Goal: Transaction & Acquisition: Purchase product/service

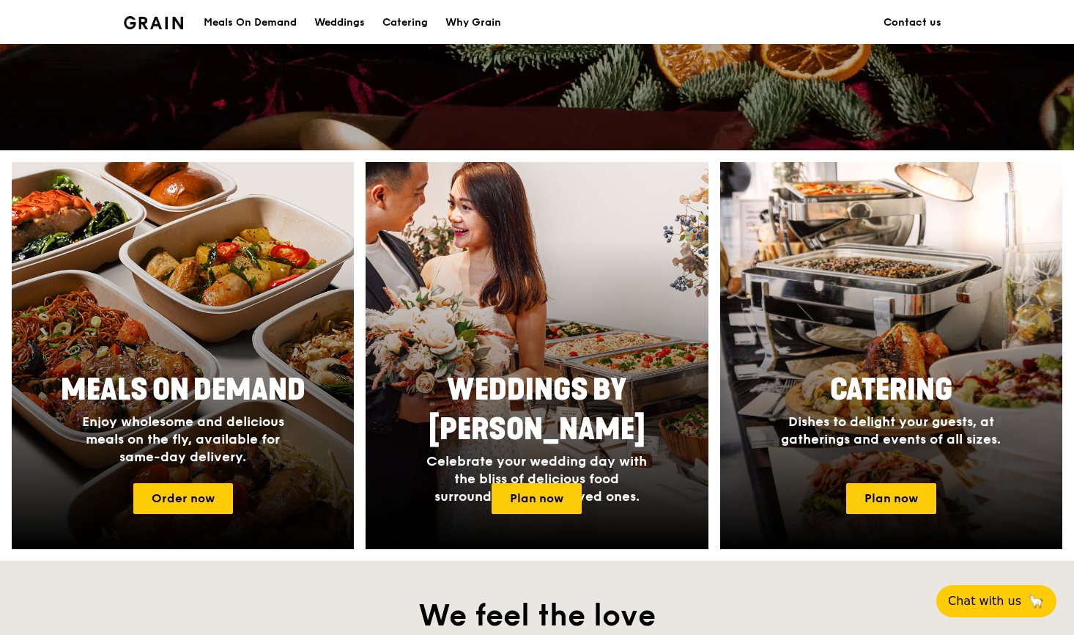
scroll to position [469, 0]
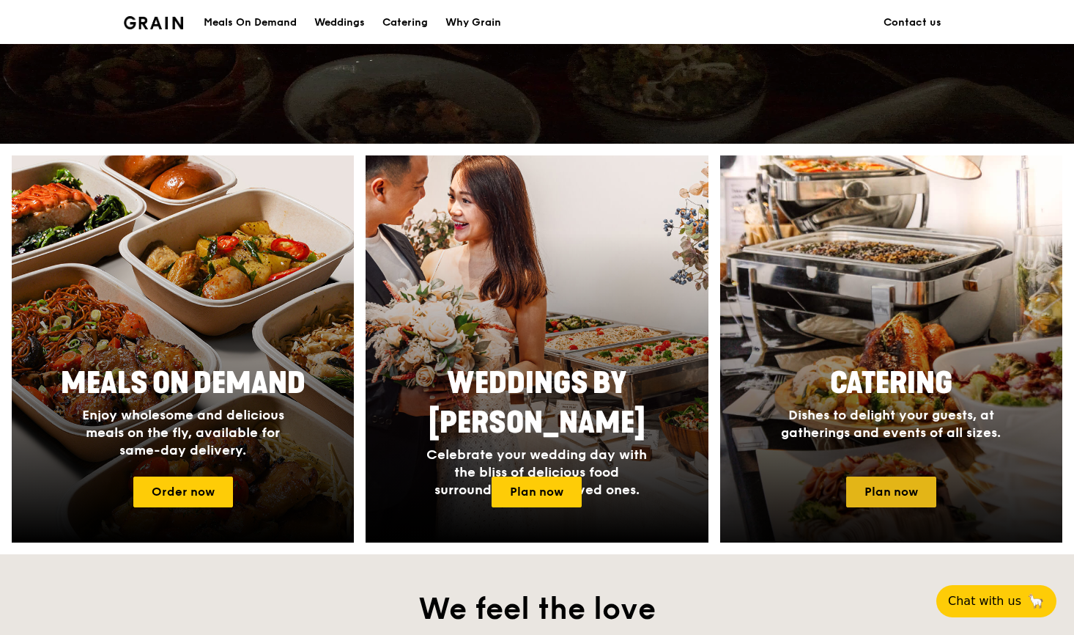
click at [875, 494] on link "Plan now" at bounding box center [891, 491] width 90 height 31
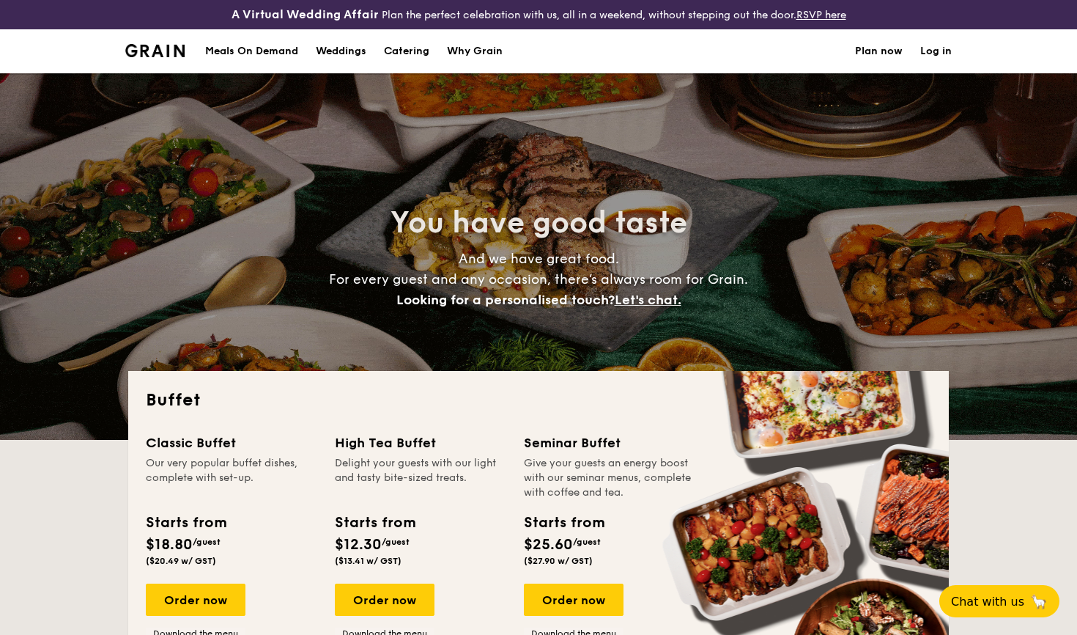
select select
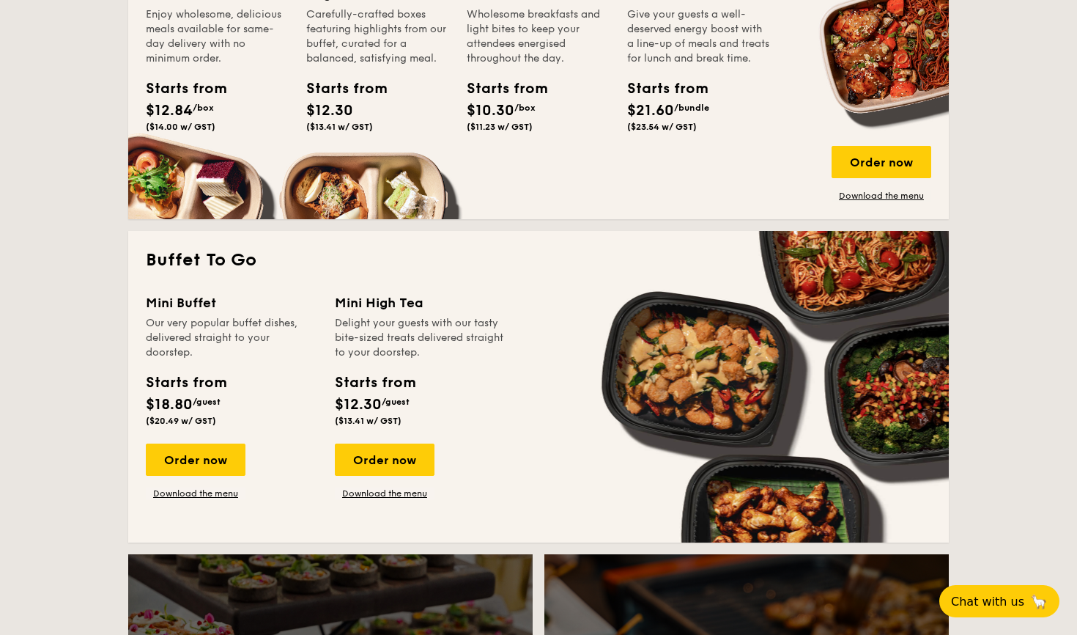
scroll to position [816, 0]
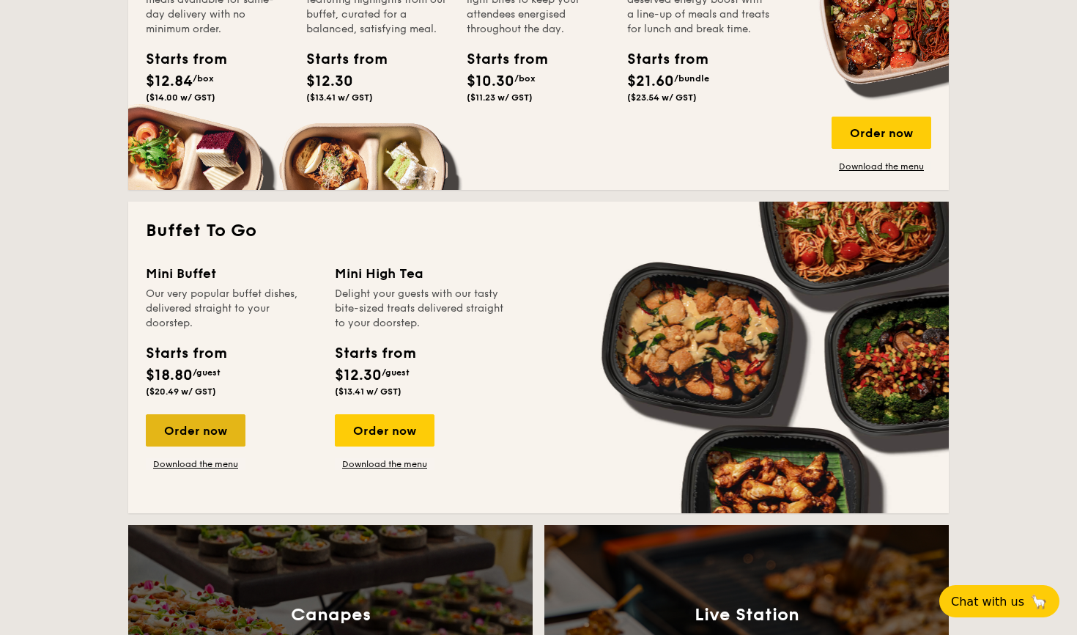
click at [215, 426] on div "Order now" at bounding box center [196, 430] width 100 height 32
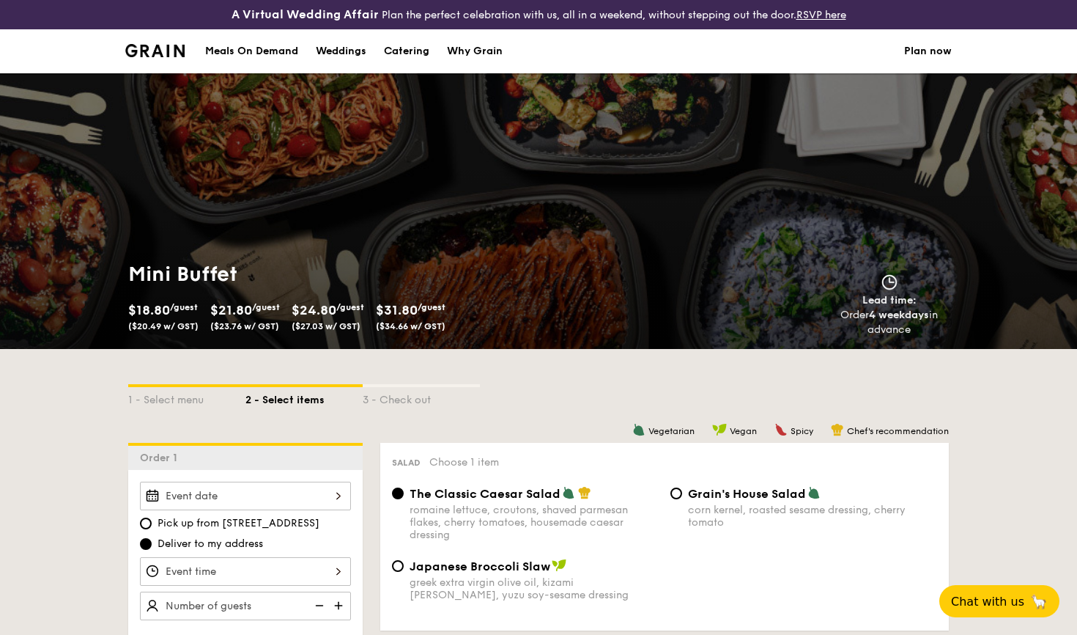
click at [335, 490] on div "2025 Oct [DATE] Tue Wed Thu Fri Sat Sun 1 2 3 4 5 6 7 8 9 10 11 12 13 14 15 16 …" at bounding box center [245, 495] width 211 height 29
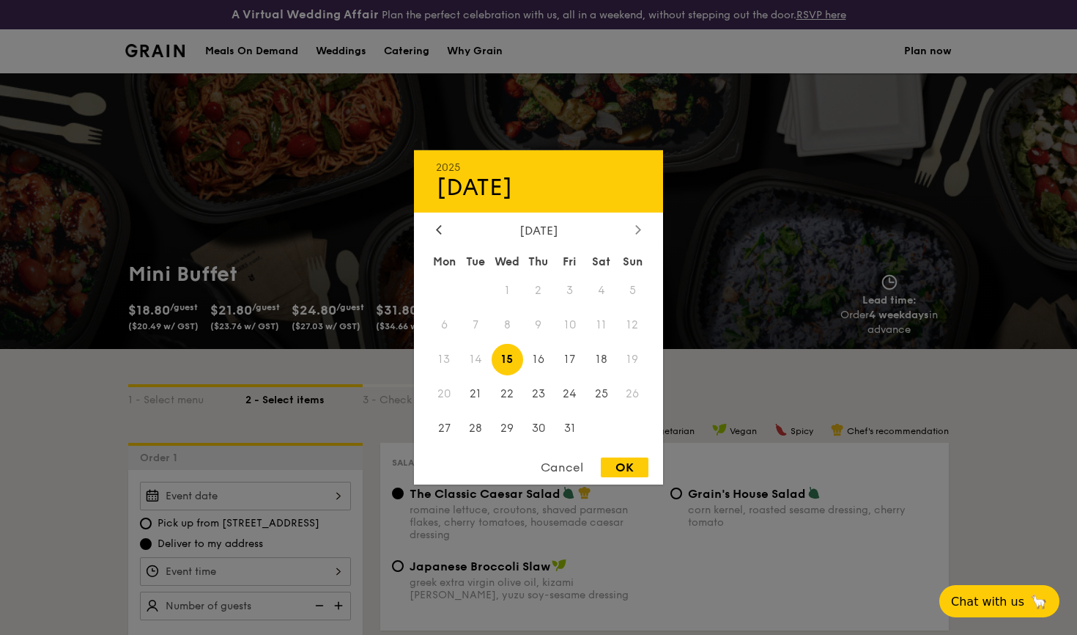
click at [638, 228] on icon at bounding box center [638, 229] width 6 height 10
click at [599, 320] on span "8" at bounding box center [601, 325] width 32 height 32
click at [624, 465] on div "OK" at bounding box center [625, 467] width 48 height 20
type input "[DATE]"
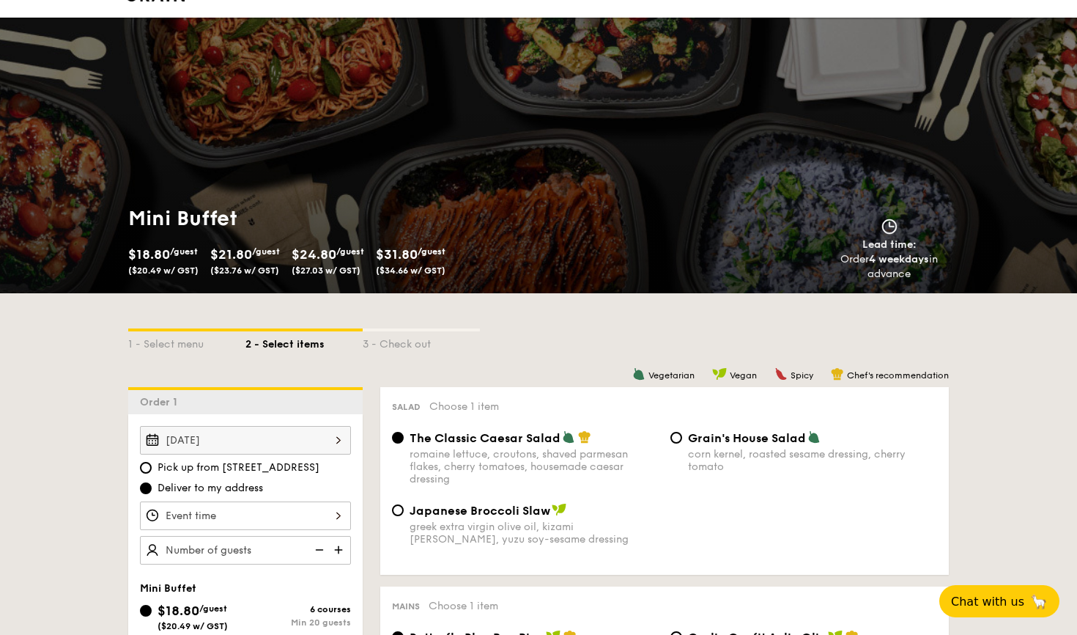
scroll to position [82, 0]
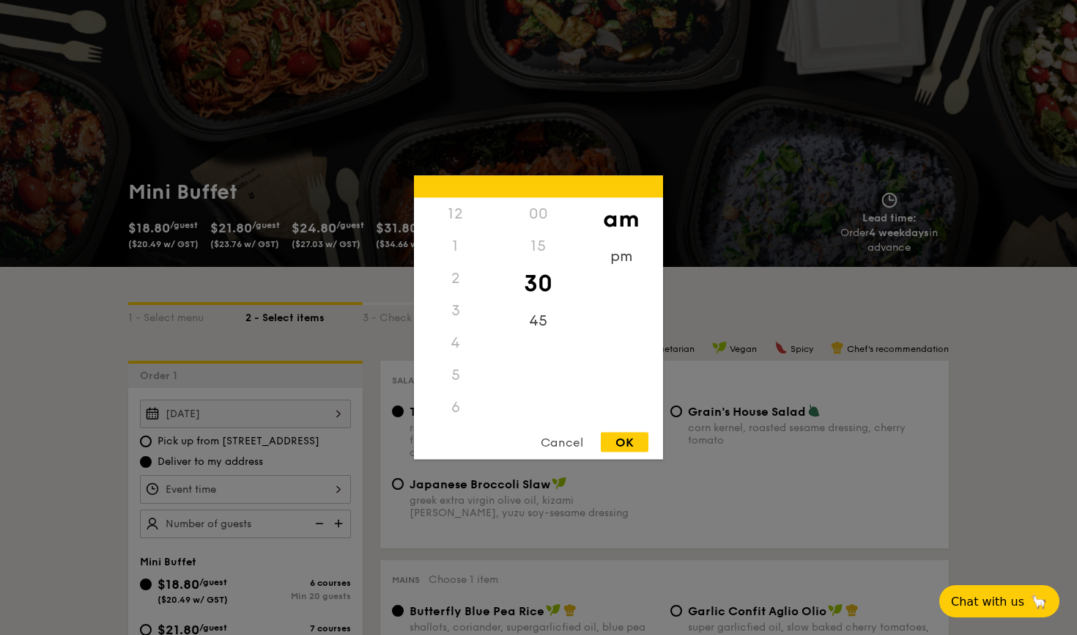
click at [341, 489] on div "12 1 2 3 4 5 6 7 8 9 10 11 00 15 30 45 am pm Cancel OK" at bounding box center [245, 489] width 211 height 29
click at [449, 251] on div "6" at bounding box center [455, 246] width 83 height 32
click at [458, 248] on div "6" at bounding box center [455, 246] width 83 height 32
click at [454, 250] on div "6" at bounding box center [455, 246] width 83 height 32
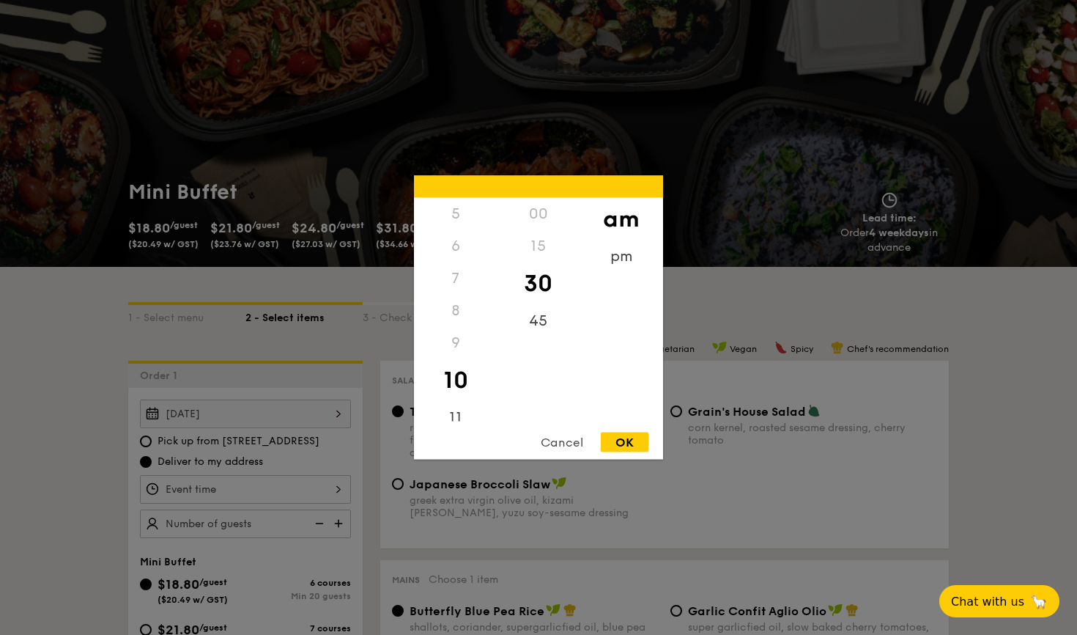
click at [452, 311] on div "8" at bounding box center [455, 311] width 83 height 32
click at [457, 245] on div "6" at bounding box center [455, 246] width 83 height 32
click at [454, 245] on div "6" at bounding box center [455, 246] width 83 height 32
click at [636, 353] on div "am pm" at bounding box center [621, 309] width 83 height 223
click at [629, 256] on div "pm" at bounding box center [621, 261] width 83 height 43
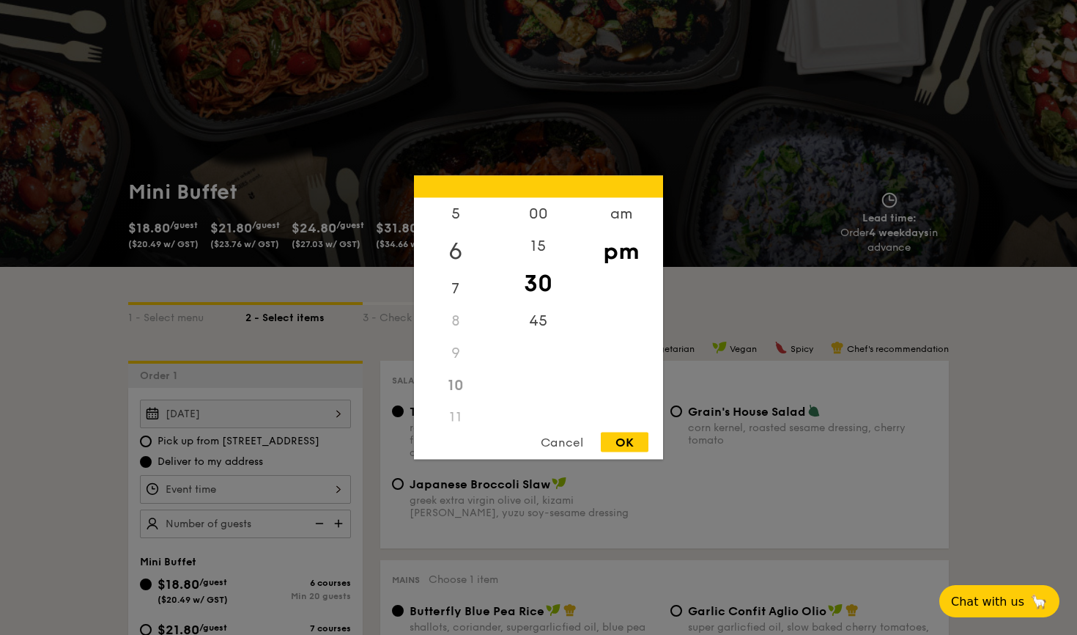
click at [453, 251] on div "6" at bounding box center [455, 251] width 83 height 43
click at [533, 210] on div "00" at bounding box center [538, 219] width 83 height 43
click at [631, 443] on div "OK" at bounding box center [625, 442] width 48 height 20
type input "6:00PM"
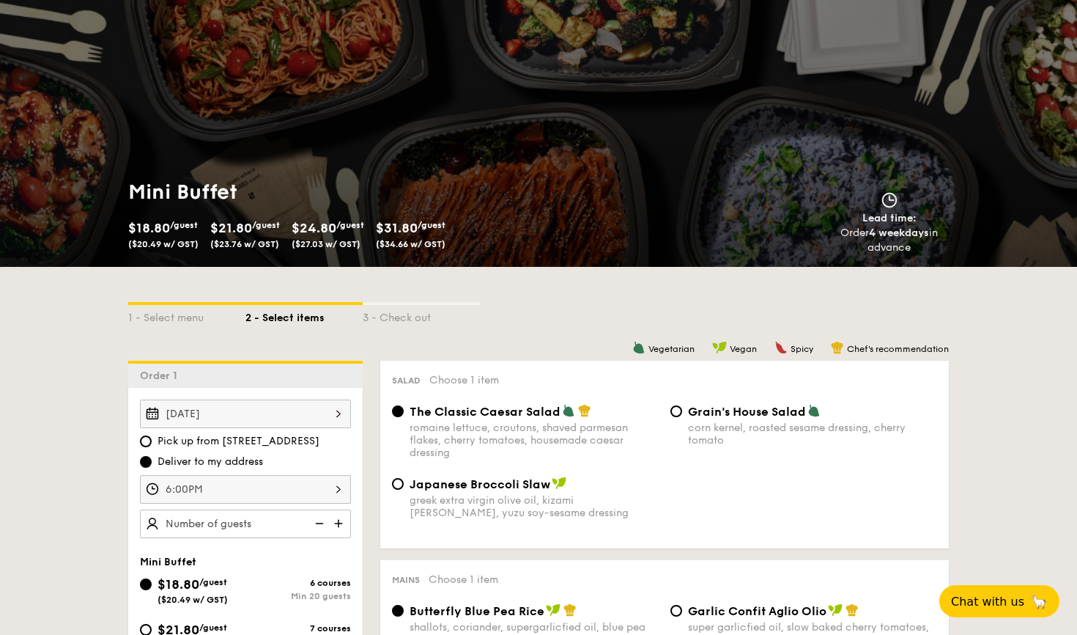
click at [339, 522] on img at bounding box center [340, 523] width 22 height 28
type input "20 guests"
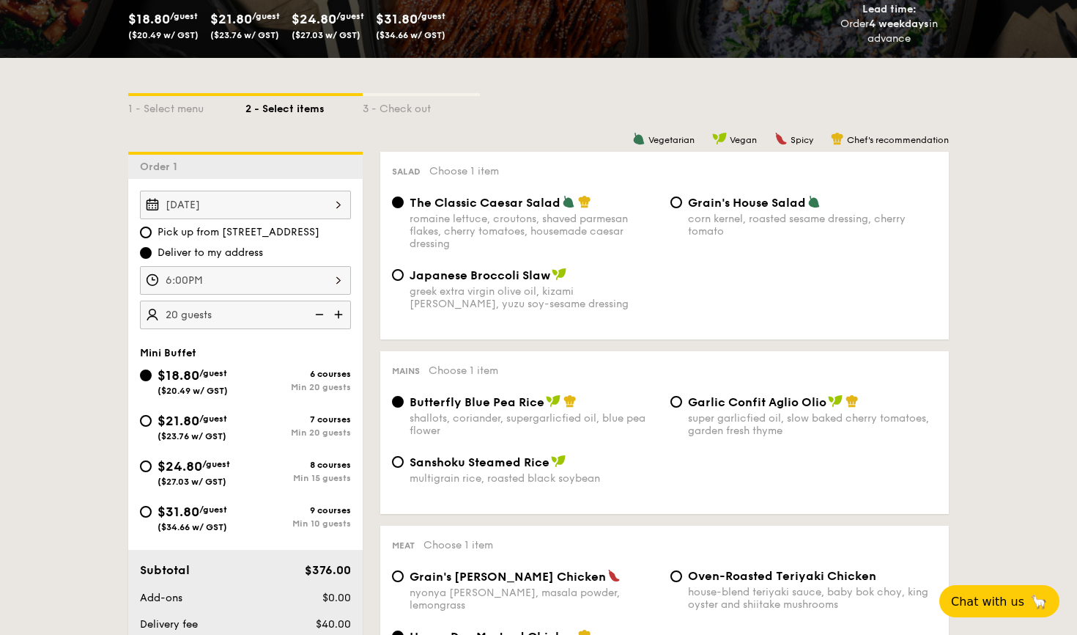
scroll to position [292, 0]
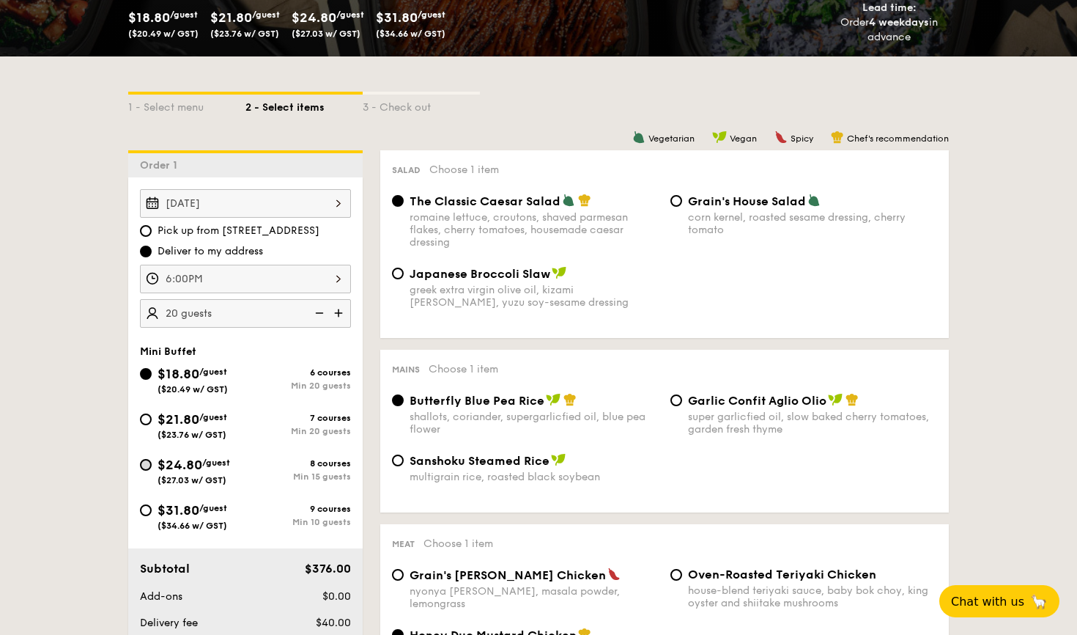
click at [144, 465] on input "$24.80 /guest ($27.03 w/ GST) 8 courses Min 15 guests" at bounding box center [146, 465] width 12 height 12
radio input "true"
radio input "false"
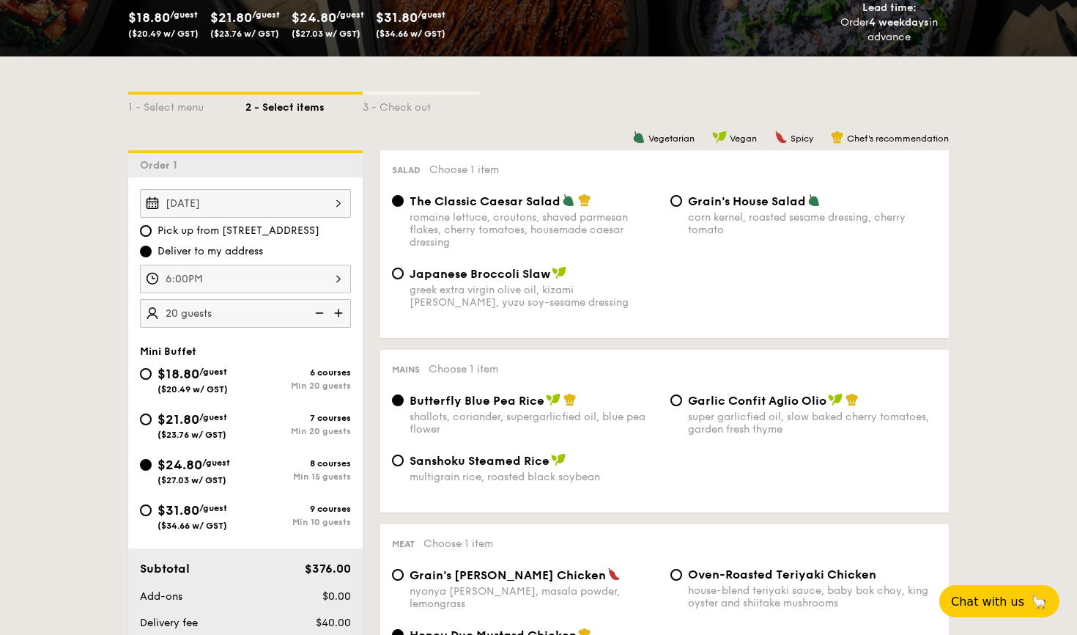
radio input "true"
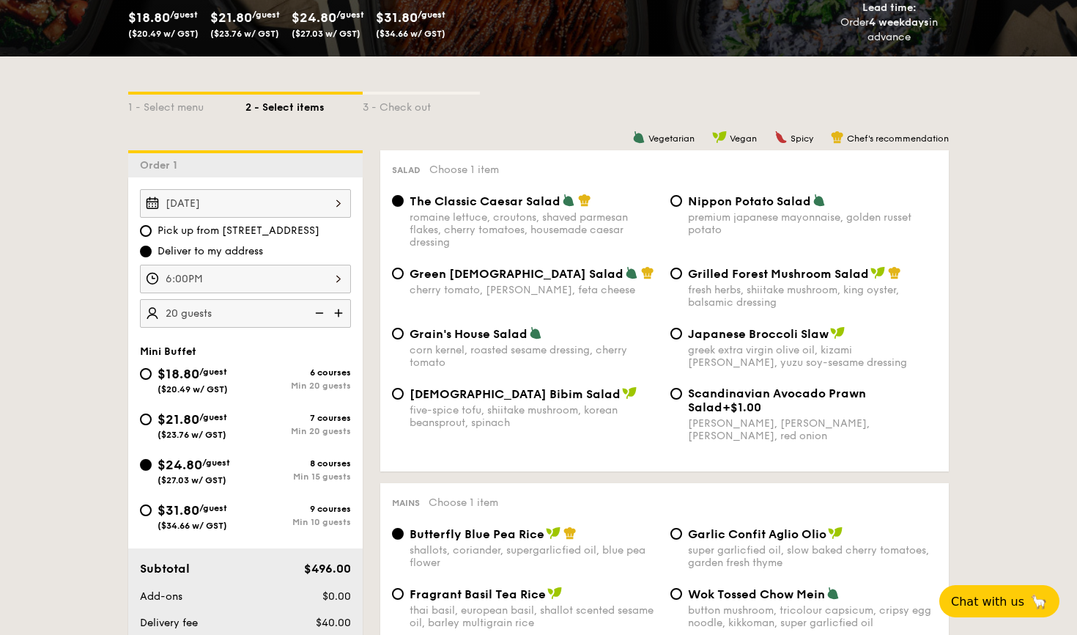
click at [322, 315] on img at bounding box center [318, 313] width 22 height 28
type input "15 guests"
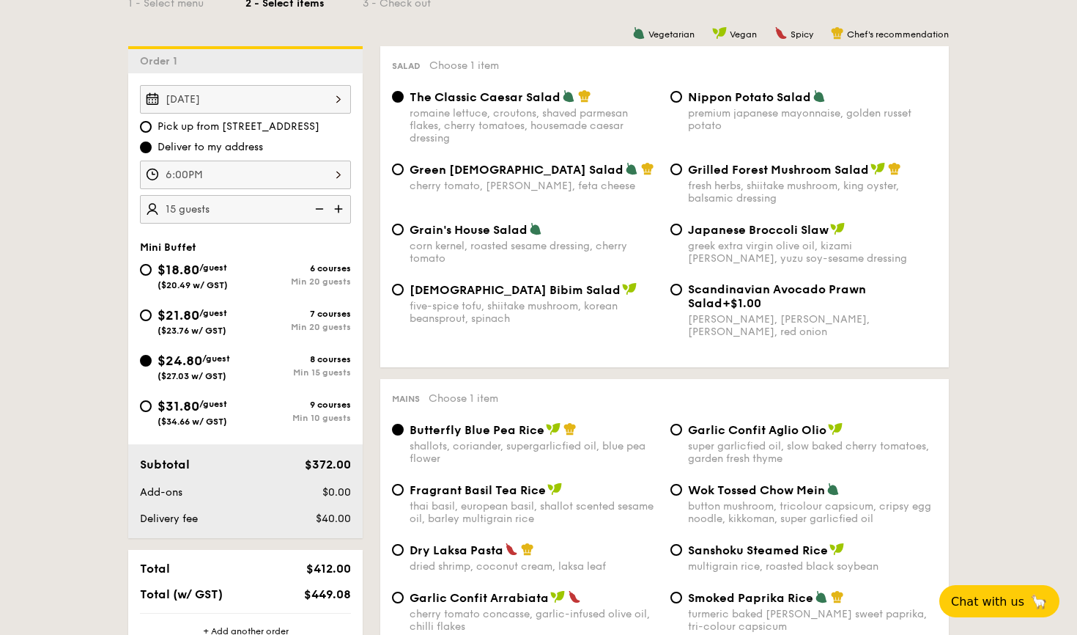
scroll to position [397, 0]
click at [144, 265] on input "$18.80 /guest ($20.49 w/ GST) 6 courses Min 20 guests" at bounding box center [146, 269] width 12 height 12
radio input "true"
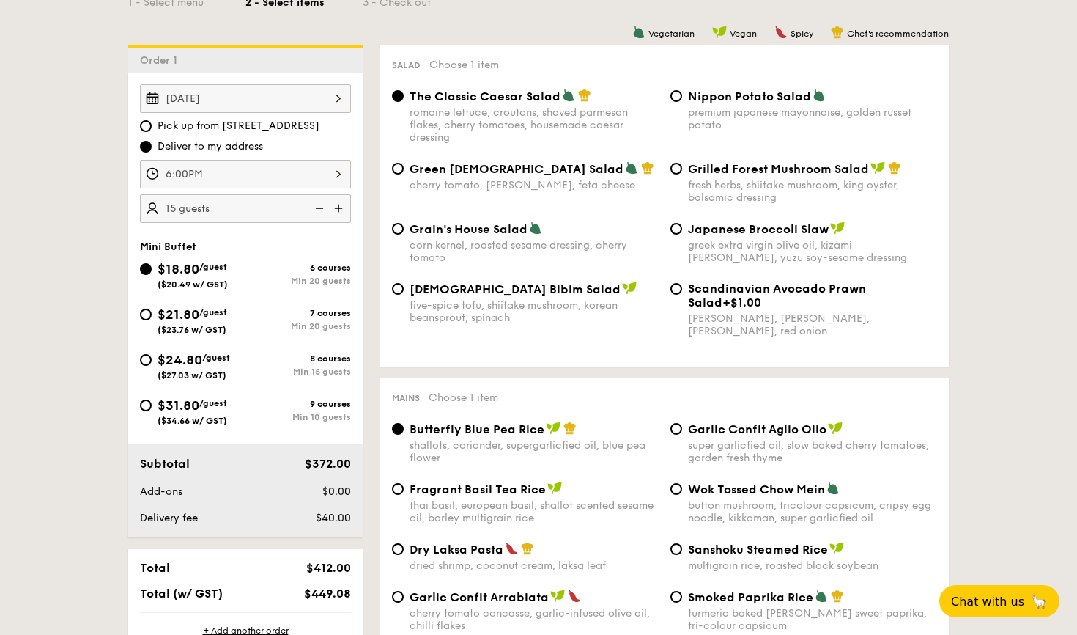
radio input "true"
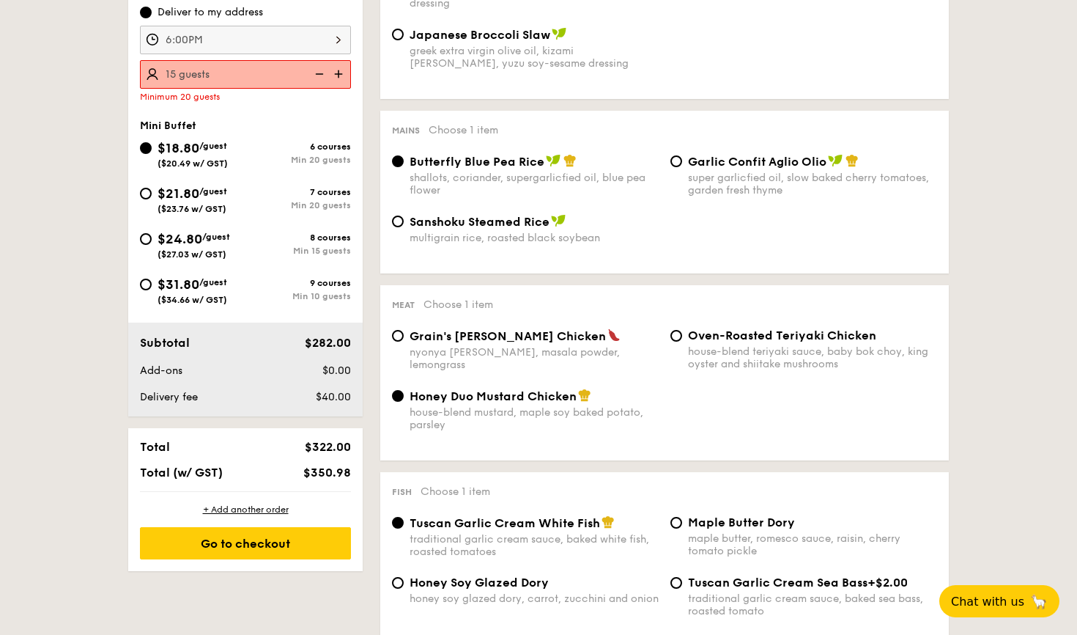
scroll to position [514, 0]
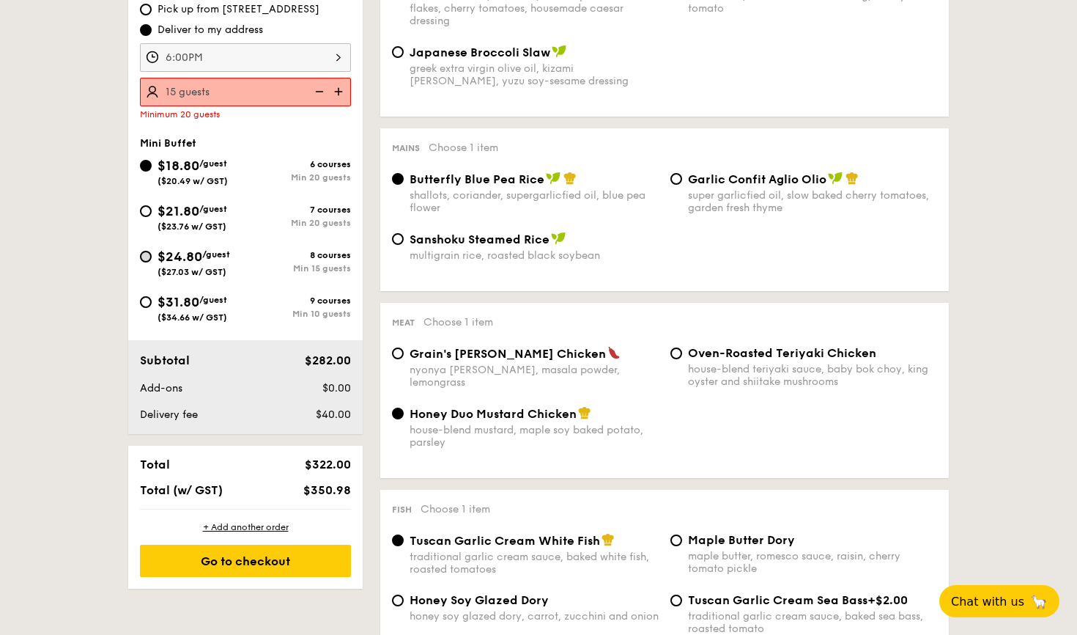
click at [146, 255] on input "$24.80 /guest ($27.03 w/ GST) 8 courses Min 15 guests" at bounding box center [146, 257] width 12 height 12
radio input "true"
radio input "false"
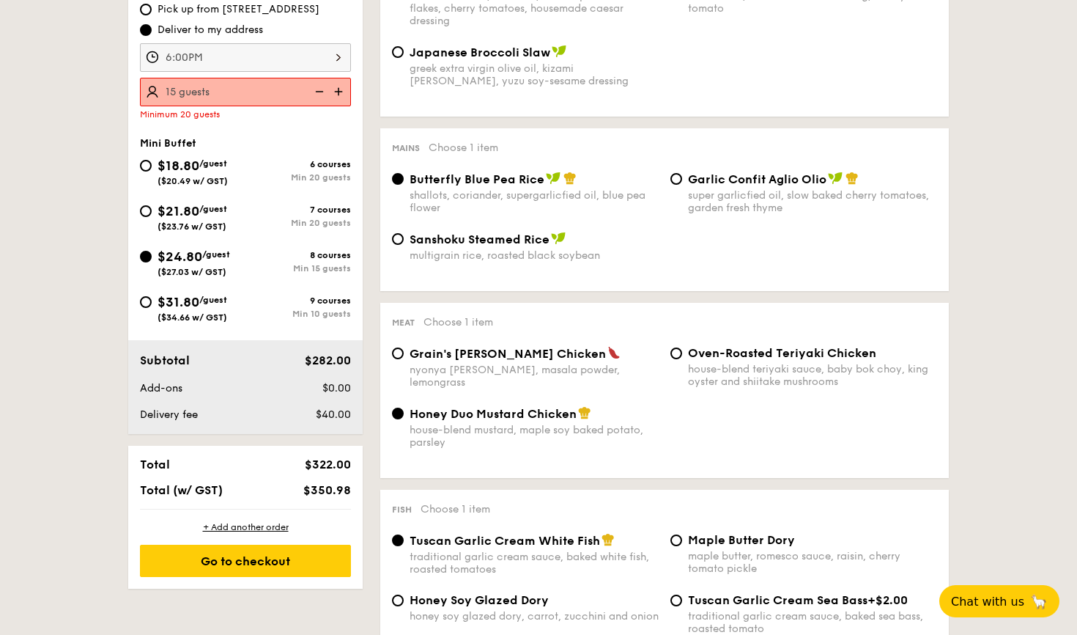
radio input "true"
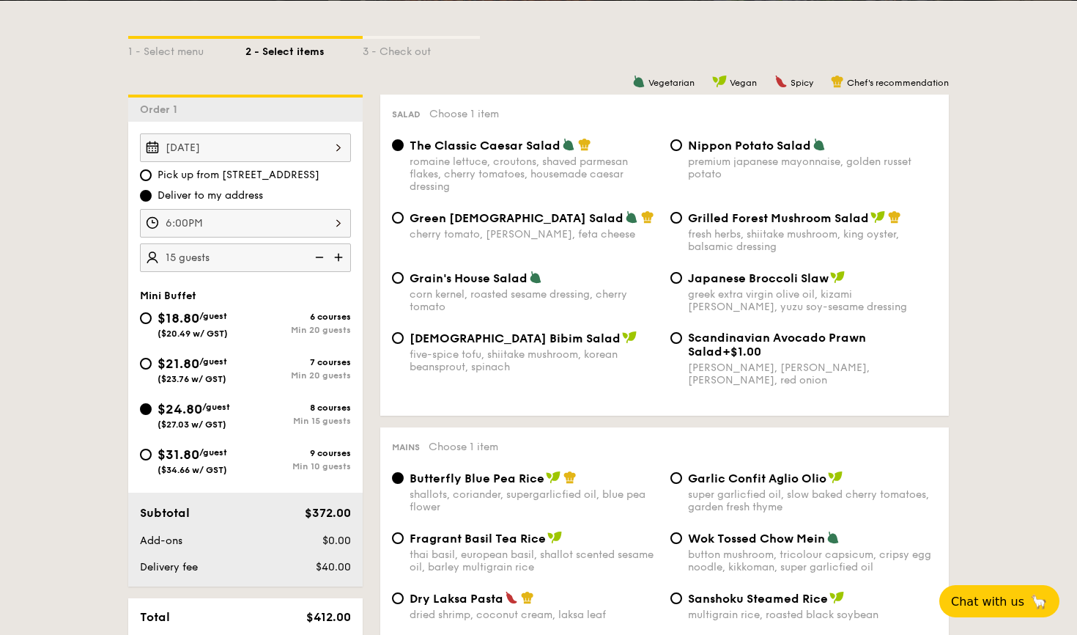
scroll to position [345, 0]
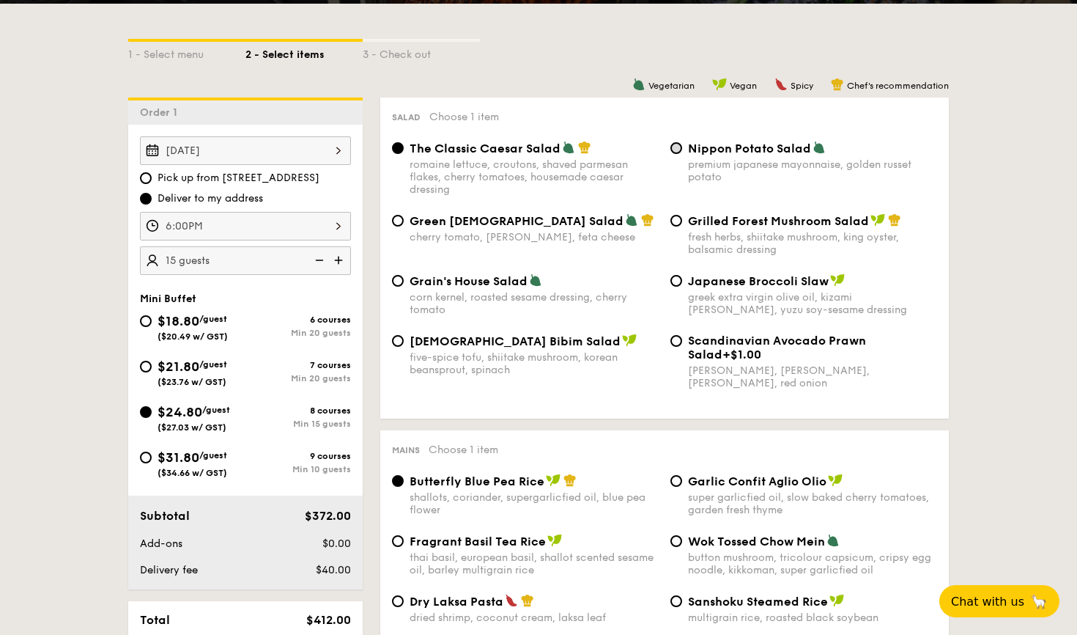
click at [676, 150] on input "Nippon Potato Salad premium japanese mayonnaise, golden russet potato" at bounding box center [676, 148] width 12 height 12
radio input "true"
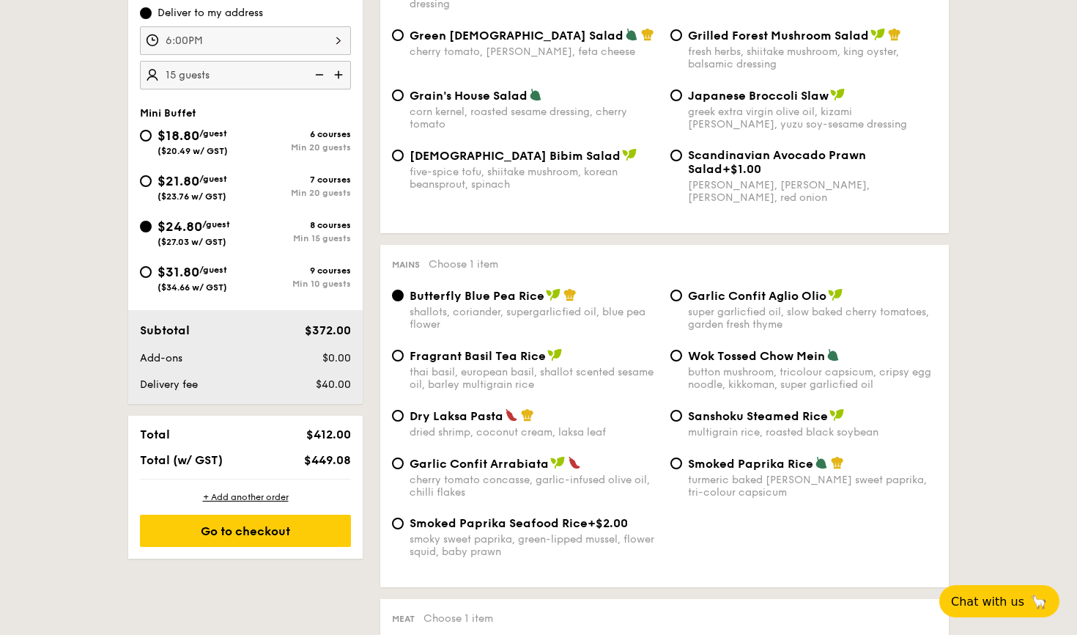
scroll to position [531, 0]
click at [675, 293] on input "Garlic Confit Aglio Olio super garlicfied oil, slow baked cherry tomatoes, gard…" at bounding box center [676, 295] width 12 height 12
radio input "true"
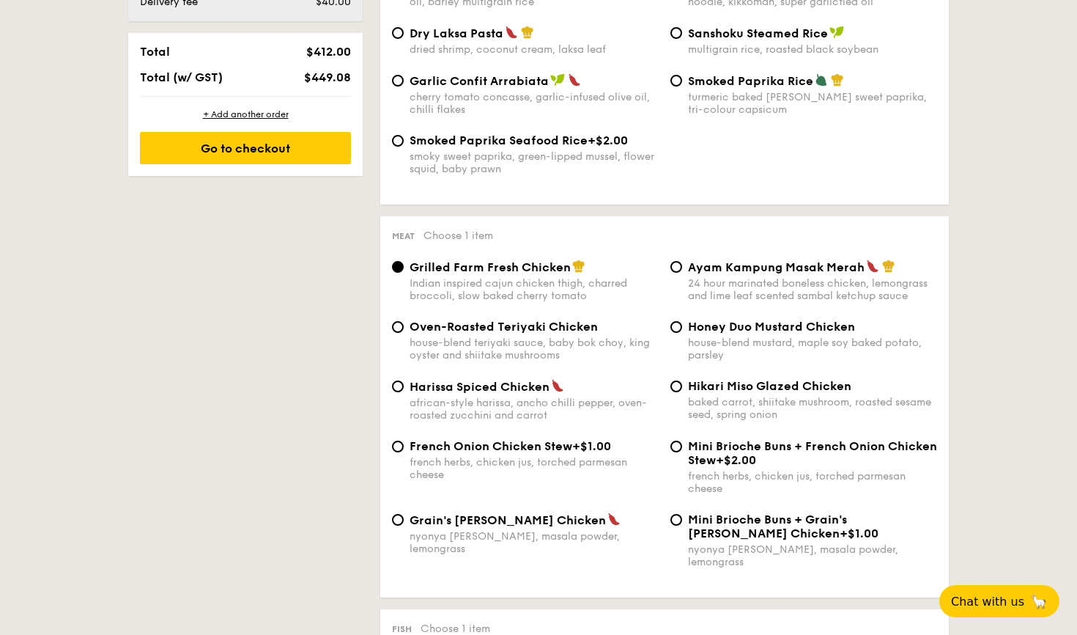
scroll to position [915, 0]
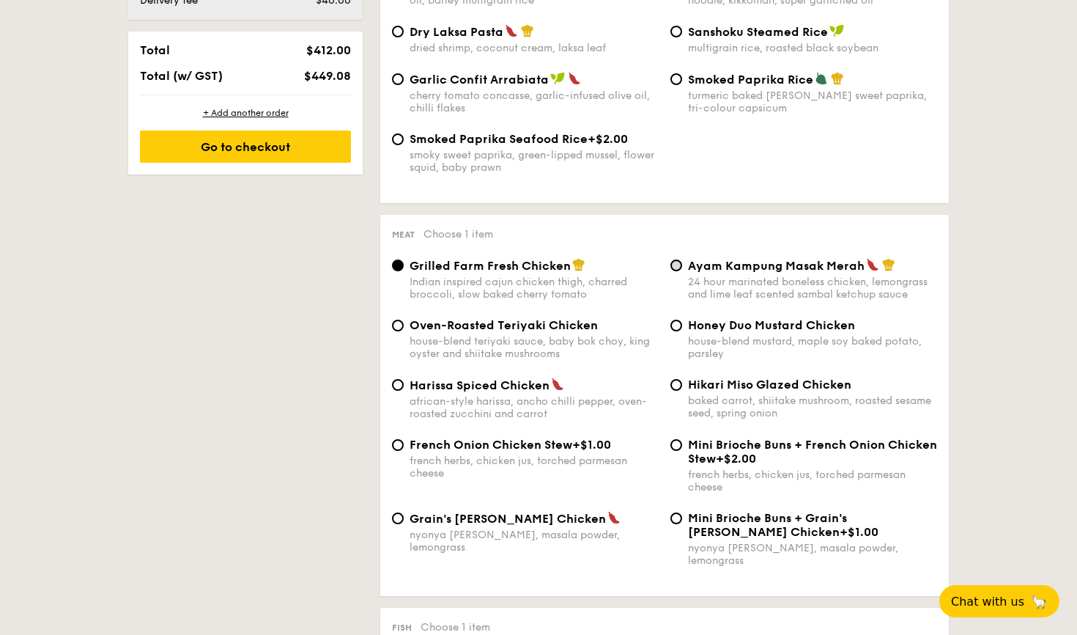
click at [677, 267] on input "Ayam Kampung Masak Merah 24 hour marinated boneless chicken, lemongrass and lim…" at bounding box center [676, 265] width 12 height 12
radio input "true"
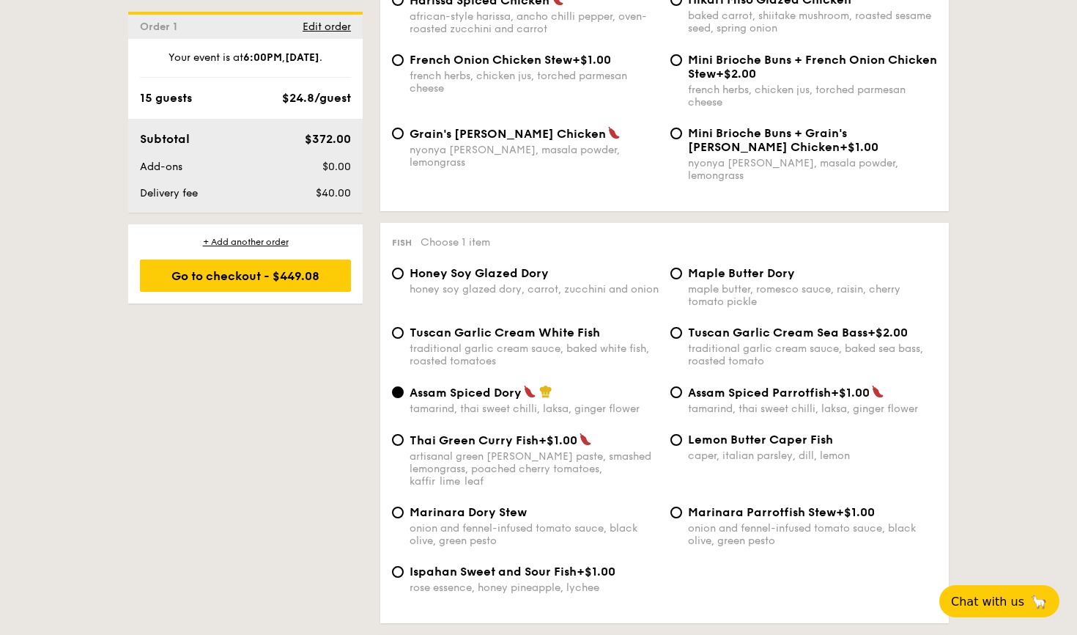
scroll to position [1300, 0]
click at [400, 326] on input "Tuscan Garlic Cream White Fish traditional garlic cream sauce, baked white fish…" at bounding box center [398, 332] width 12 height 12
radio input "true"
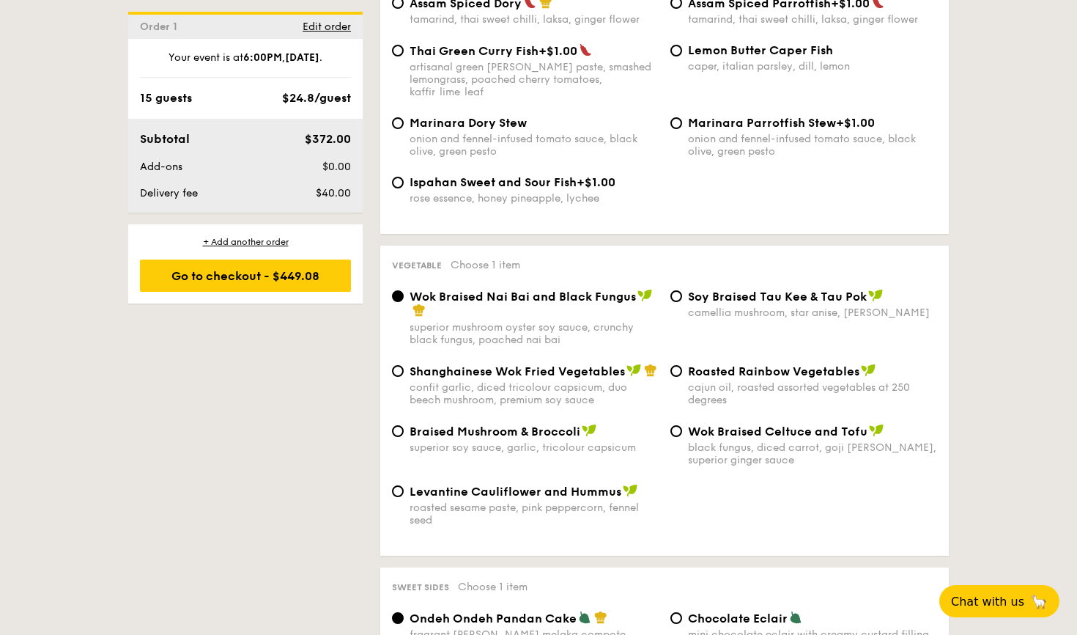
scroll to position [1693, 0]
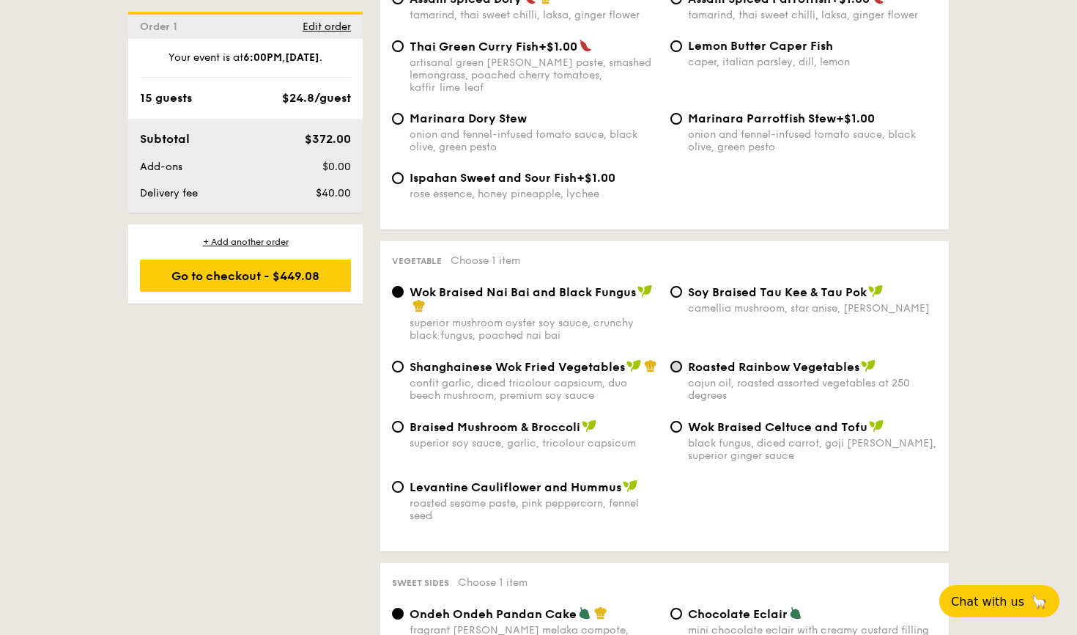
click at [674, 361] on input "Roasted Rainbow Vegetables cajun oil, roasted assorted vegetables at 250 degrees" at bounding box center [676, 367] width 12 height 12
radio input "true"
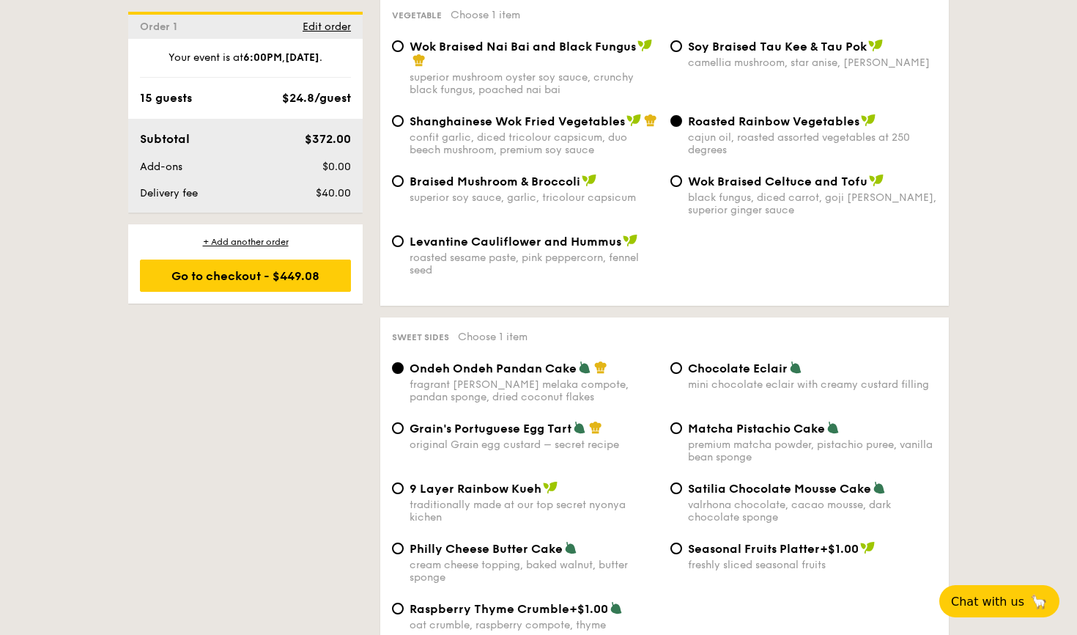
scroll to position [1962, 0]
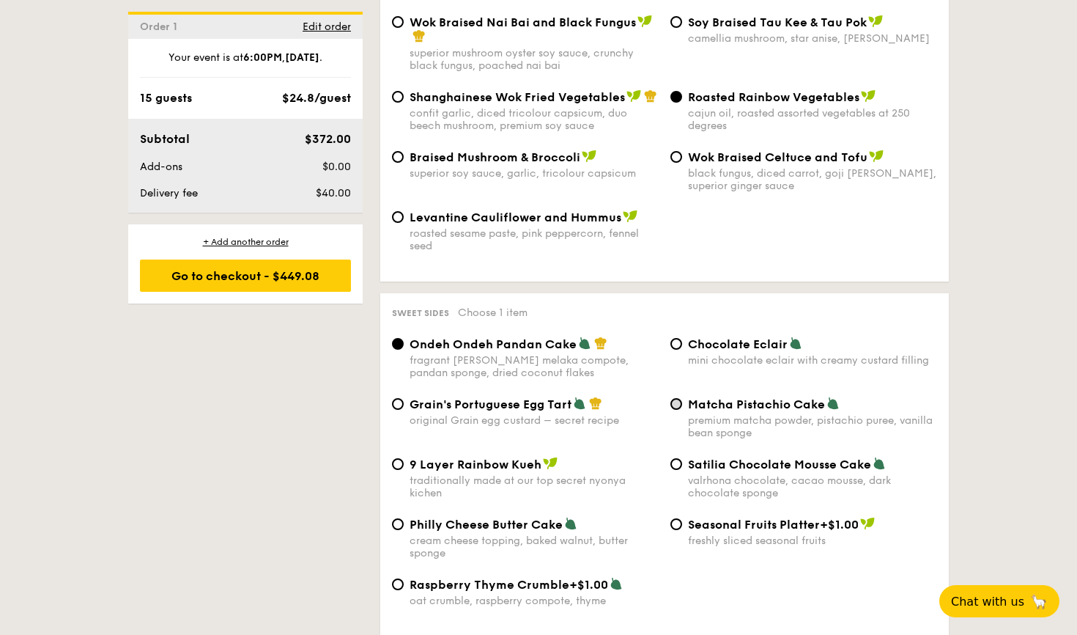
click at [677, 398] on input "Matcha Pistachio Cake premium matcha powder, pistachio puree, vanilla bean spon…" at bounding box center [676, 404] width 12 height 12
radio input "true"
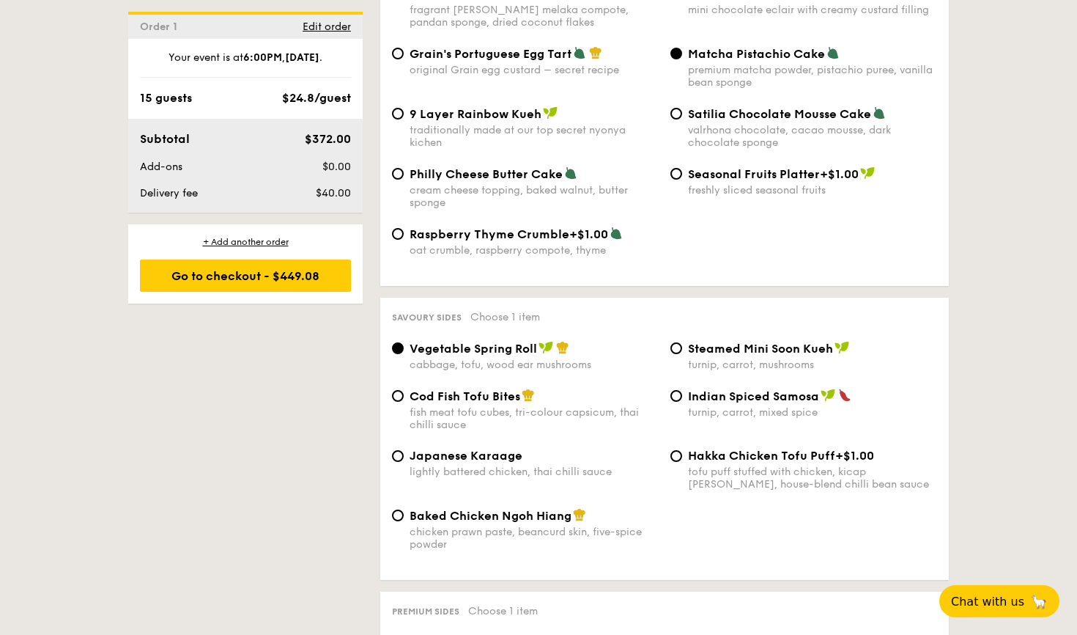
scroll to position [2316, 0]
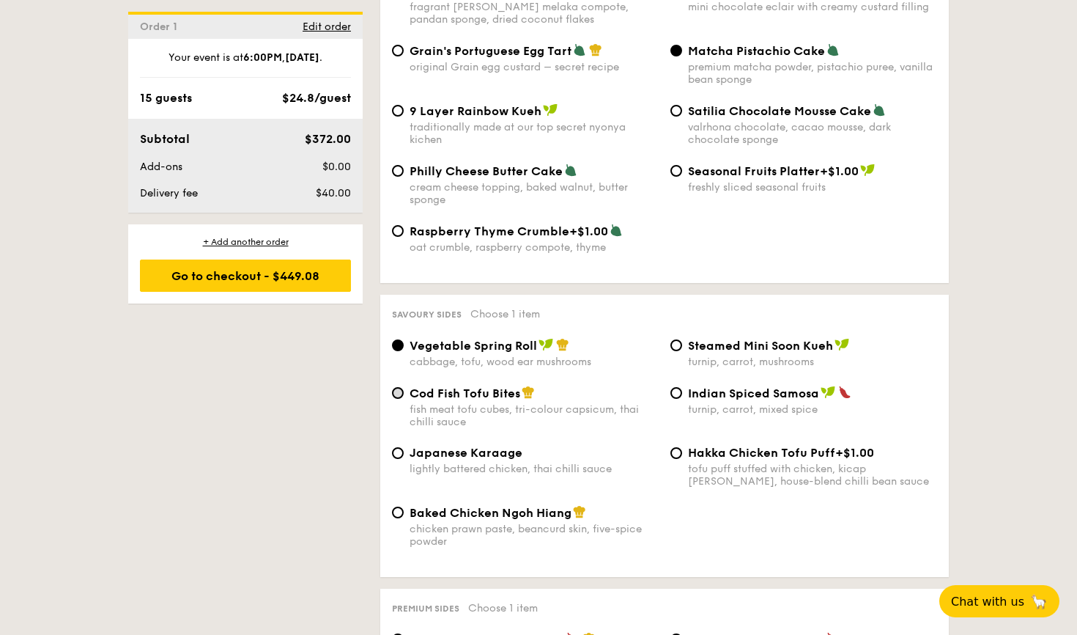
click at [396, 387] on input "Cod Fish Tofu Bites fish meat tofu cubes, tri-colour capsicum, thai chilli sauce" at bounding box center [398, 393] width 12 height 12
radio input "true"
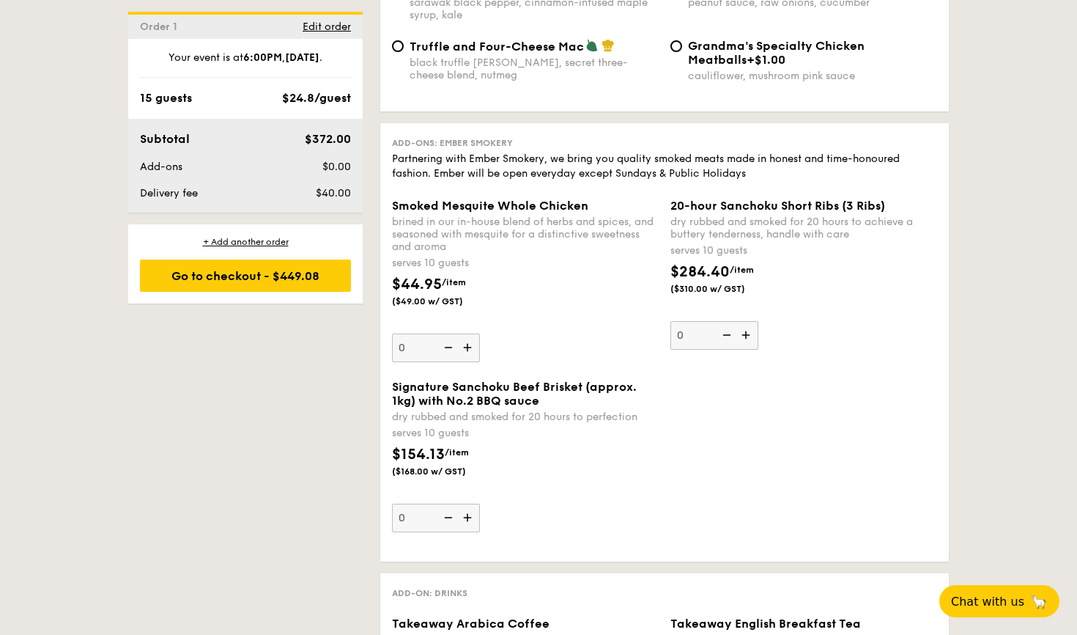
scroll to position [3045, 0]
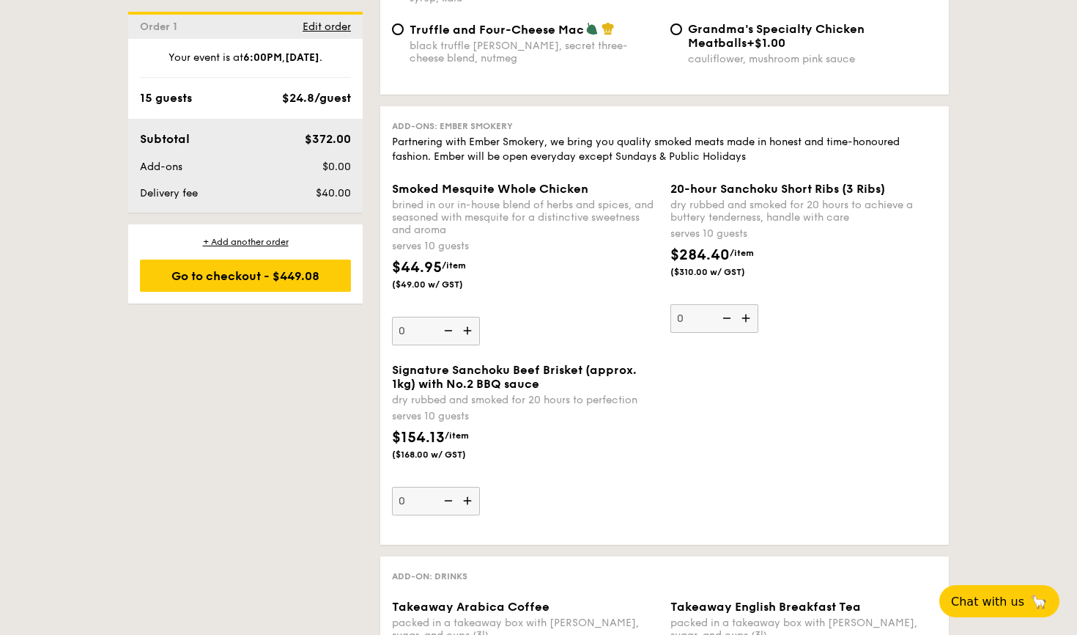
click at [465, 487] on img at bounding box center [469, 501] width 22 height 28
click at [465, 487] on input "0" at bounding box center [436, 501] width 88 height 29
type input "1"
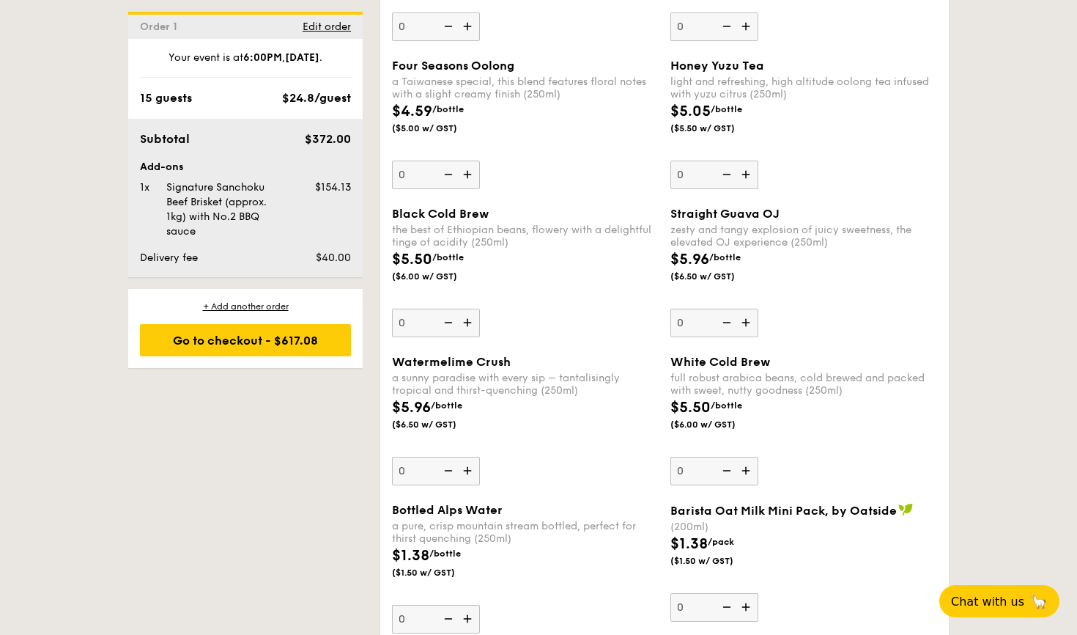
scroll to position [3757, 0]
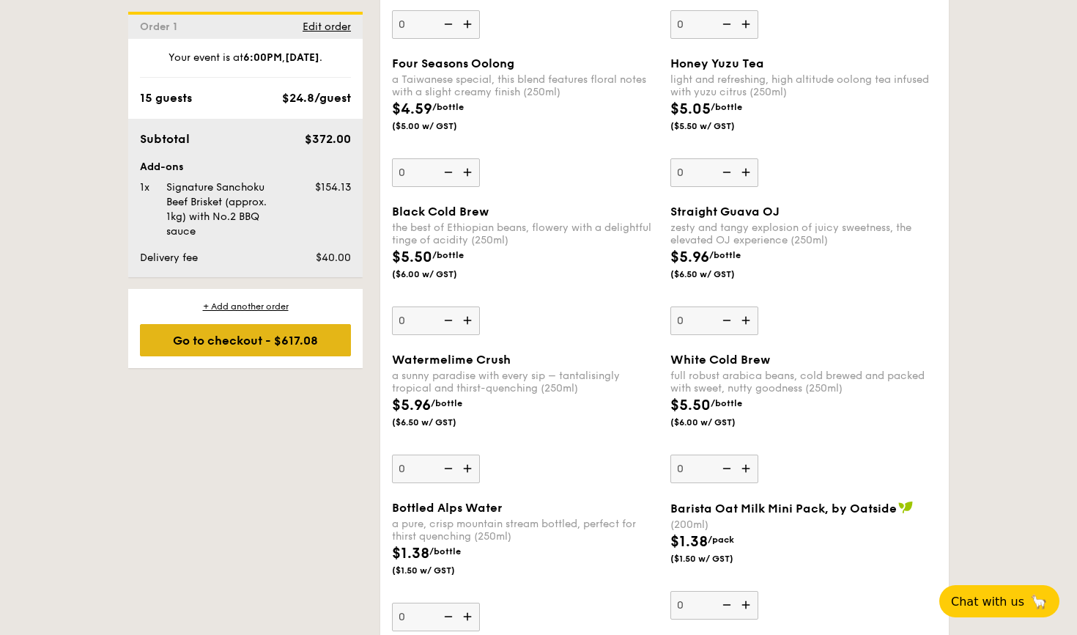
click at [278, 342] on div "Go to checkout - $617.08" at bounding box center [245, 340] width 211 height 32
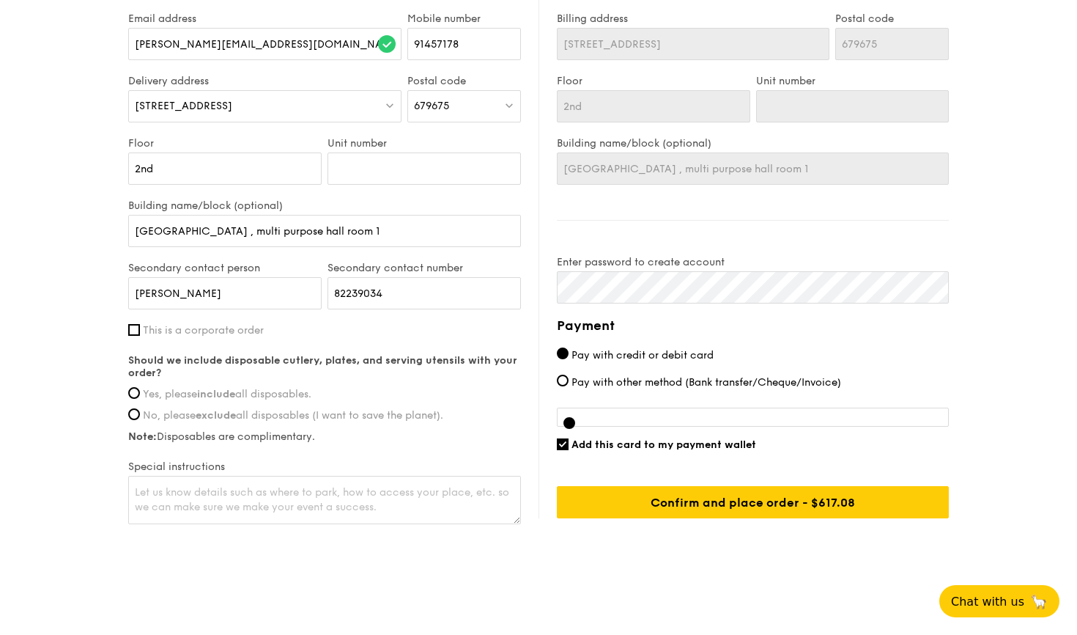
scroll to position [958, 0]
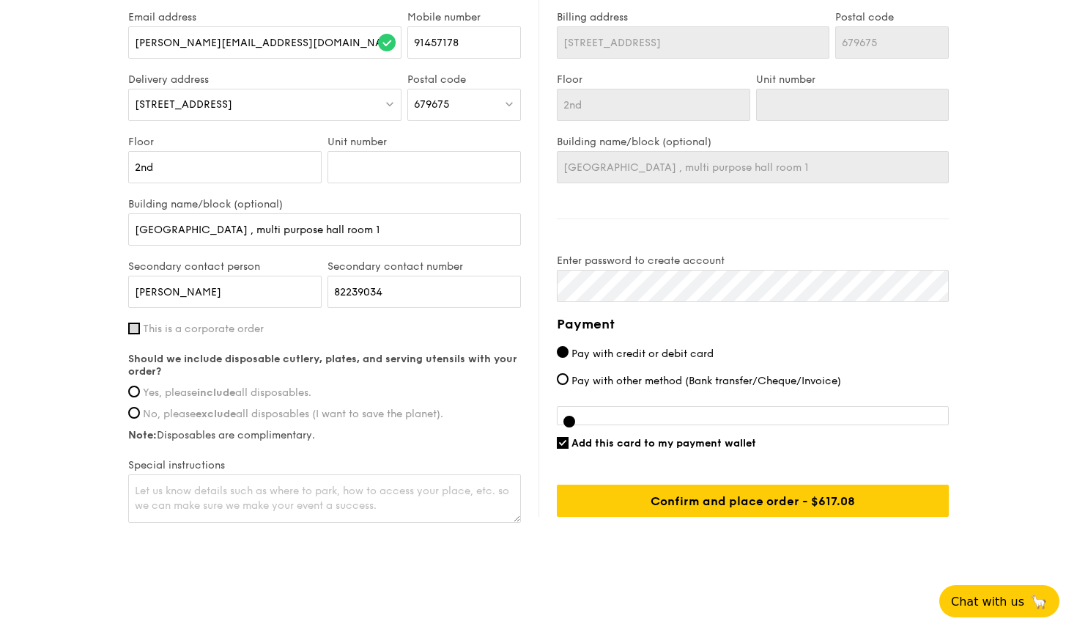
click at [136, 328] on input "This is a corporate order" at bounding box center [134, 328] width 12 height 12
checkbox input "true"
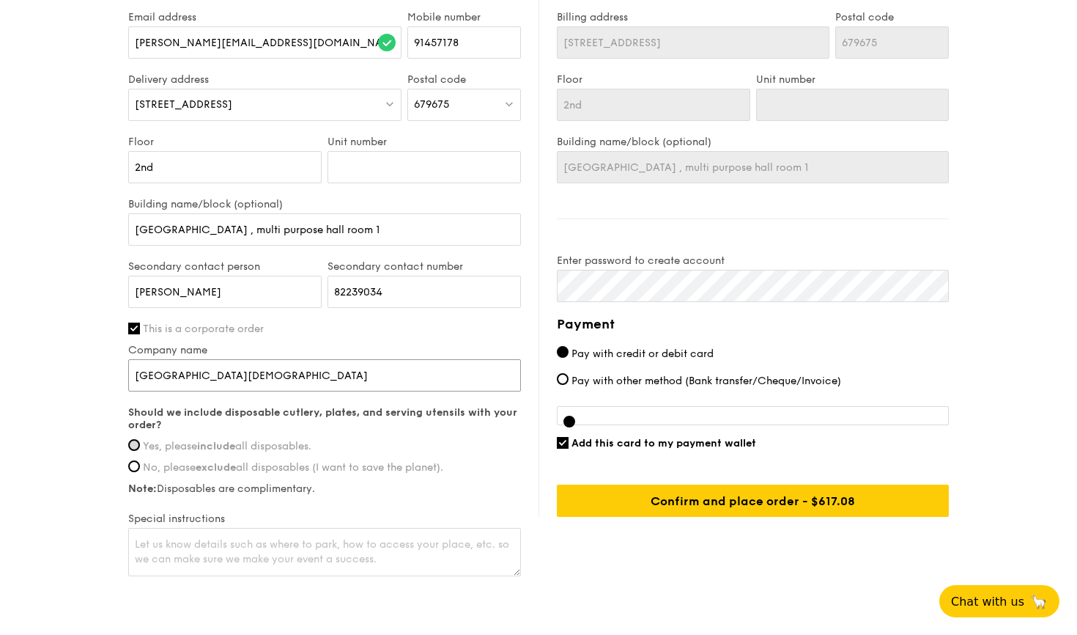
type input "[GEOGRAPHIC_DATA][DEMOGRAPHIC_DATA]"
click at [133, 442] on input "Yes, please include all disposables." at bounding box center [134, 445] width 12 height 12
radio input "true"
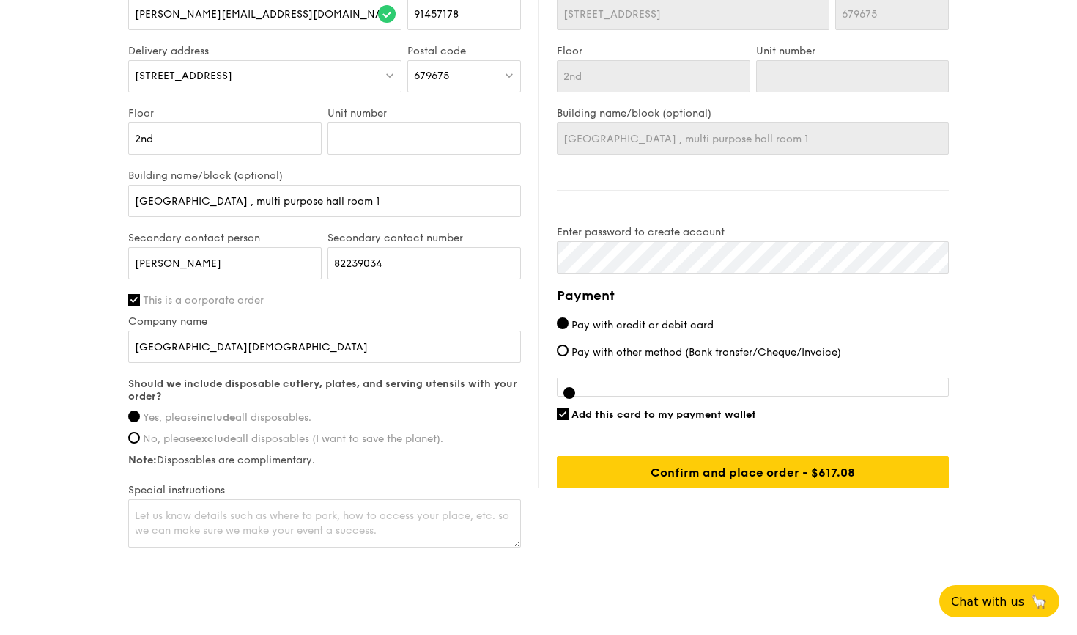
scroll to position [988, 0]
click at [141, 509] on textarea at bounding box center [324, 522] width 393 height 48
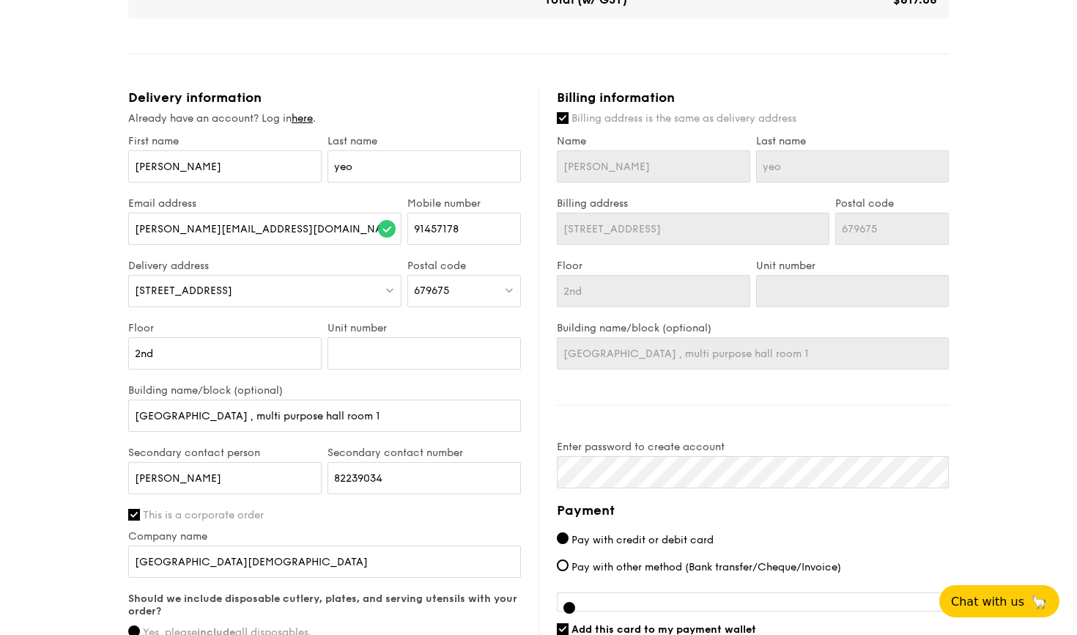
scroll to position [766, 0]
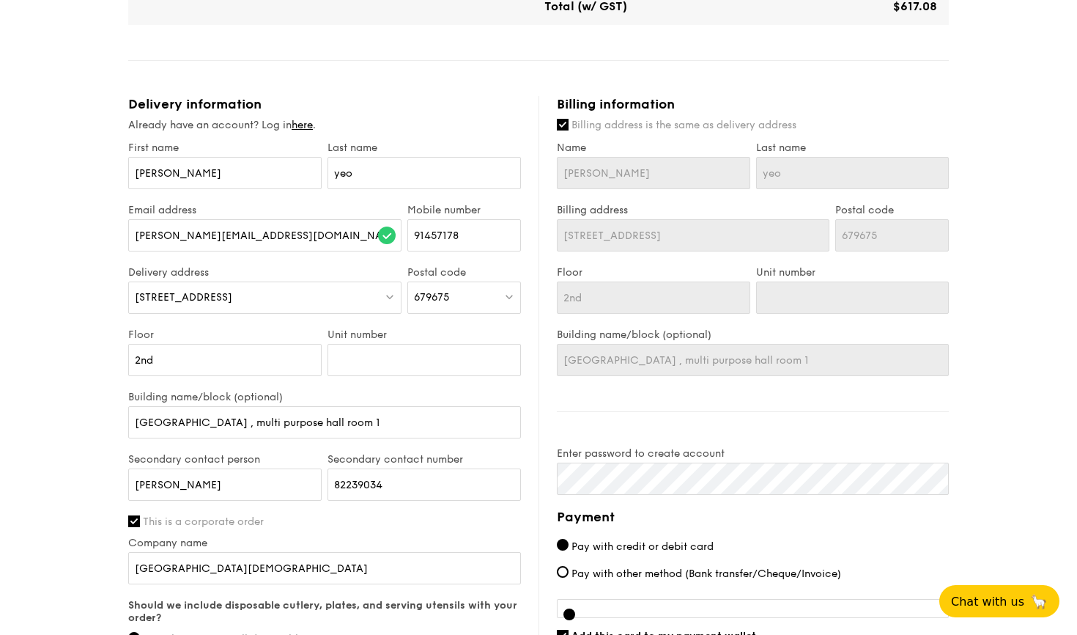
type textarea "A short flight of stairs from ground floor to the multi purpose room. Ample car…"
click at [563, 126] on input "Billing address is the same as delivery address" at bounding box center [563, 125] width 12 height 12
checkbox input "false"
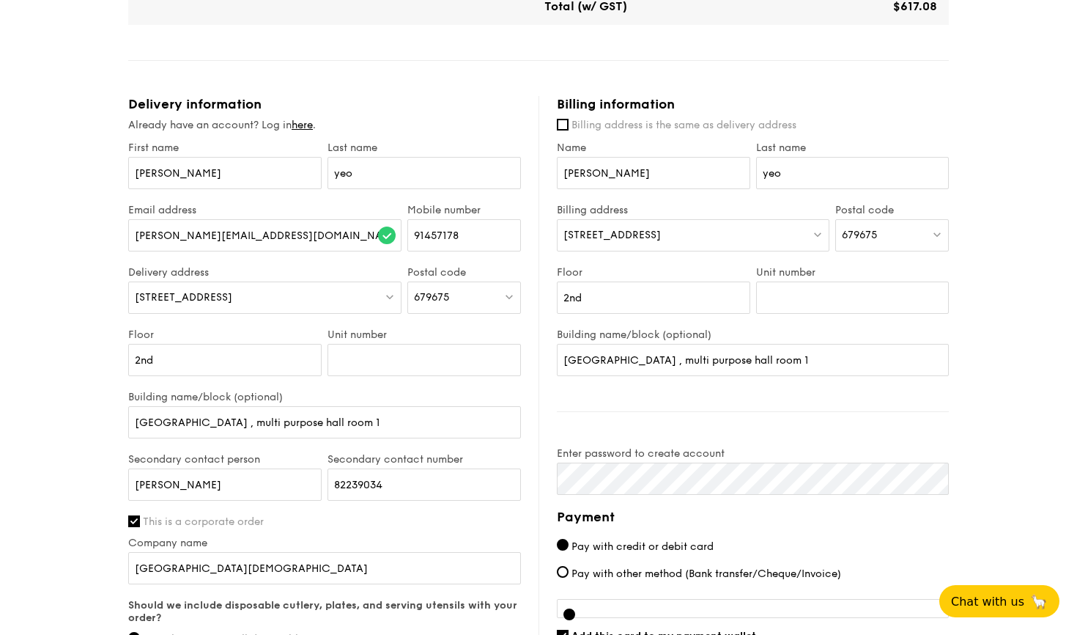
click at [686, 238] on div "[STREET_ADDRESS]" at bounding box center [693, 235] width 273 height 32
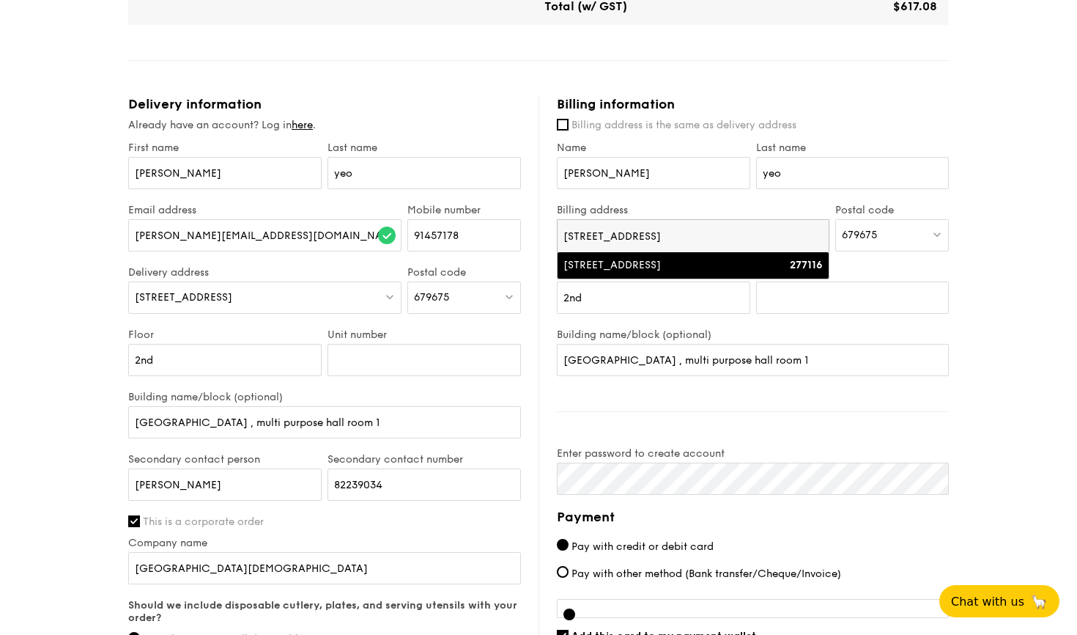
type input "[STREET_ADDRESS]"
click at [696, 267] on div "[STREET_ADDRESS]" at bounding box center [661, 265] width 195 height 15
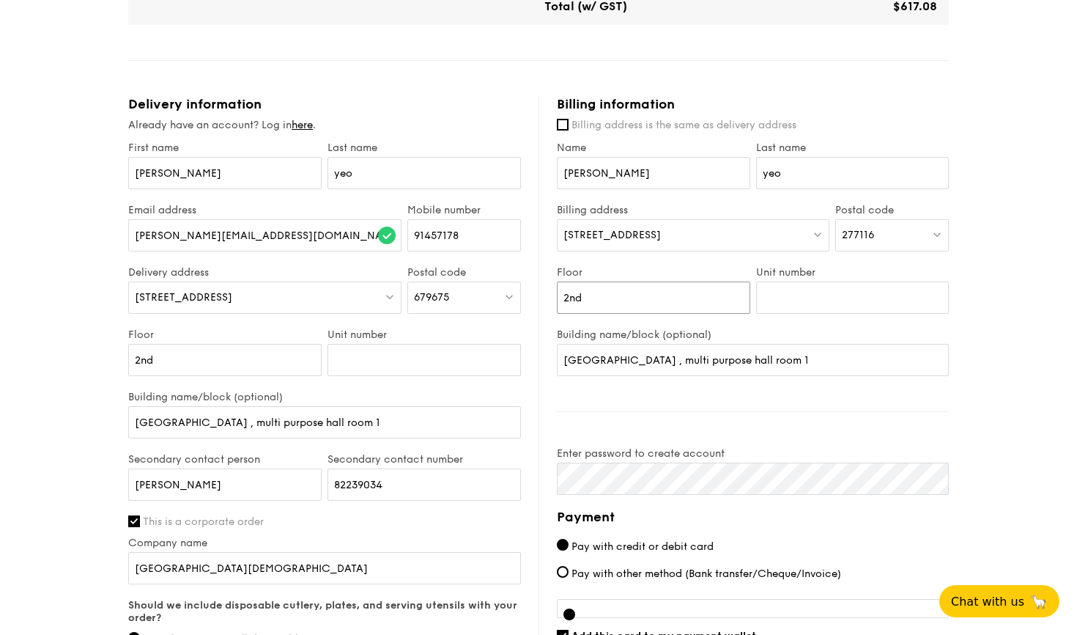
click at [605, 297] on input "2nd" at bounding box center [653, 297] width 193 height 32
type input "2"
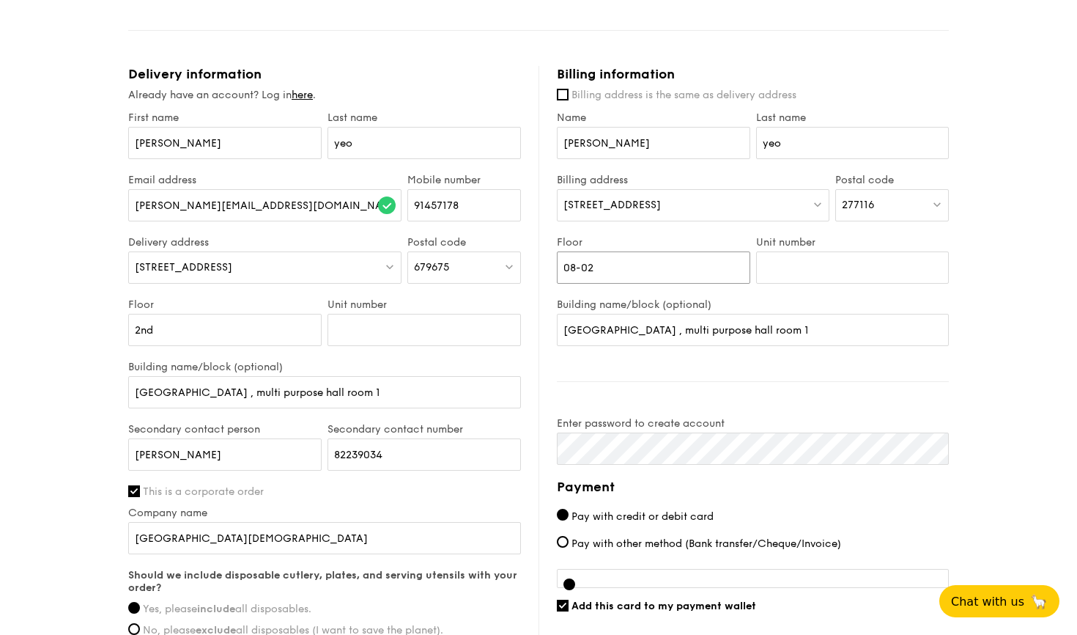
scroll to position [797, 0]
click at [608, 267] on input "08-02" at bounding box center [653, 267] width 193 height 32
type input "0"
click at [564, 89] on input "Billing address is the same as delivery address" at bounding box center [563, 94] width 12 height 12
checkbox input "true"
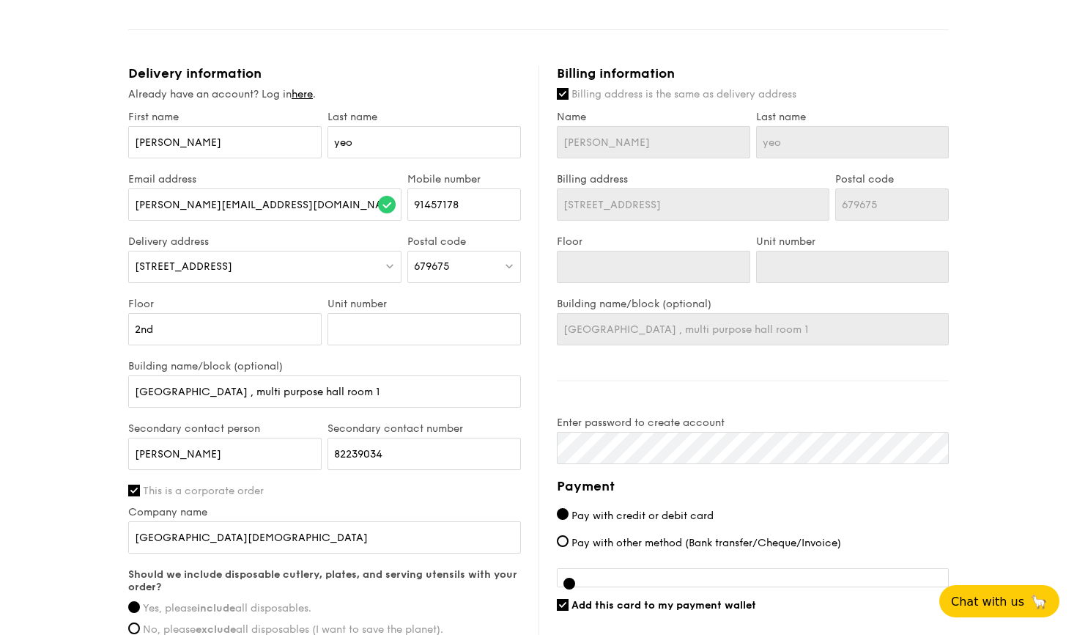
type input "2nd"
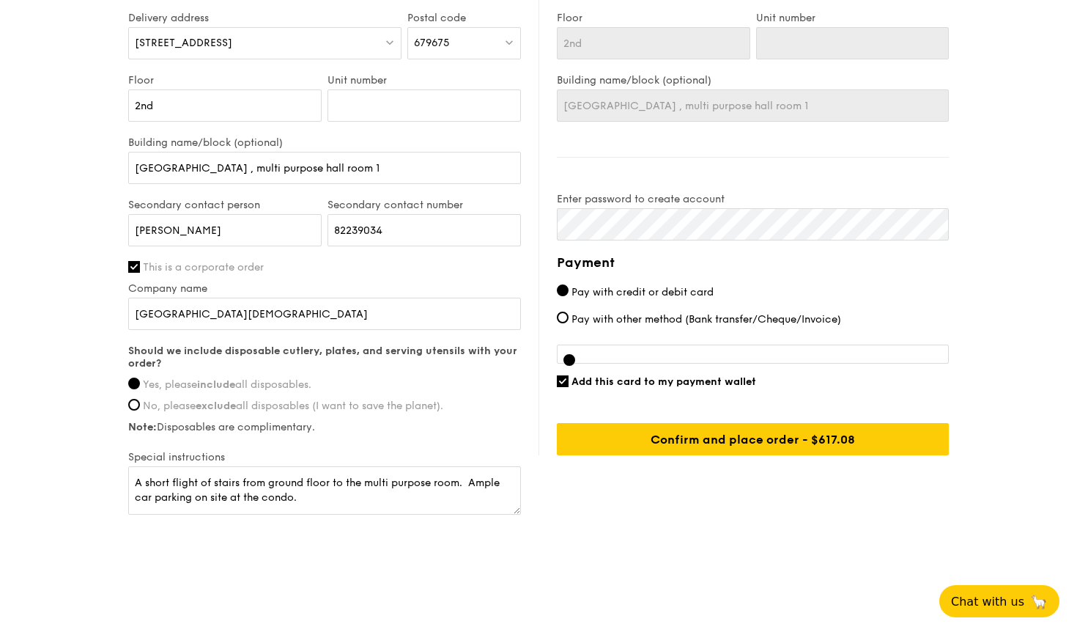
scroll to position [1020, 0]
click at [565, 381] on input "Add this card to my payment wallet" at bounding box center [563, 381] width 12 height 12
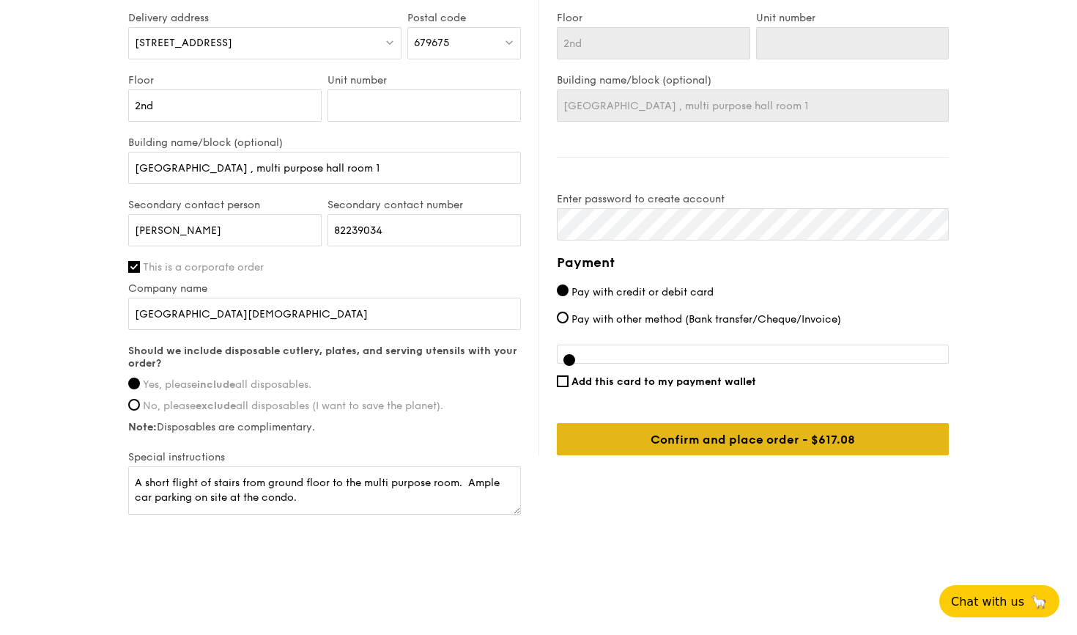
click at [734, 443] on input "Confirm and place order - $617.08" at bounding box center [753, 439] width 392 height 32
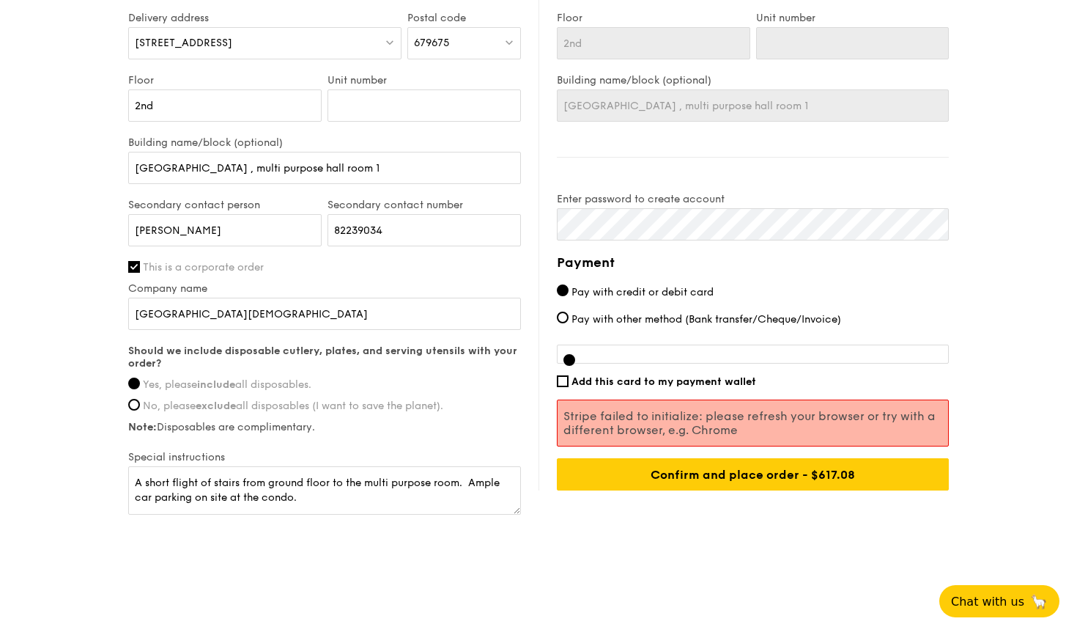
click at [561, 378] on input "Add this card to my payment wallet" at bounding box center [563, 381] width 12 height 12
checkbox input "true"
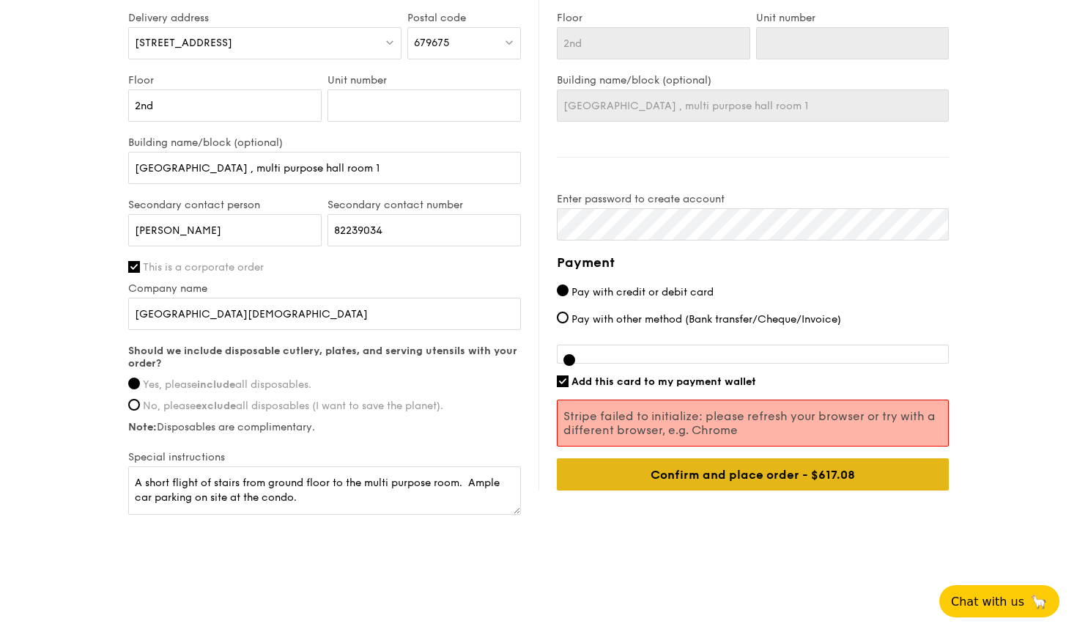
click at [750, 474] on input "Confirm and place order - $617.08" at bounding box center [753, 474] width 392 height 32
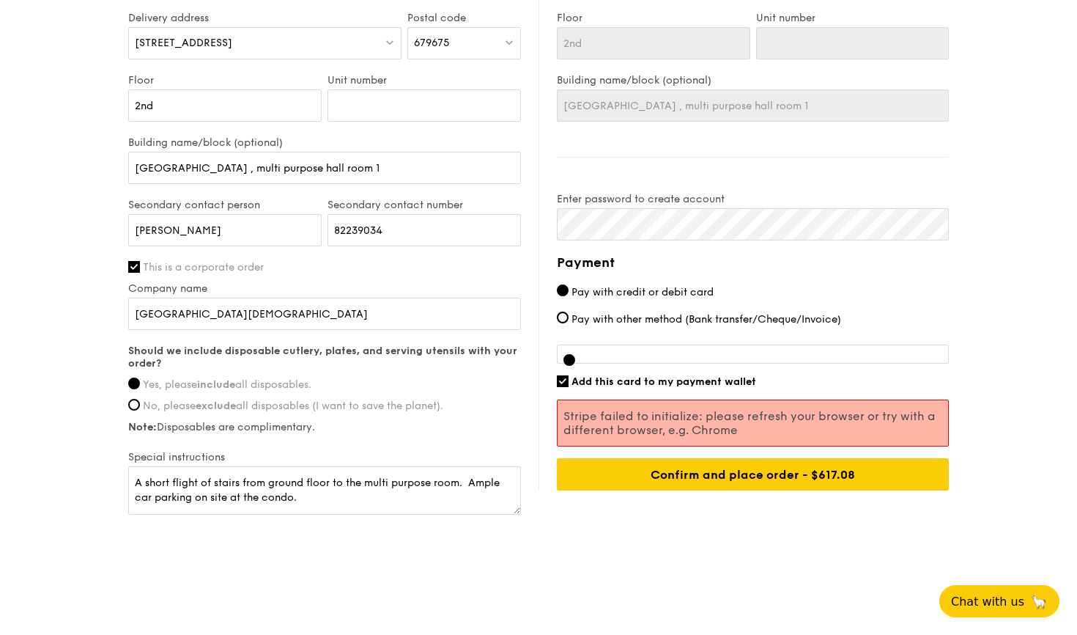
click at [562, 290] on input "Pay with credit or debit card" at bounding box center [563, 290] width 12 height 12
click at [561, 316] on input "Pay with other method (Bank transfer/Cheque/Invoice)" at bounding box center [563, 317] width 12 height 12
radio input "true"
click at [561, 377] on div "Payment Pay with credit or debit card Pay with other method (Bank transfer/Cheq…" at bounding box center [753, 371] width 392 height 238
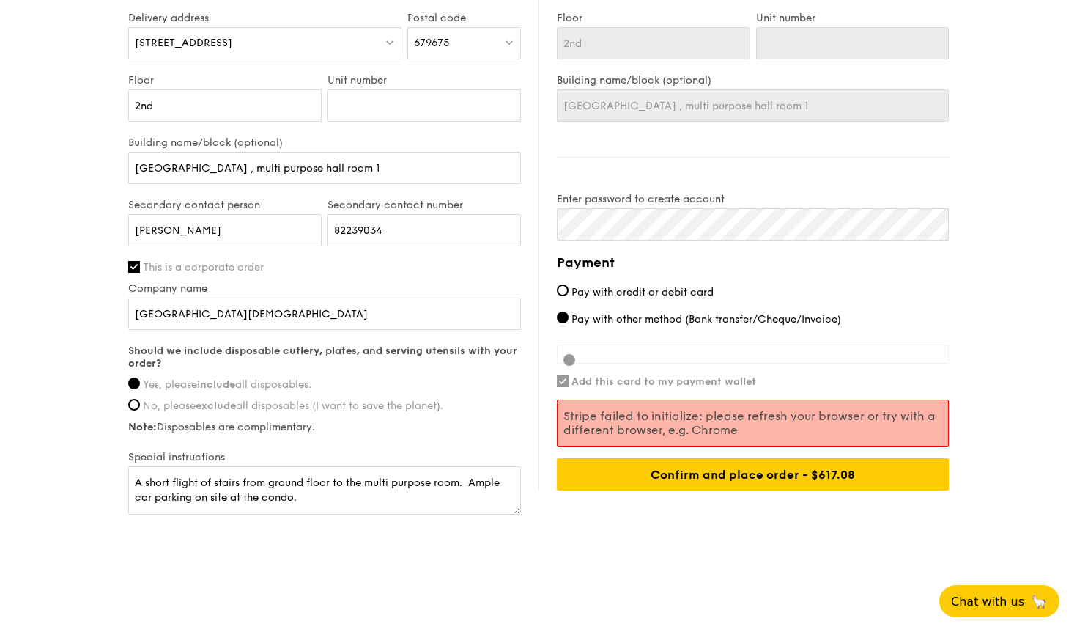
click at [947, 349] on div "Payment Pay with credit or debit card Pay with other method (Bank transfer/Cheq…" at bounding box center [753, 371] width 392 height 238
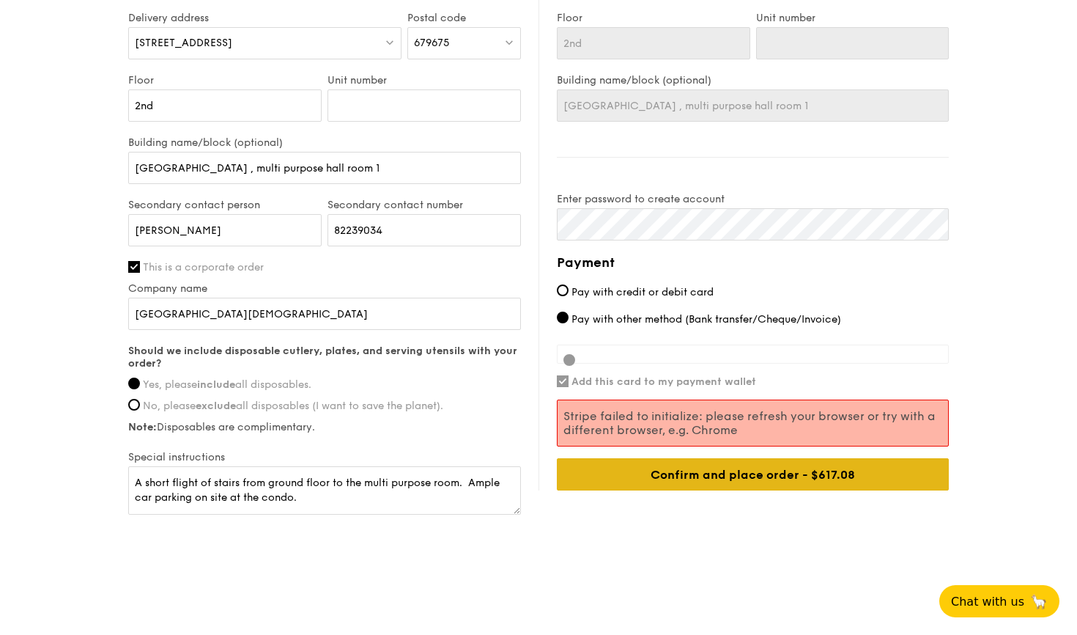
click at [767, 476] on div "Confirm and place order - $617.08" at bounding box center [753, 474] width 392 height 32
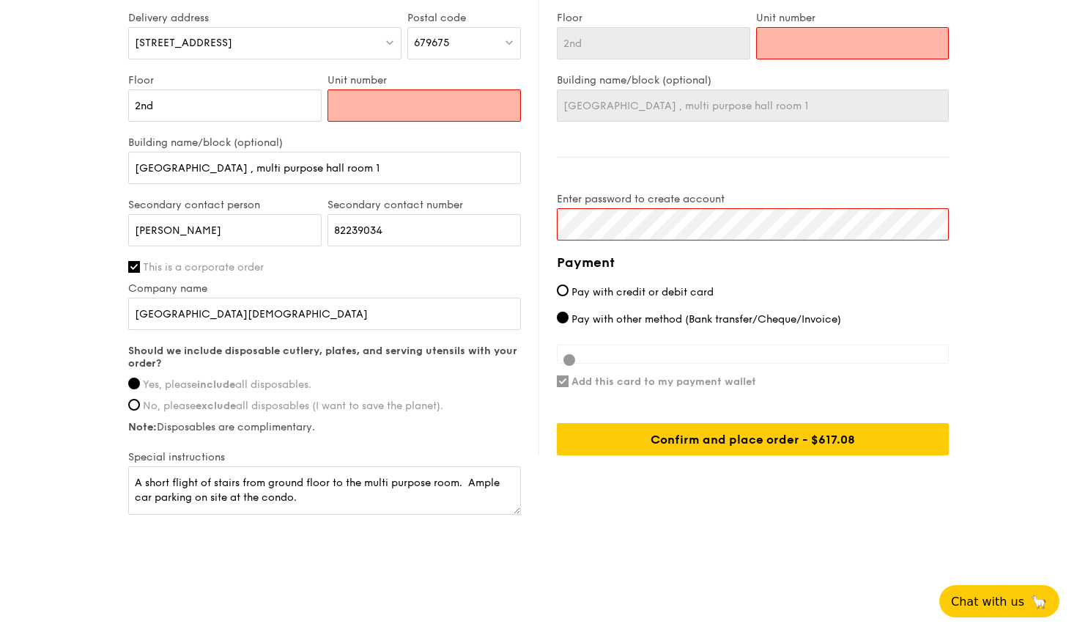
type input "0"
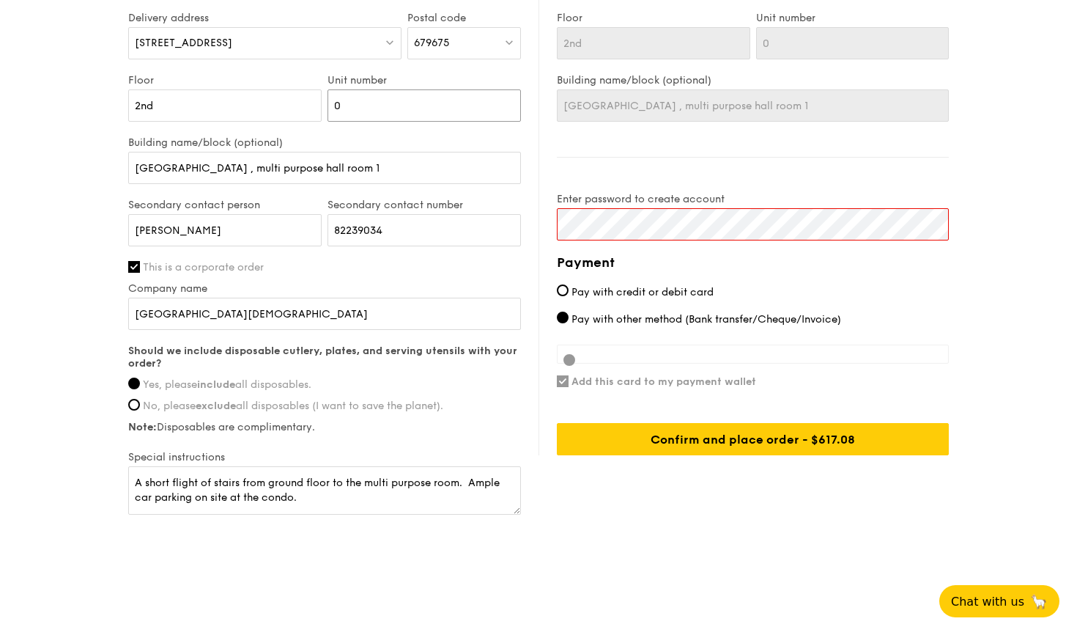
type input "00"
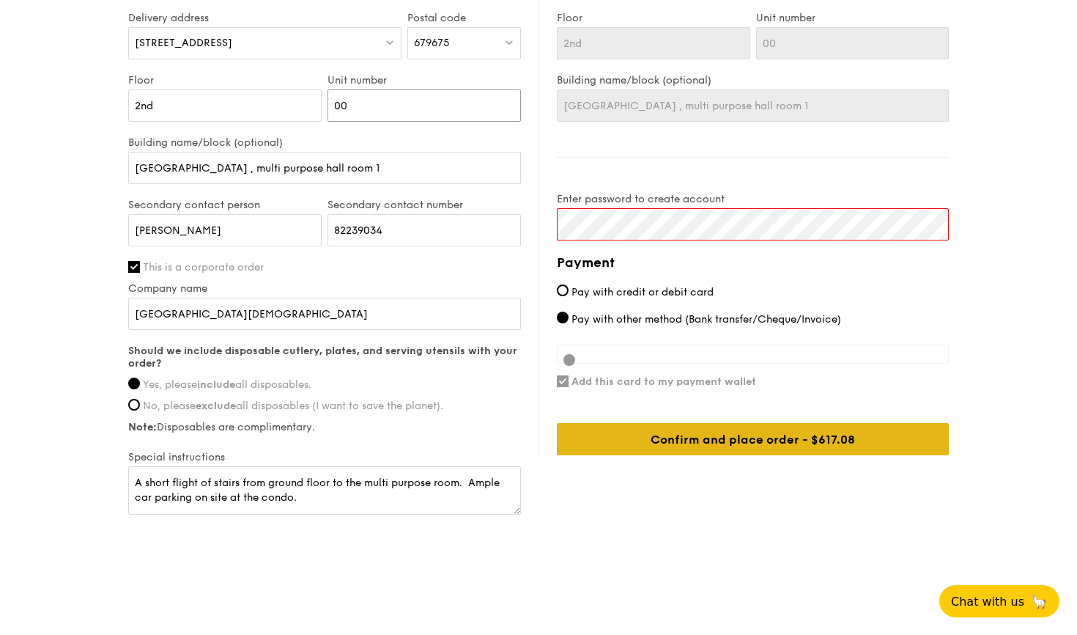
type input "00"
click at [739, 436] on div "Confirm and place order - $617.08" at bounding box center [753, 439] width 392 height 32
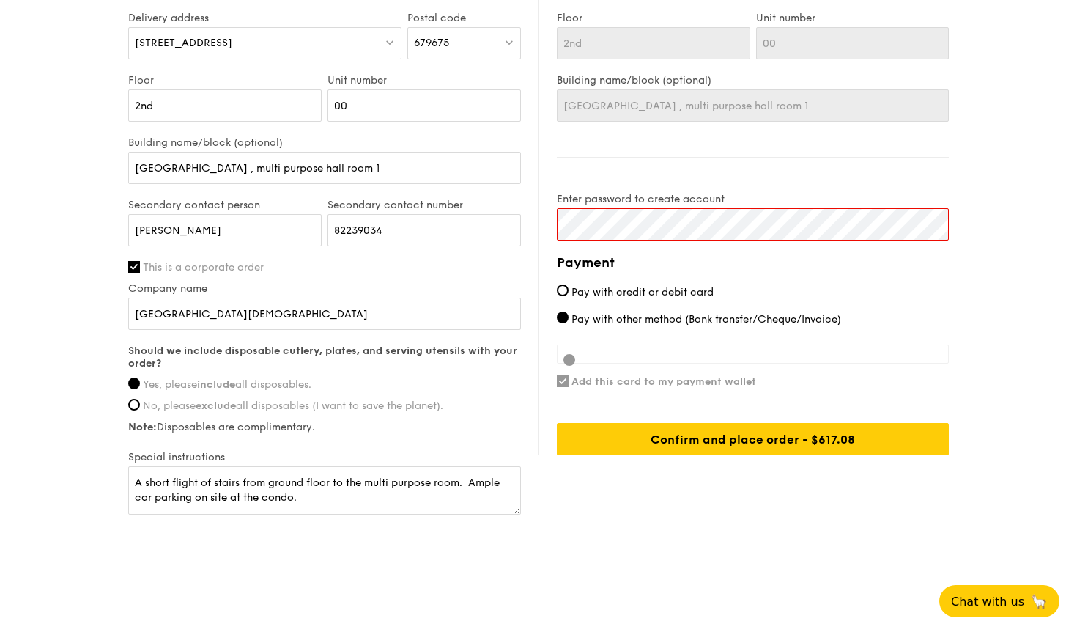
click at [893, 284] on label "Pay with credit or debit card" at bounding box center [753, 291] width 392 height 15
click at [569, 284] on input "Pay with credit or debit card" at bounding box center [563, 290] width 12 height 12
radio input "true"
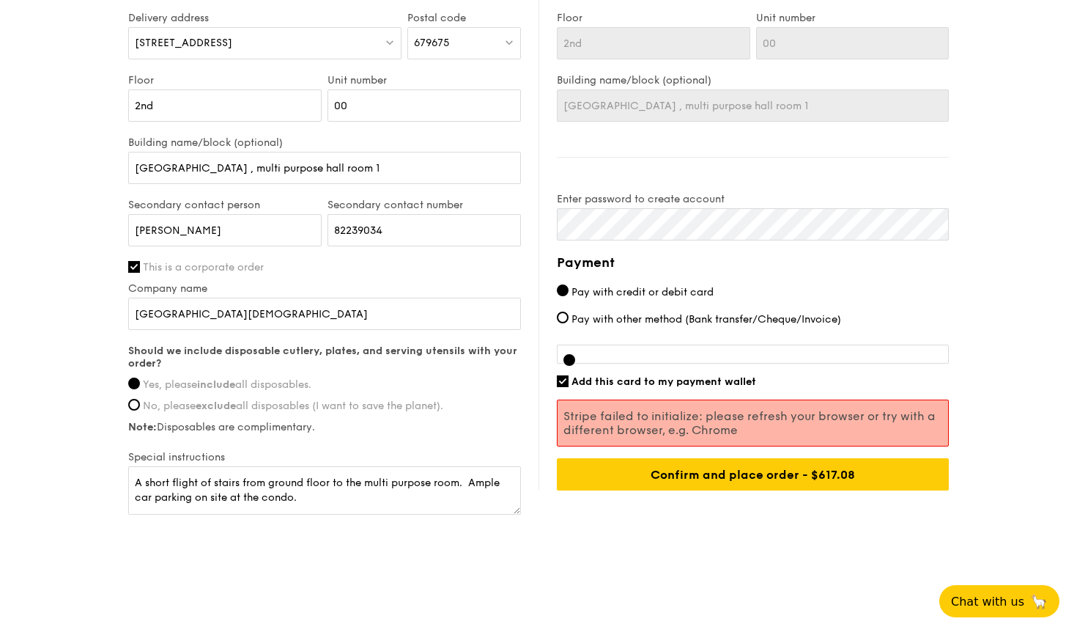
click at [834, 290] on label "Pay with credit or debit card" at bounding box center [753, 291] width 392 height 15
click at [569, 290] on input "Pay with credit or debit card" at bounding box center [563, 290] width 12 height 12
click at [561, 380] on input "Add this card to my payment wallet" at bounding box center [563, 381] width 12 height 12
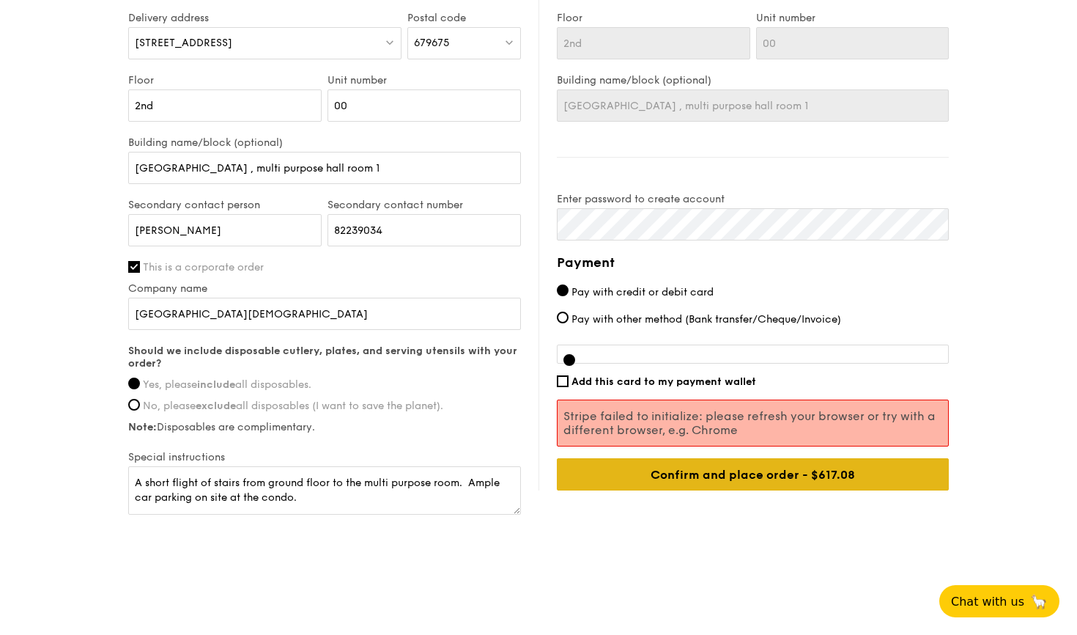
click at [724, 476] on input "Confirm and place order - $617.08" at bounding box center [753, 474] width 392 height 32
click at [755, 476] on input "Confirm and place order - $617.08" at bounding box center [753, 474] width 392 height 32
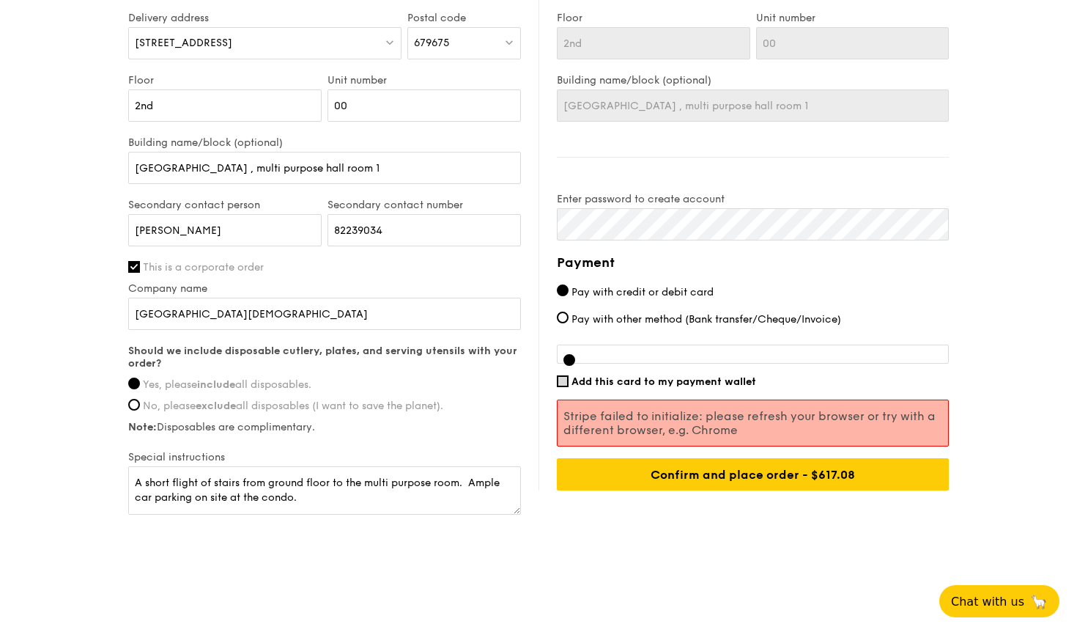
click at [564, 382] on input "Add this card to my payment wallet" at bounding box center [563, 381] width 12 height 12
checkbox input "true"
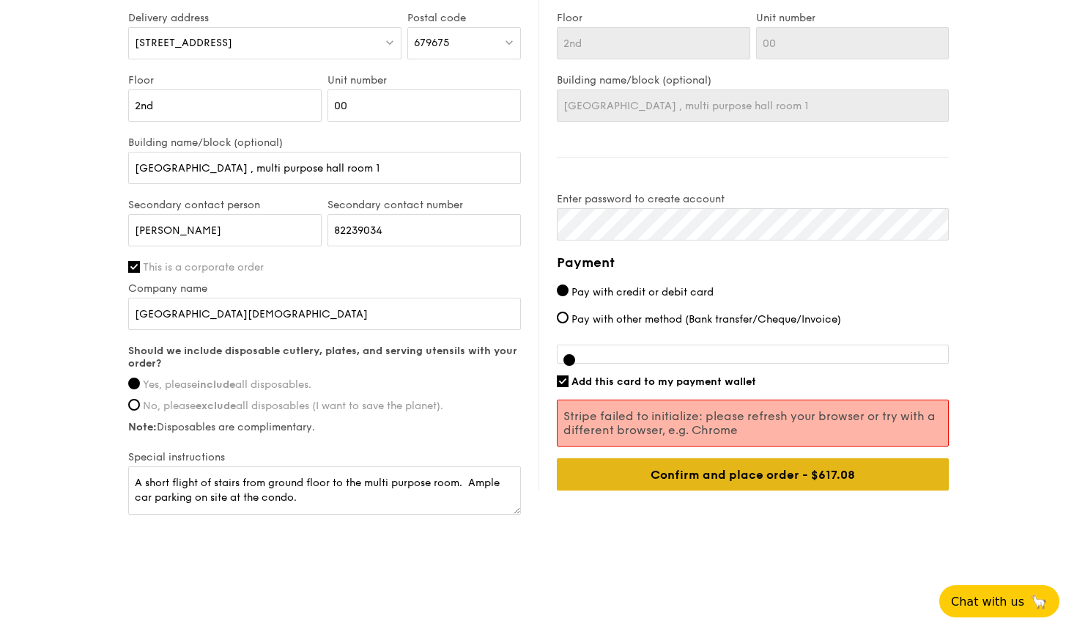
click at [747, 477] on input "Confirm and place order - $617.08" at bounding box center [753, 474] width 392 height 32
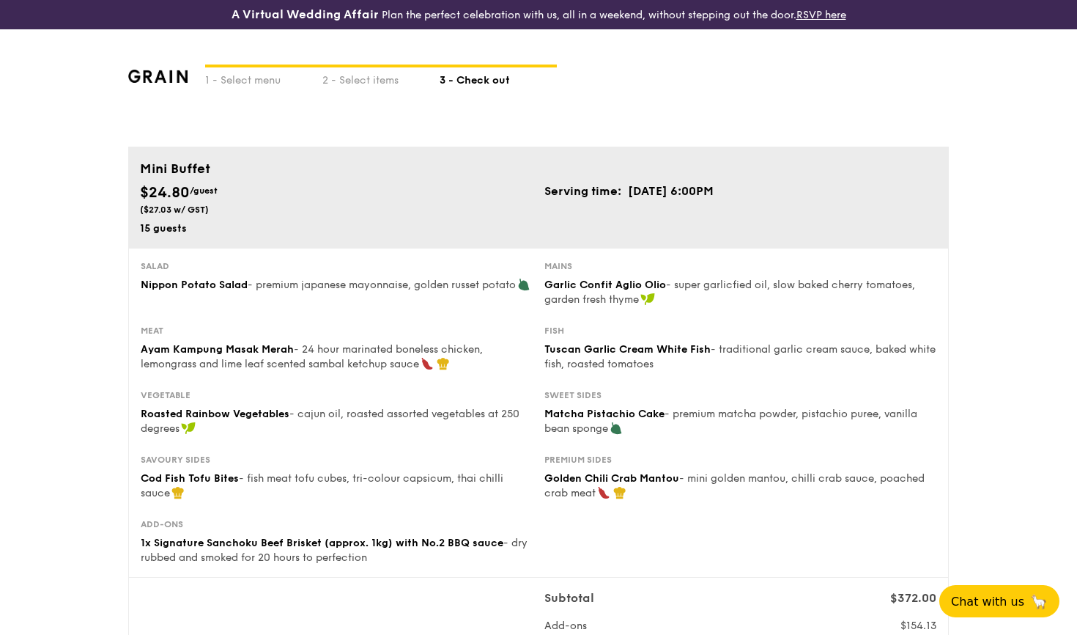
scroll to position [0, 0]
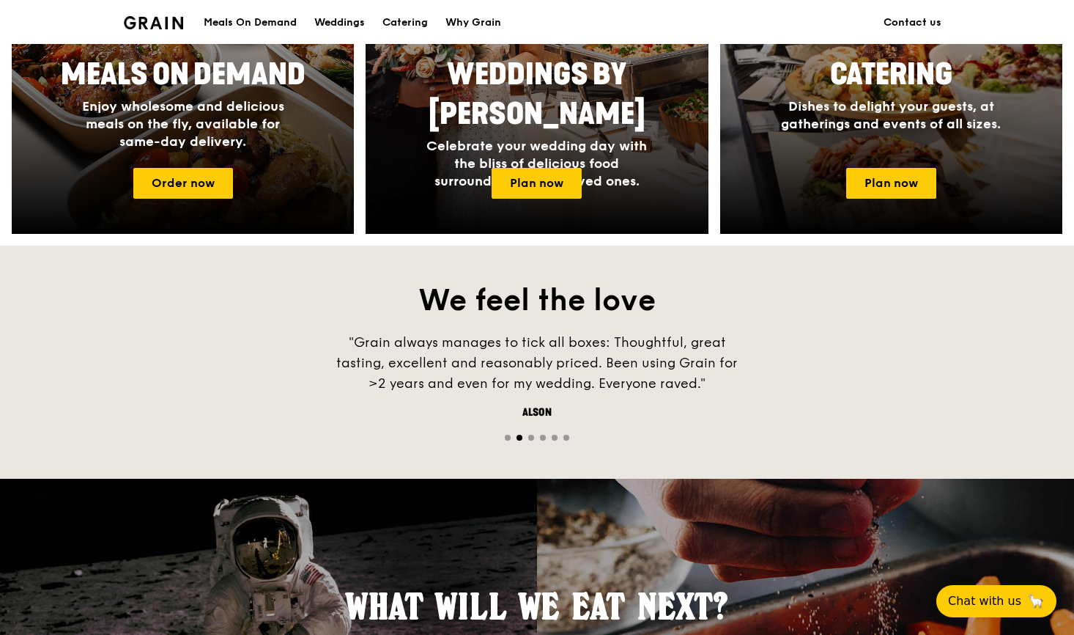
scroll to position [704, 0]
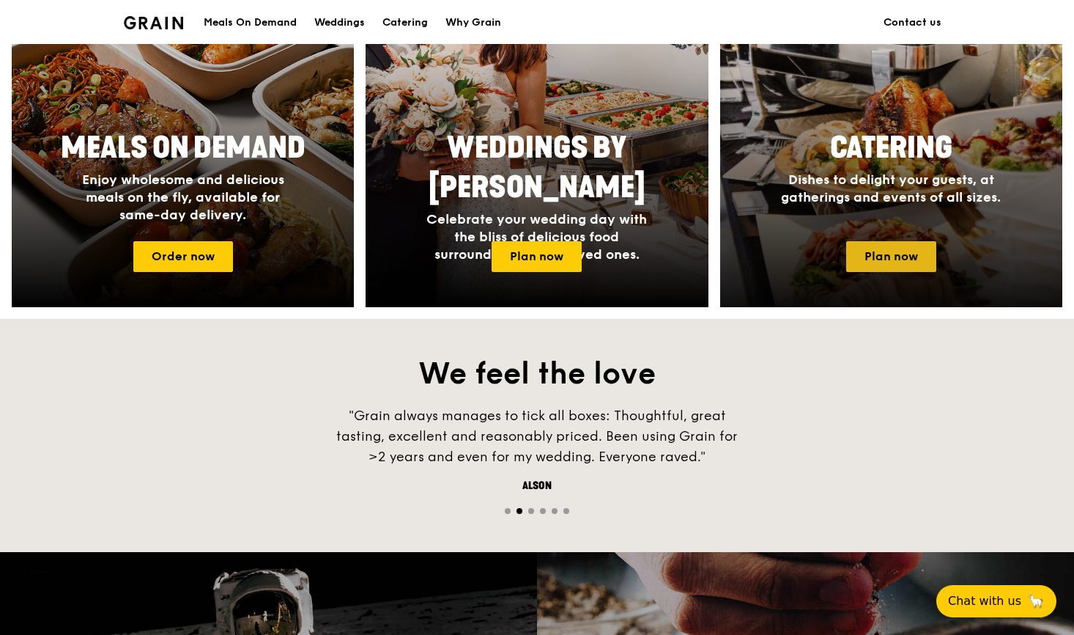
click at [866, 253] on link "Plan now" at bounding box center [891, 256] width 90 height 31
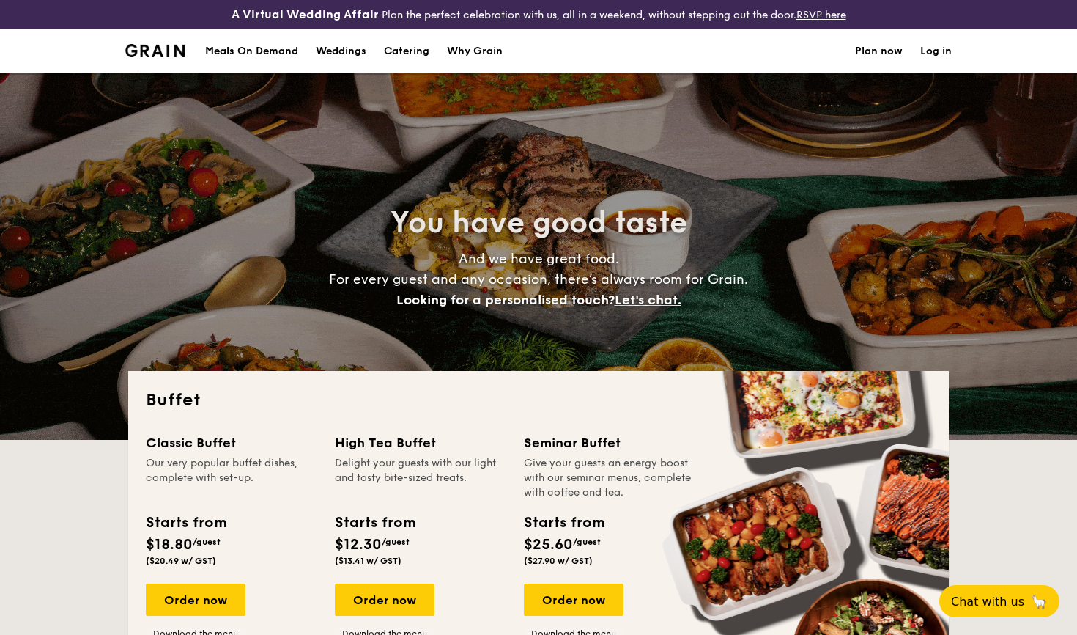
select select
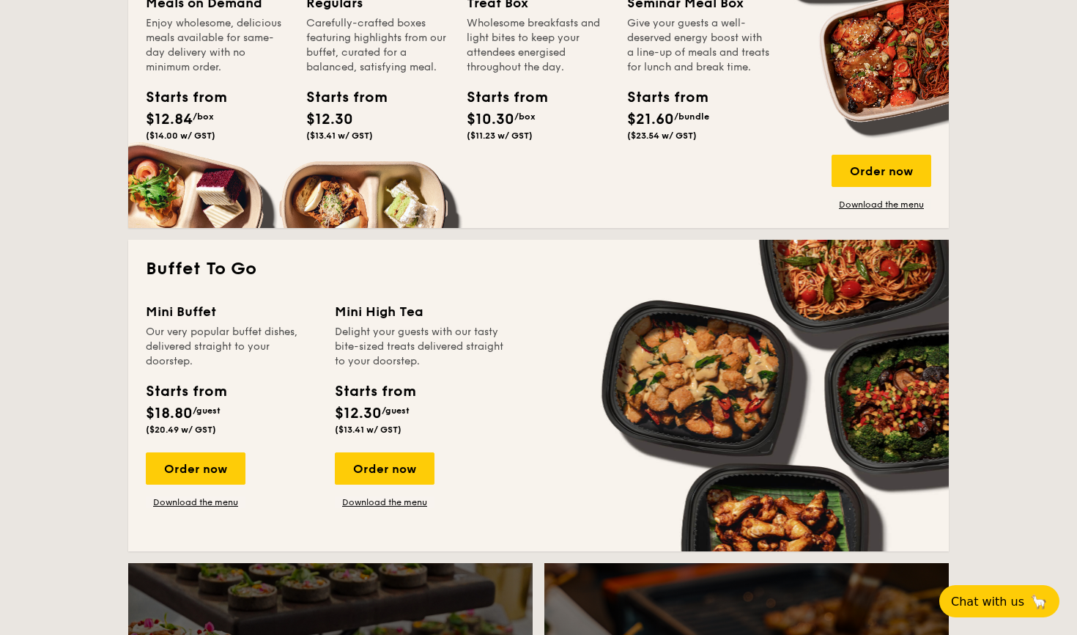
scroll to position [872, 0]
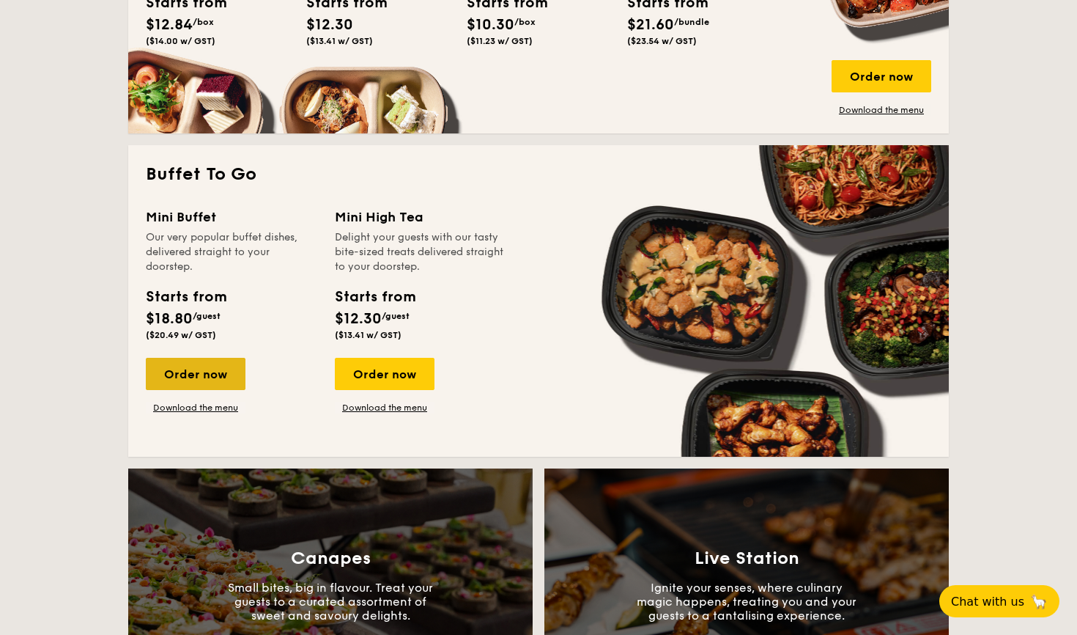
click at [200, 378] on div "Order now" at bounding box center [196, 374] width 100 height 32
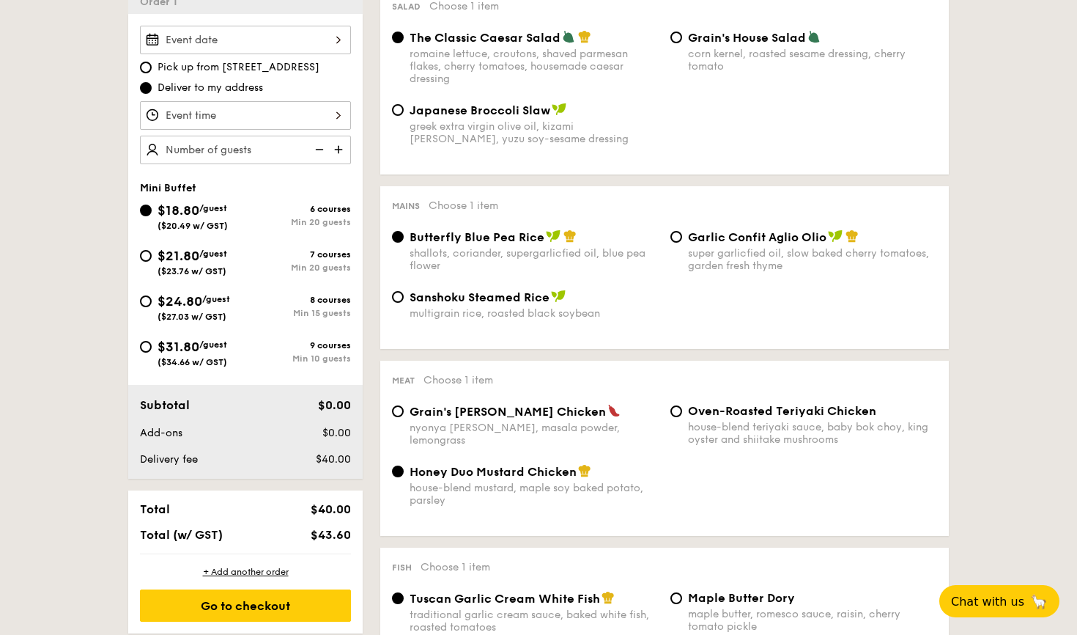
scroll to position [254, 0]
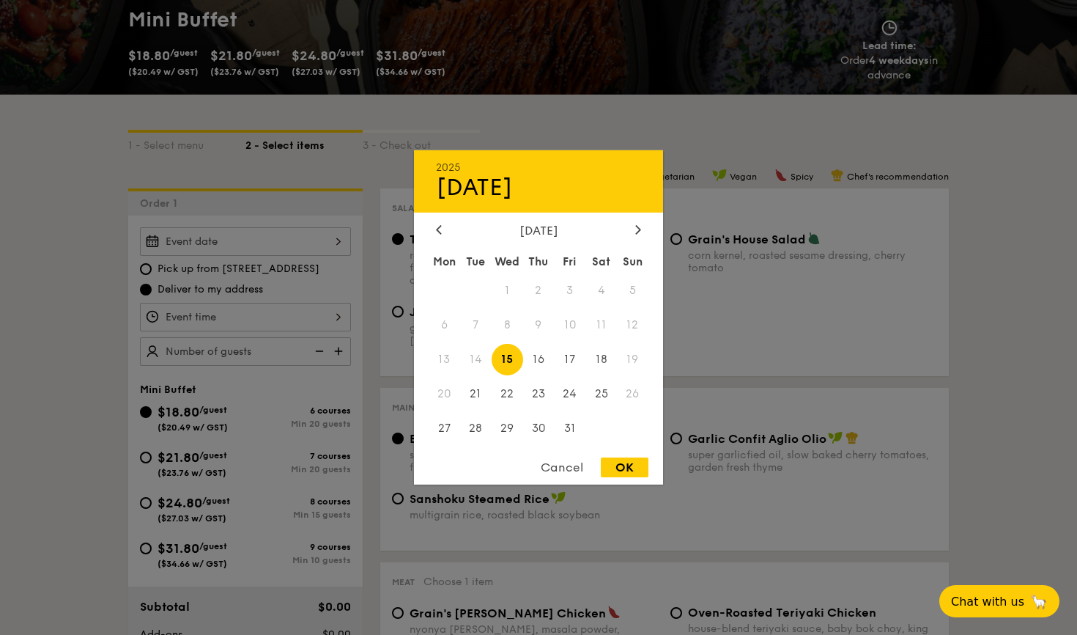
click at [337, 241] on div "2025 Oct 15 October 2025 Mon Tue Wed Thu Fri Sat Sun 1 2 3 4 5 6 7 8 9 10 11 12…" at bounding box center [245, 241] width 211 height 29
click at [638, 226] on icon at bounding box center [638, 229] width 6 height 10
click at [602, 327] on span "8" at bounding box center [601, 325] width 32 height 32
click at [624, 471] on div "OK" at bounding box center [625, 467] width 48 height 20
type input "[DATE]"
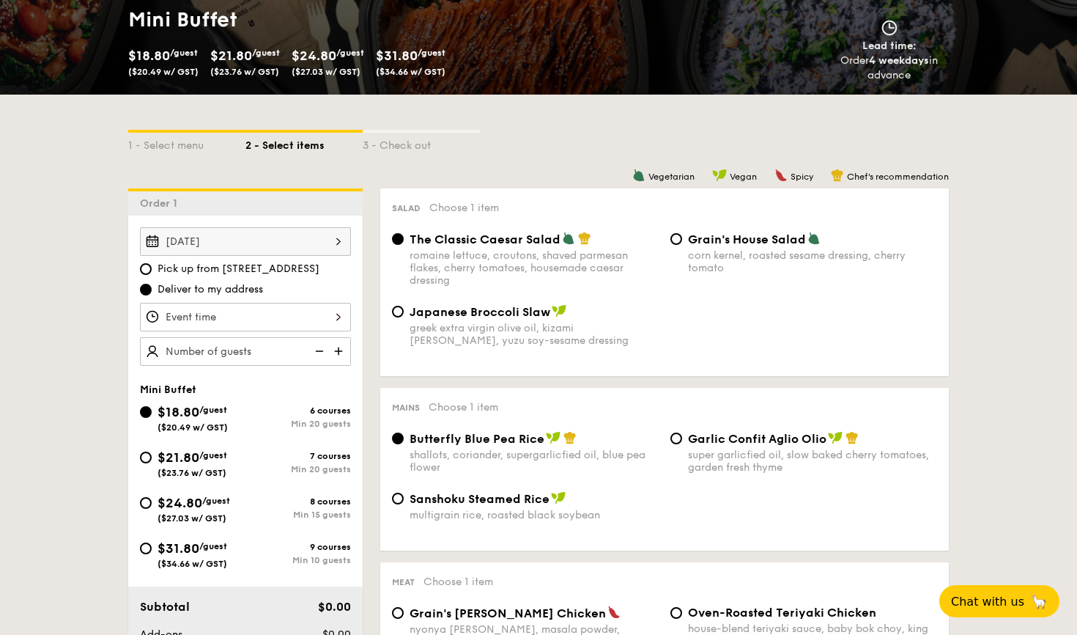
click at [340, 315] on div at bounding box center [245, 317] width 211 height 29
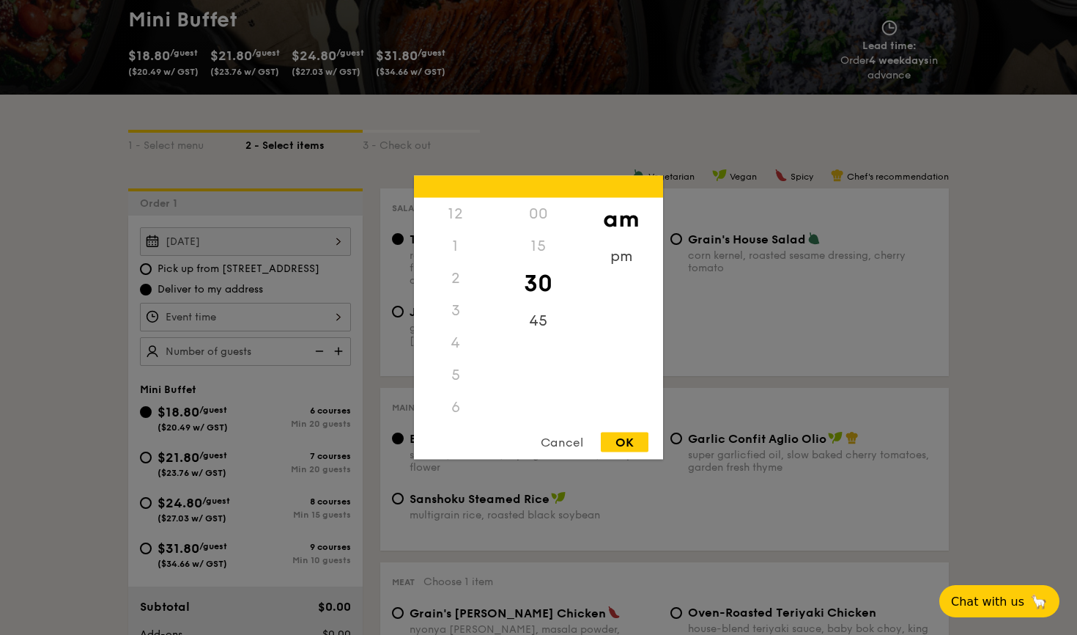
scroll to position [161, 0]
click at [623, 261] on div "pm" at bounding box center [621, 261] width 83 height 43
click at [457, 243] on div "6" at bounding box center [455, 251] width 83 height 43
click at [542, 210] on div "00" at bounding box center [538, 219] width 83 height 43
click at [626, 442] on div "OK" at bounding box center [625, 442] width 48 height 20
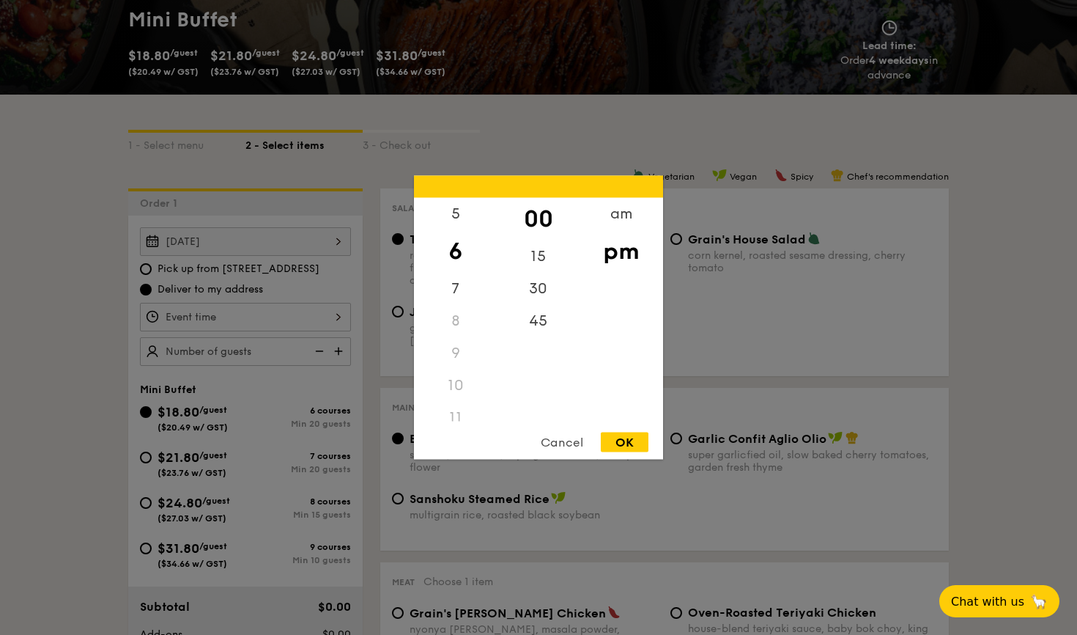
type input "6:00PM"
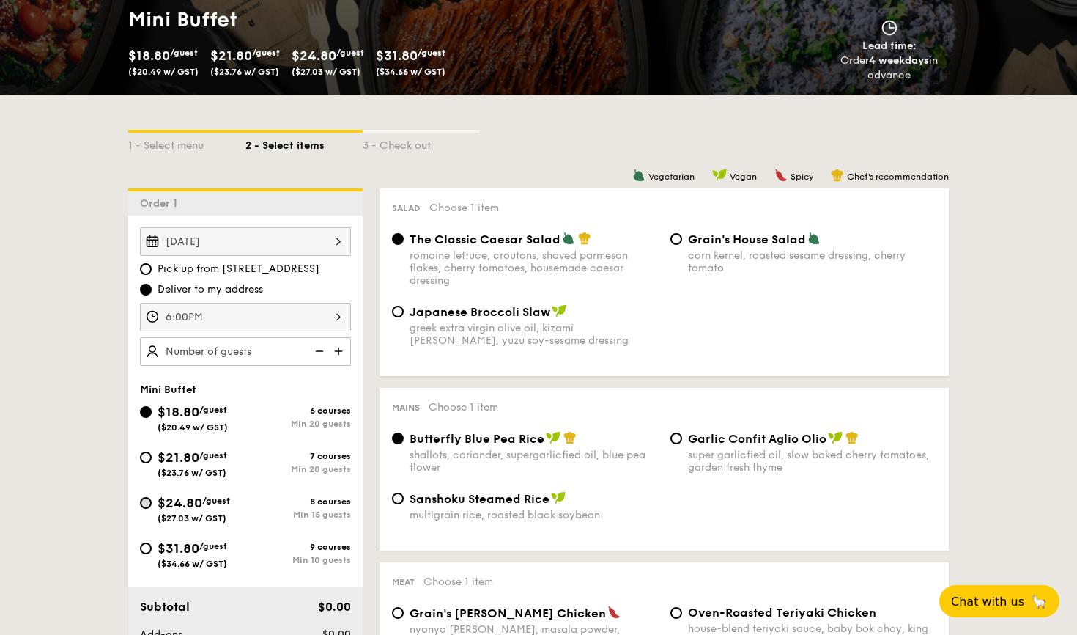
click at [147, 503] on input "$24.80 /guest ($27.03 w/ GST) 8 courses Min 15 guests" at bounding box center [146, 503] width 12 height 12
radio input "true"
radio input "false"
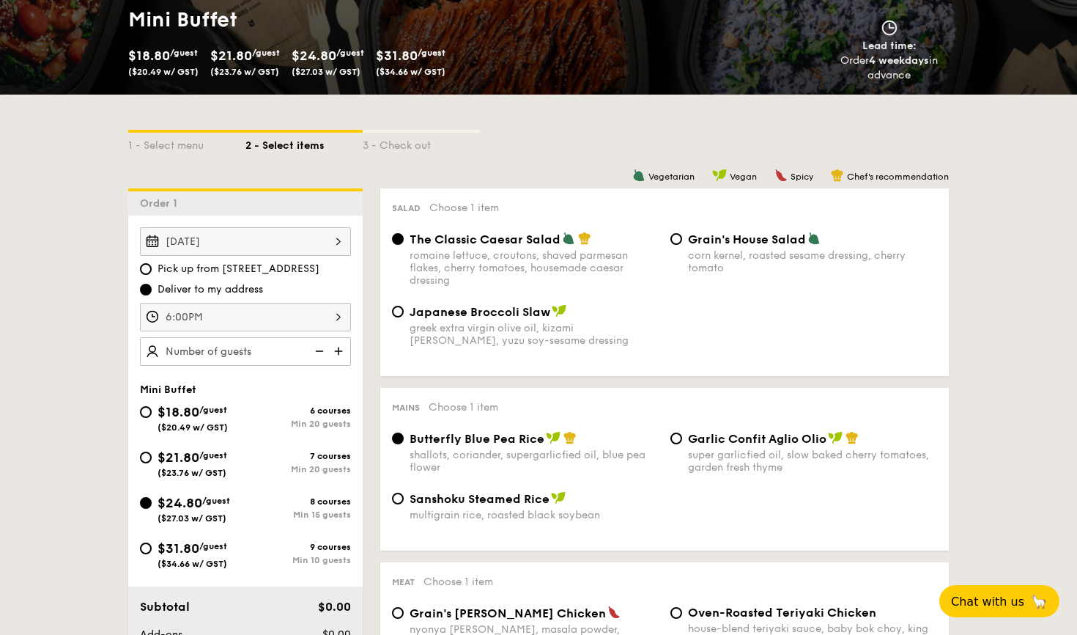
radio input "true"
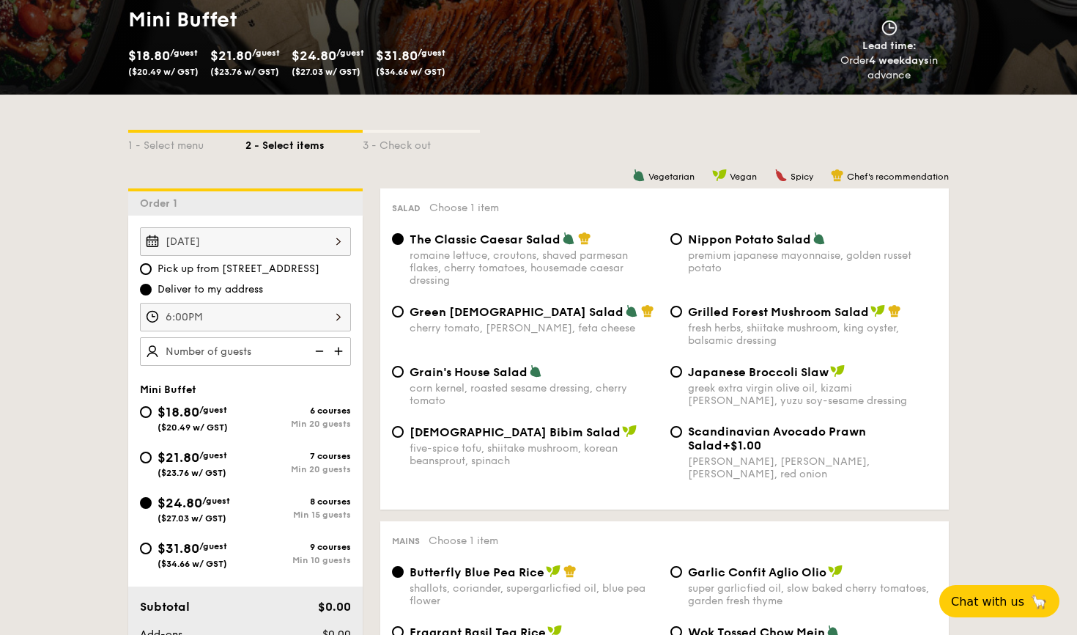
click at [340, 354] on img at bounding box center [340, 351] width 22 height 28
type input "15 guests"
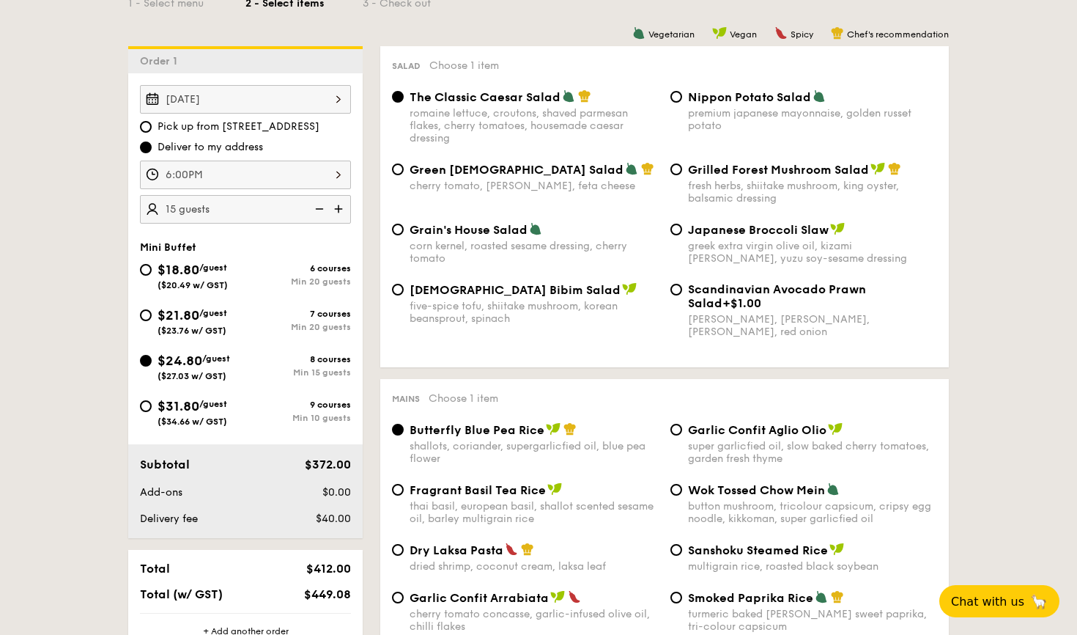
scroll to position [399, 0]
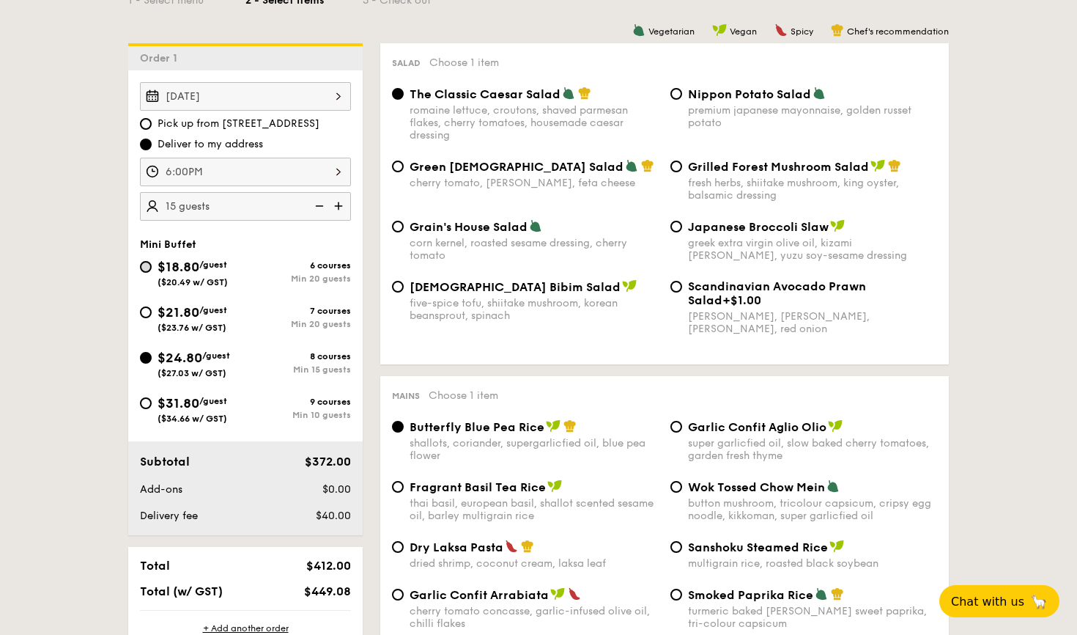
click at [147, 262] on input "$18.80 /guest ($20.49 w/ GST) 6 courses Min 20 guests" at bounding box center [146, 267] width 12 height 12
radio input "true"
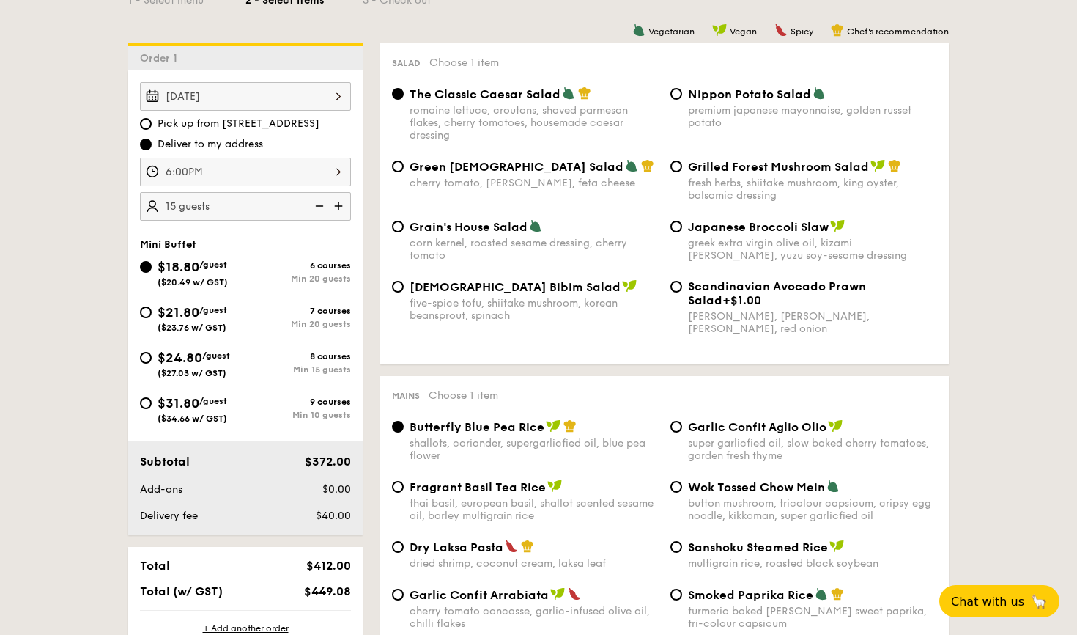
radio input "true"
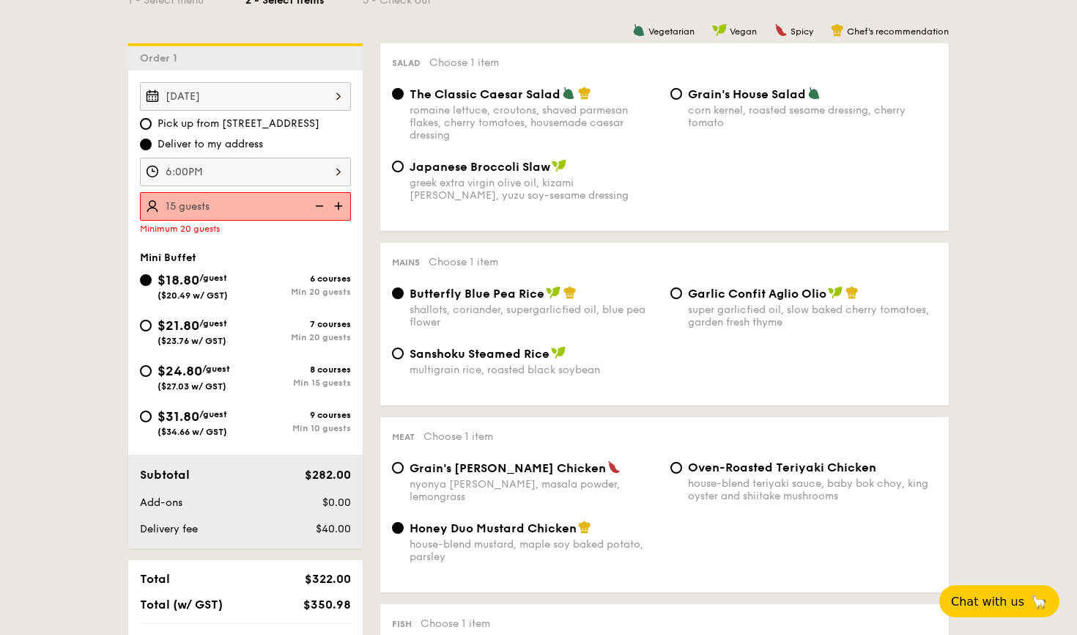
click at [341, 204] on img at bounding box center [340, 206] width 22 height 28
type input "20 guests"
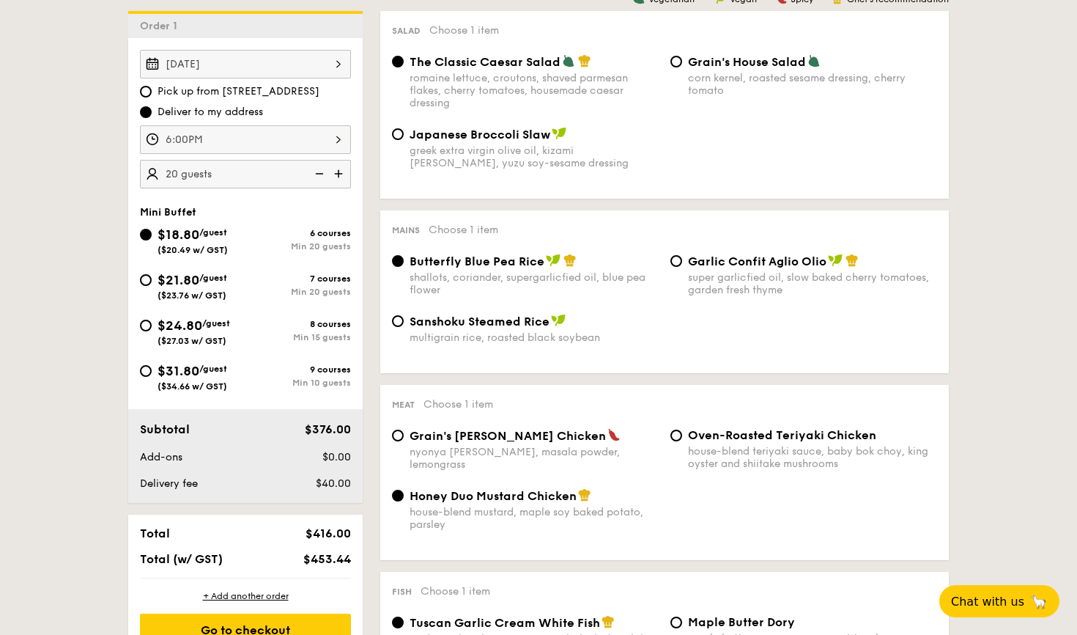
scroll to position [426, 0]
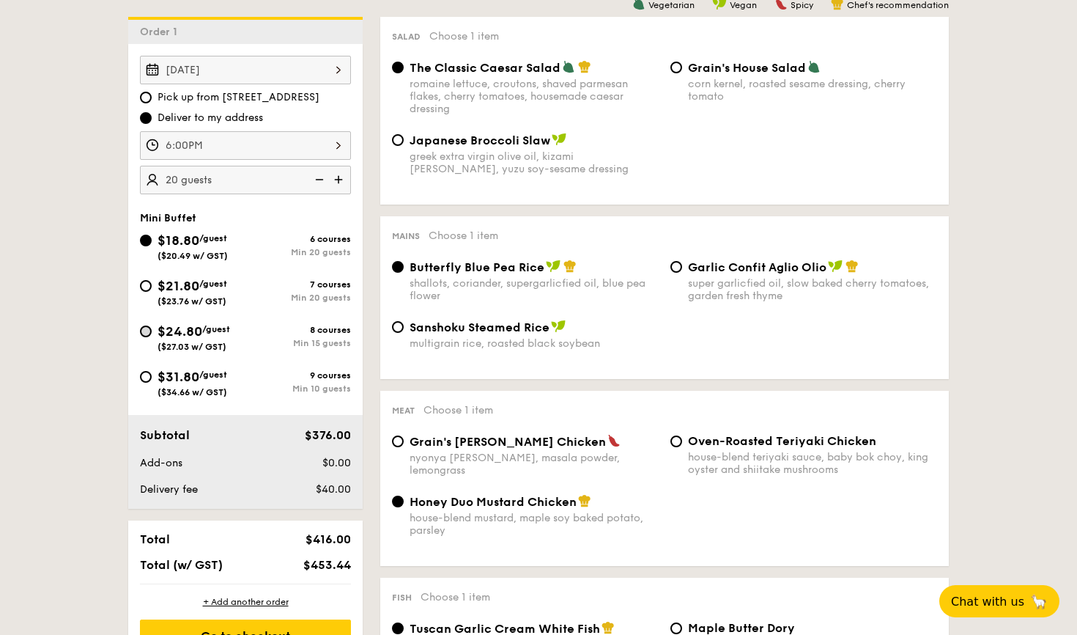
click at [147, 329] on input "$24.80 /guest ($27.03 w/ GST) 8 courses Min 15 guests" at bounding box center [146, 331] width 12 height 12
radio input "true"
radio input "false"
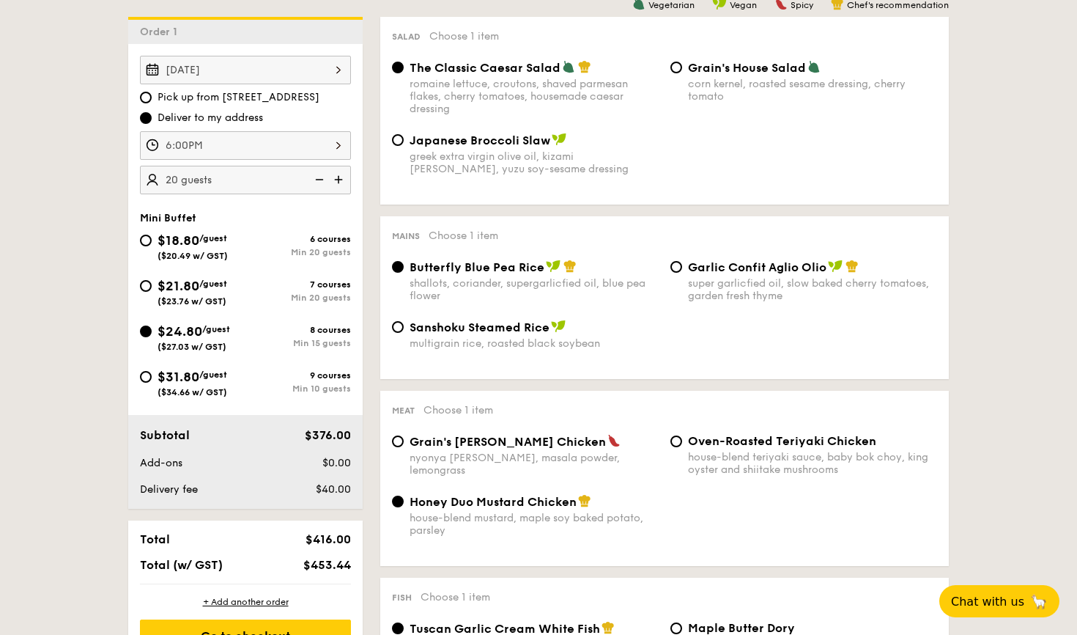
radio input "true"
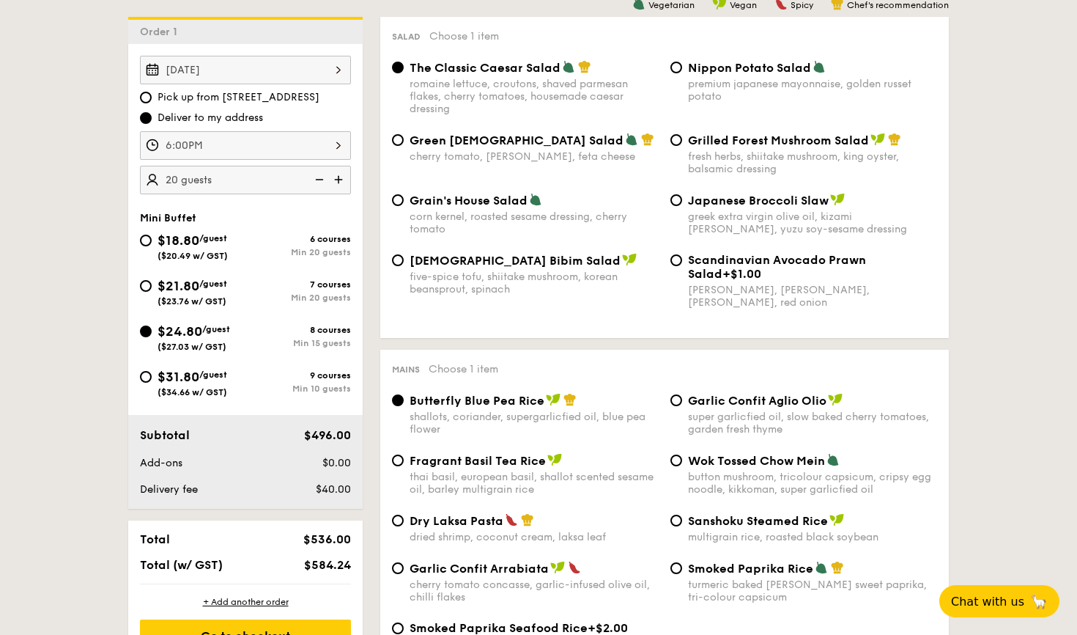
click at [319, 177] on img at bounding box center [318, 180] width 22 height 28
type input "15 guests"
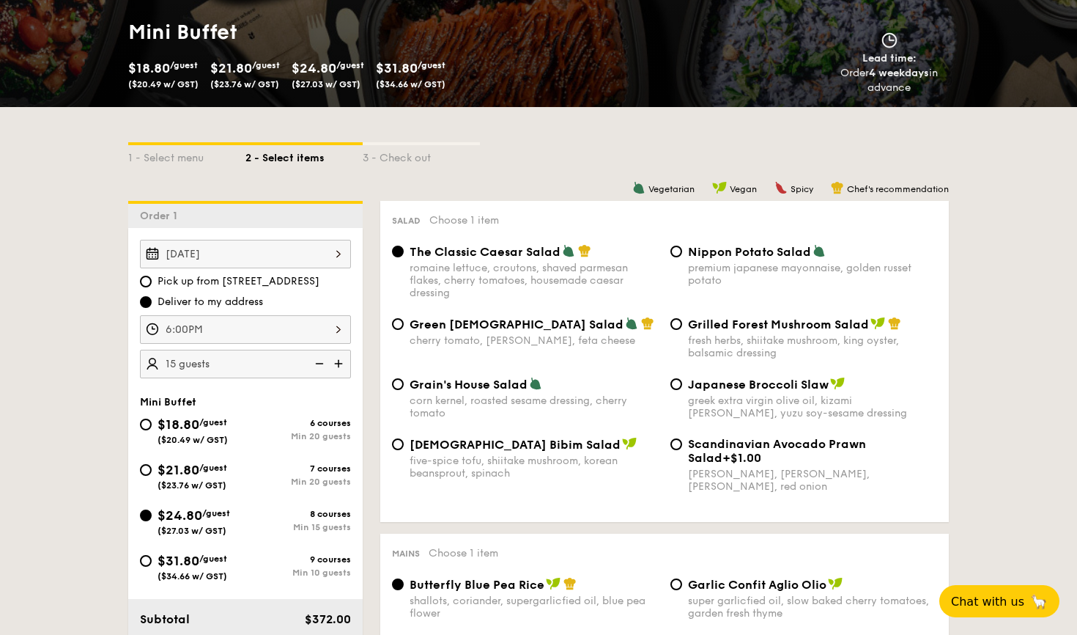
scroll to position [262, 0]
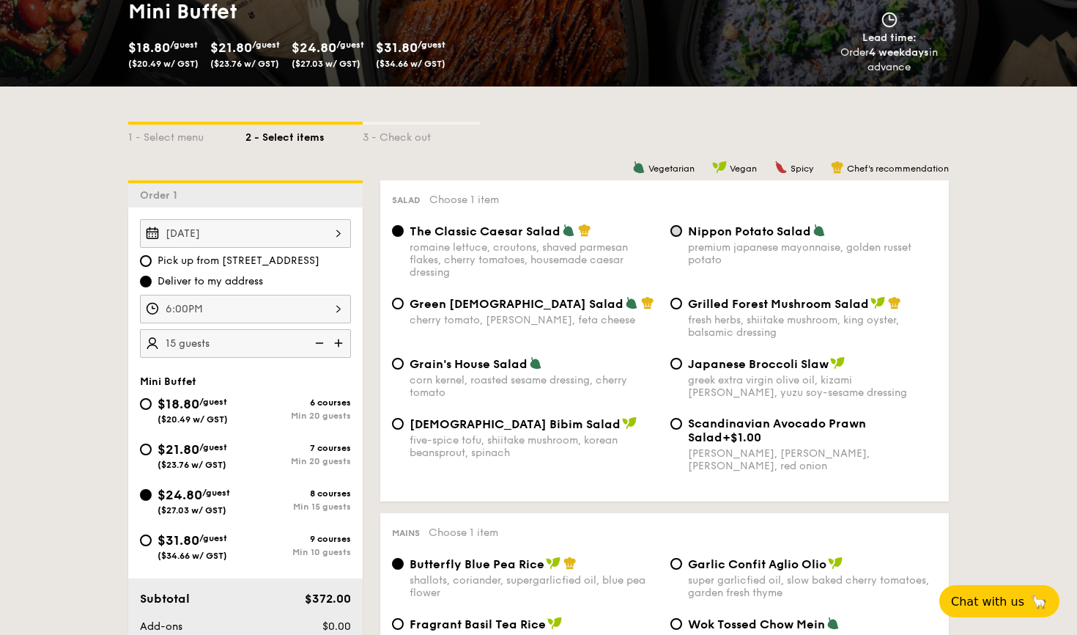
click at [674, 226] on input "Nippon Potato Salad premium japanese mayonnaise, golden russet potato" at bounding box center [676, 231] width 12 height 12
radio input "true"
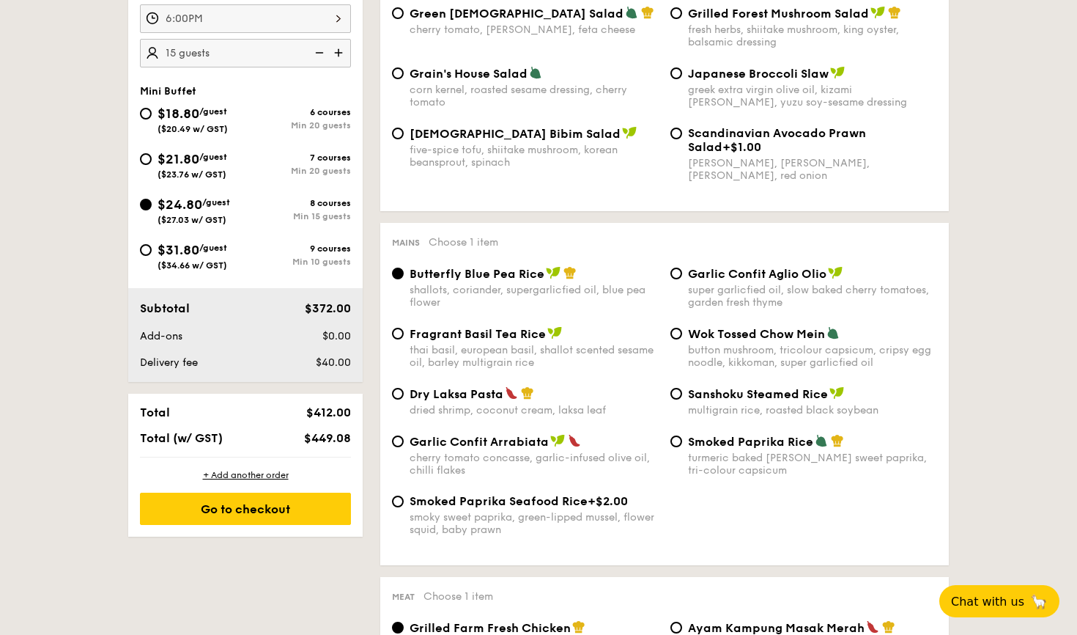
scroll to position [555, 0]
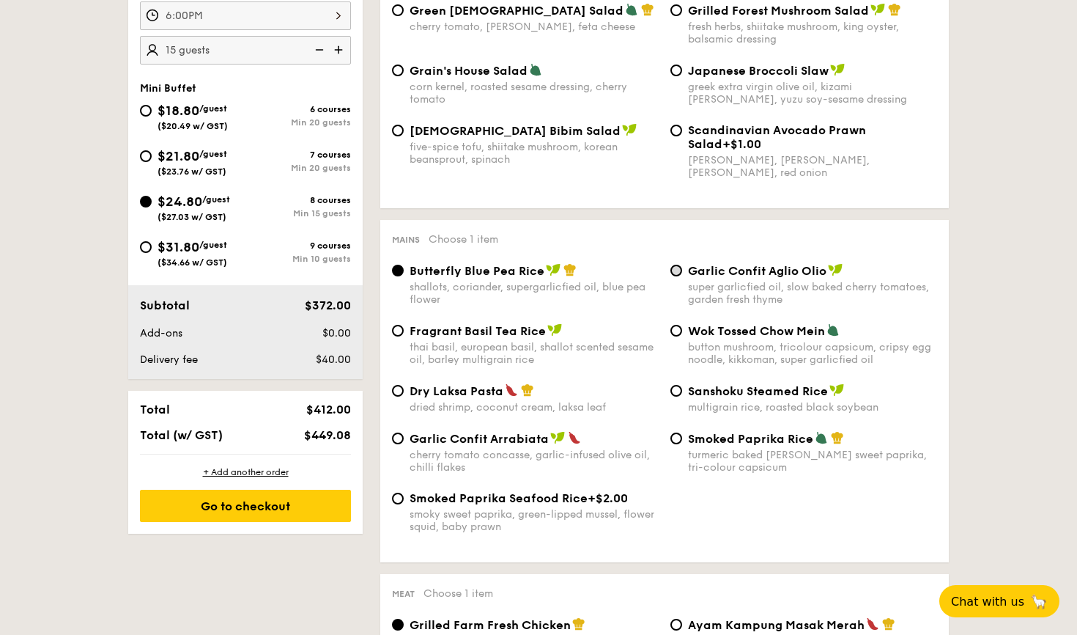
click at [673, 266] on input "Garlic Confit Aglio Olio super garlicfied oil, slow baked cherry tomatoes, gard…" at bounding box center [676, 271] width 12 height 12
radio input "true"
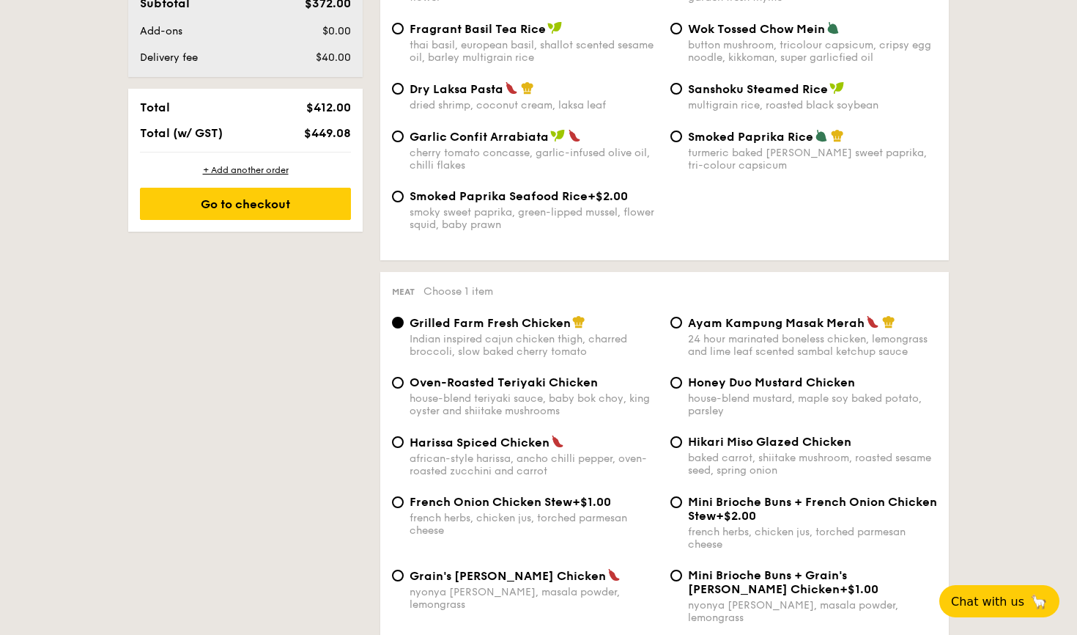
scroll to position [860, 0]
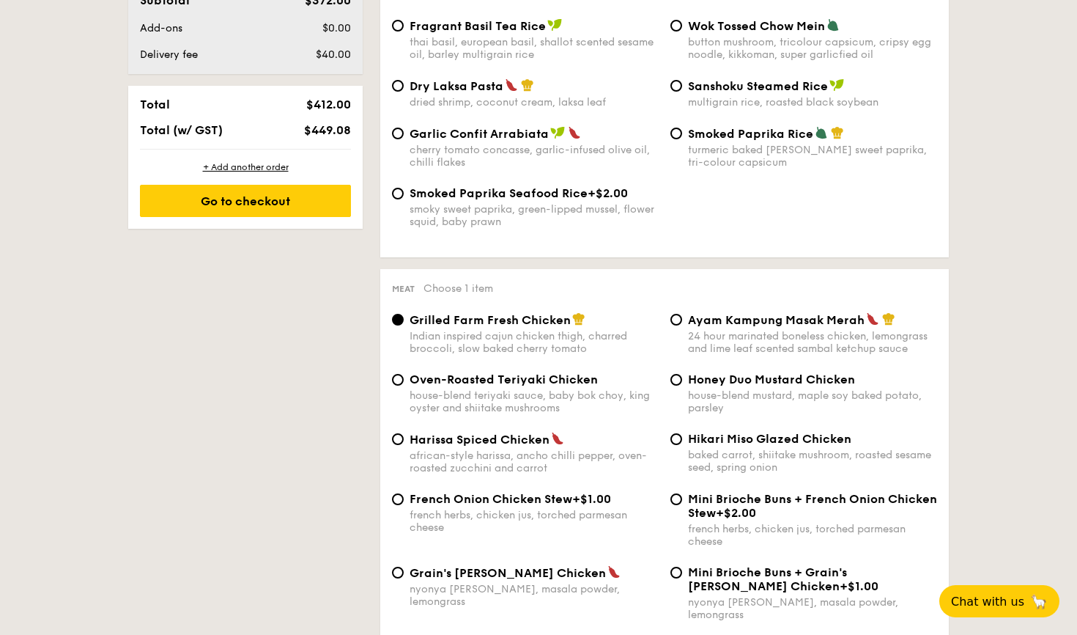
click at [676, 326] on div "Ayam Kampung Masak Merah 24 hour marinated boneless chicken, lemongrass and lim…" at bounding box center [804, 333] width 278 height 43
click at [677, 316] on input "Ayam Kampung Masak Merah 24 hour marinated boneless chicken, lemongrass and lim…" at bounding box center [676, 320] width 12 height 12
radio input "true"
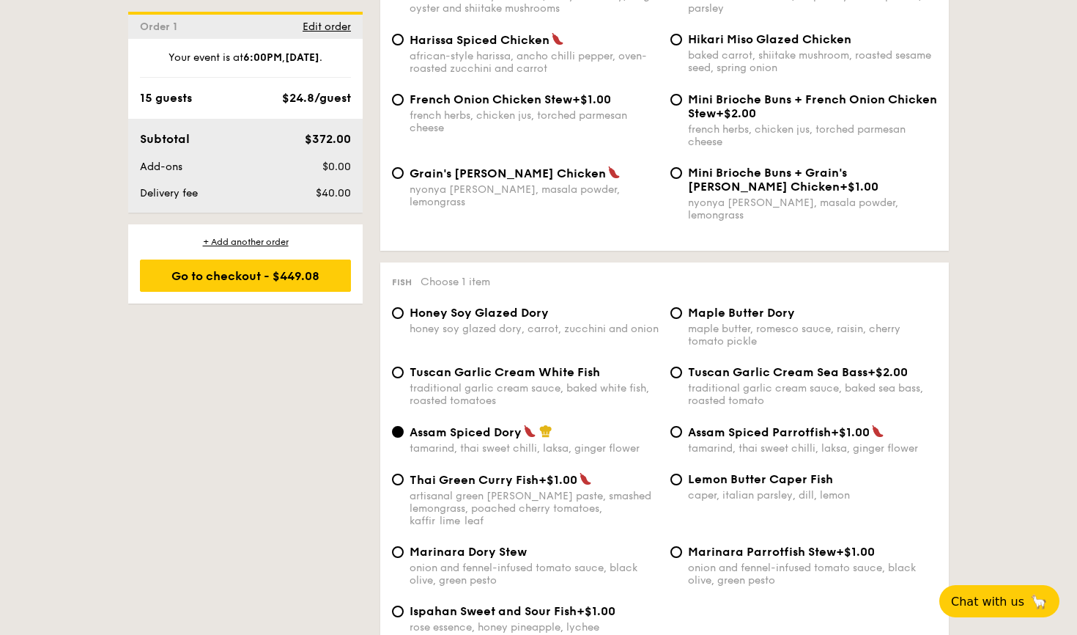
scroll to position [1262, 0]
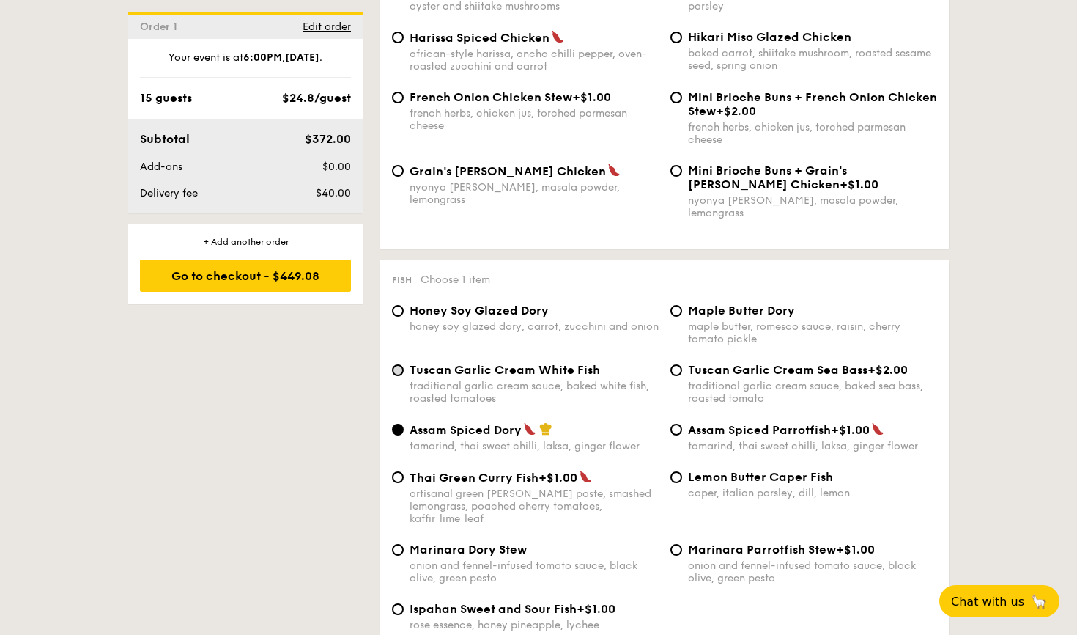
click at [396, 364] on input "Tuscan Garlic Cream White Fish traditional garlic cream sauce, baked white fish…" at bounding box center [398, 370] width 12 height 12
radio input "true"
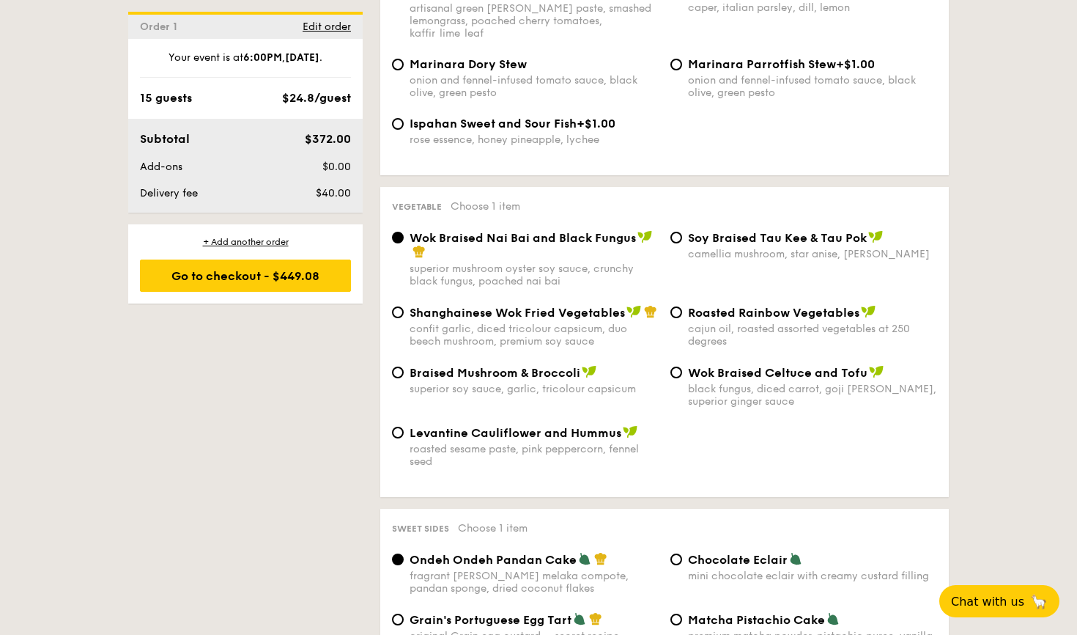
scroll to position [1754, 0]
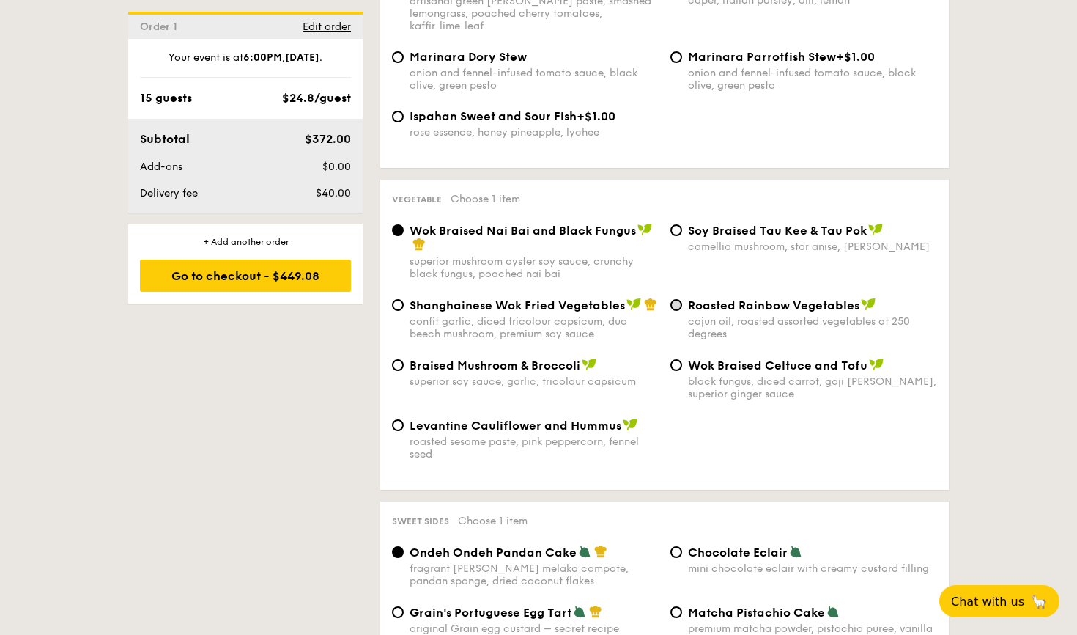
click at [676, 299] on input "Roasted Rainbow Vegetables cajun oil, roasted assorted vegetables at 250 degrees" at bounding box center [676, 305] width 12 height 12
radio input "true"
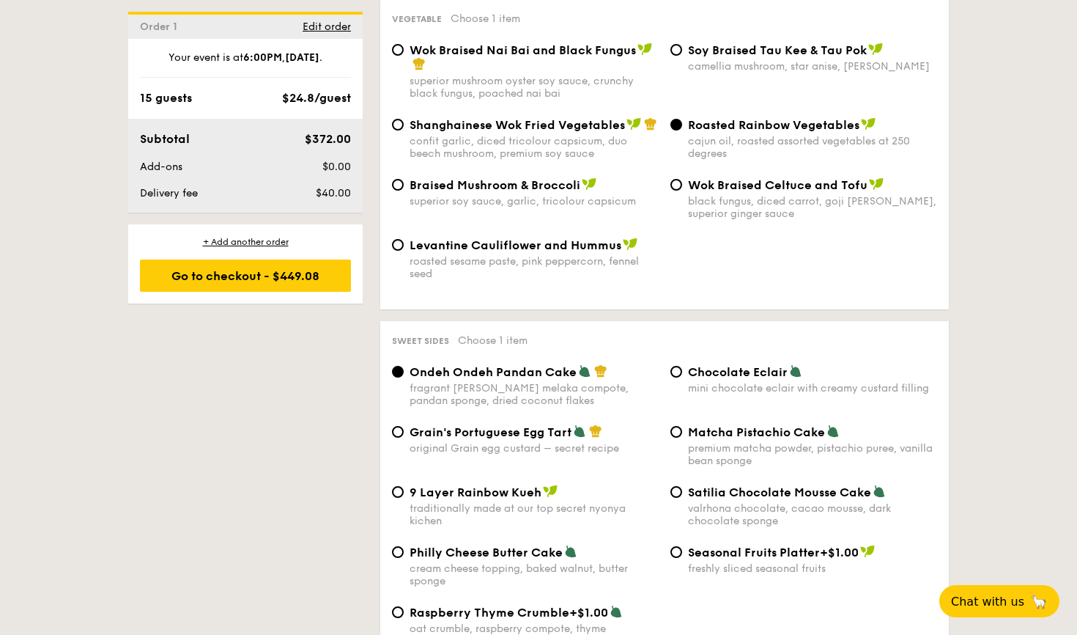
scroll to position [1946, 0]
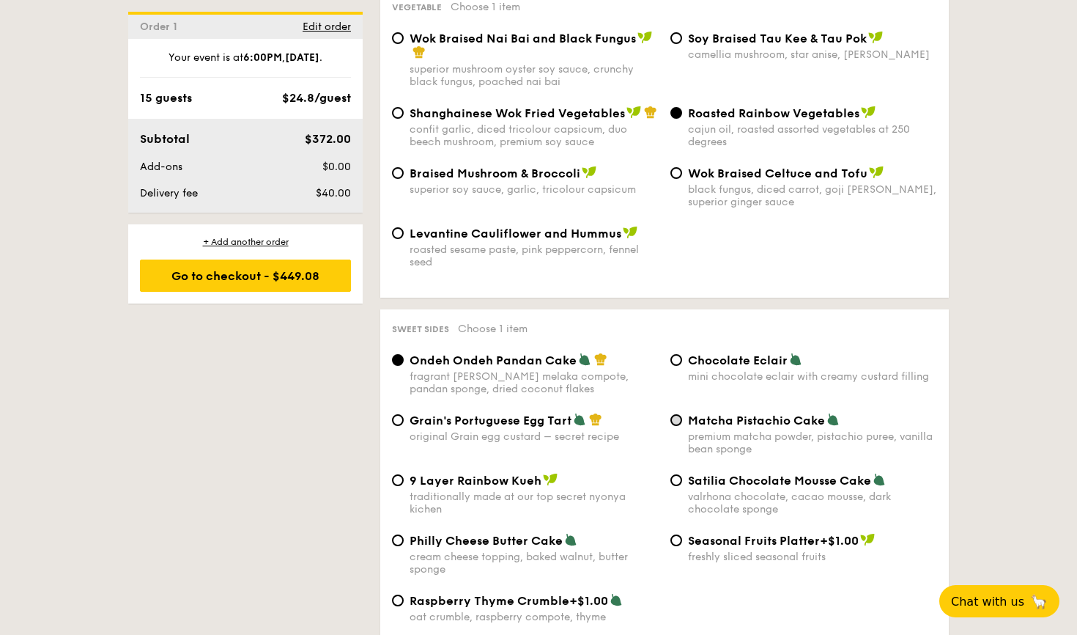
click at [679, 414] on input "Matcha Pistachio Cake premium matcha powder, pistachio puree, vanilla bean spon…" at bounding box center [676, 420] width 12 height 12
radio input "true"
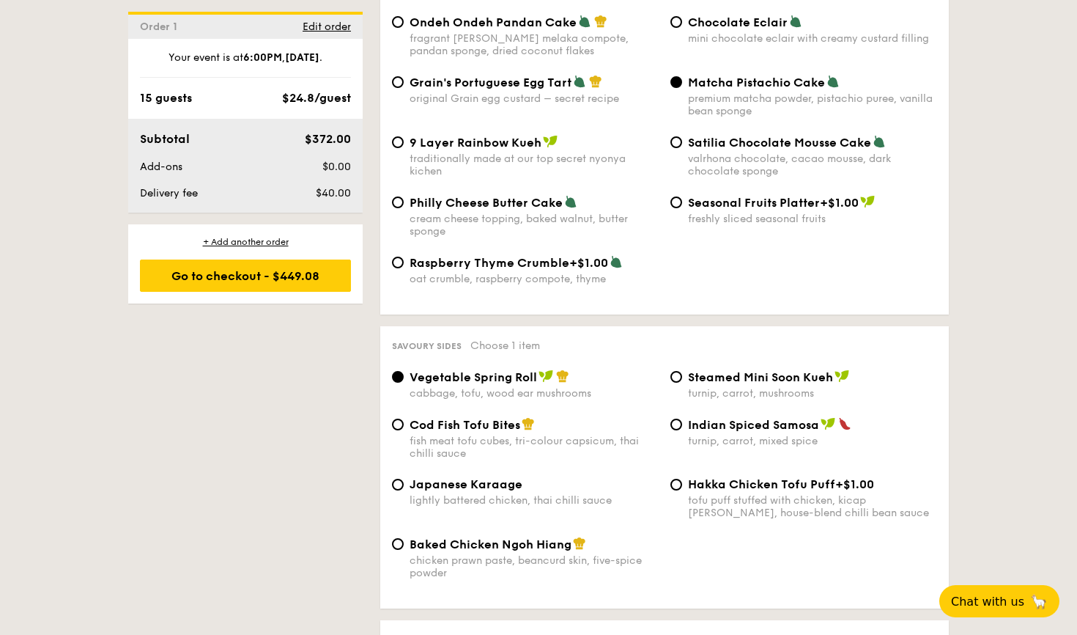
scroll to position [2312, 0]
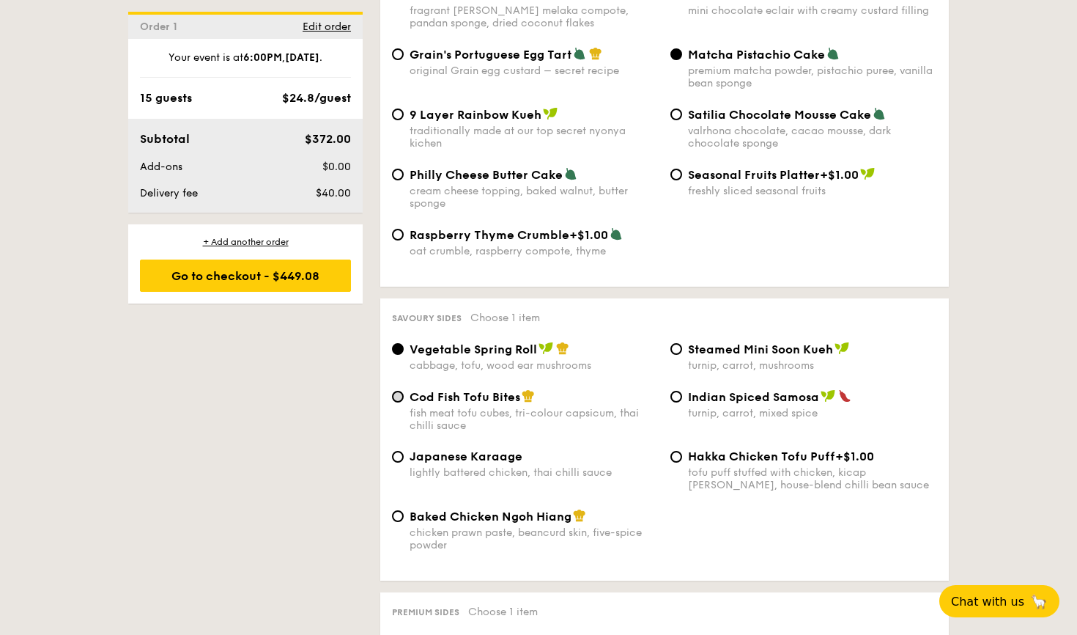
click at [398, 391] on input "Cod Fish Tofu Bites fish meat tofu cubes, tri-colour capsicum, thai chilli sauce" at bounding box center [398, 397] width 12 height 12
radio input "true"
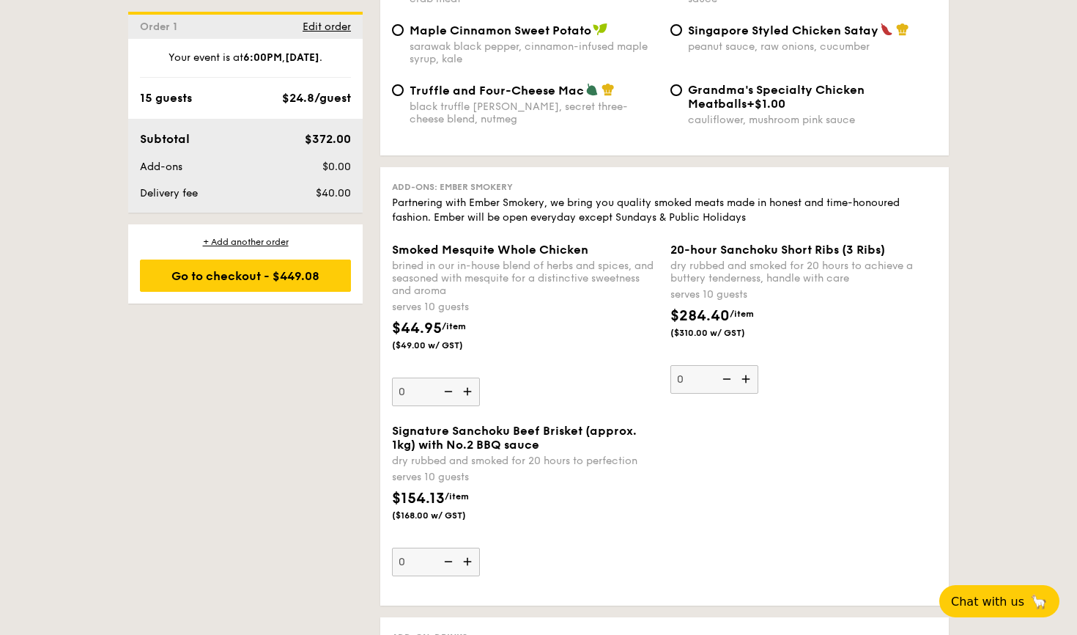
scroll to position [3098, 0]
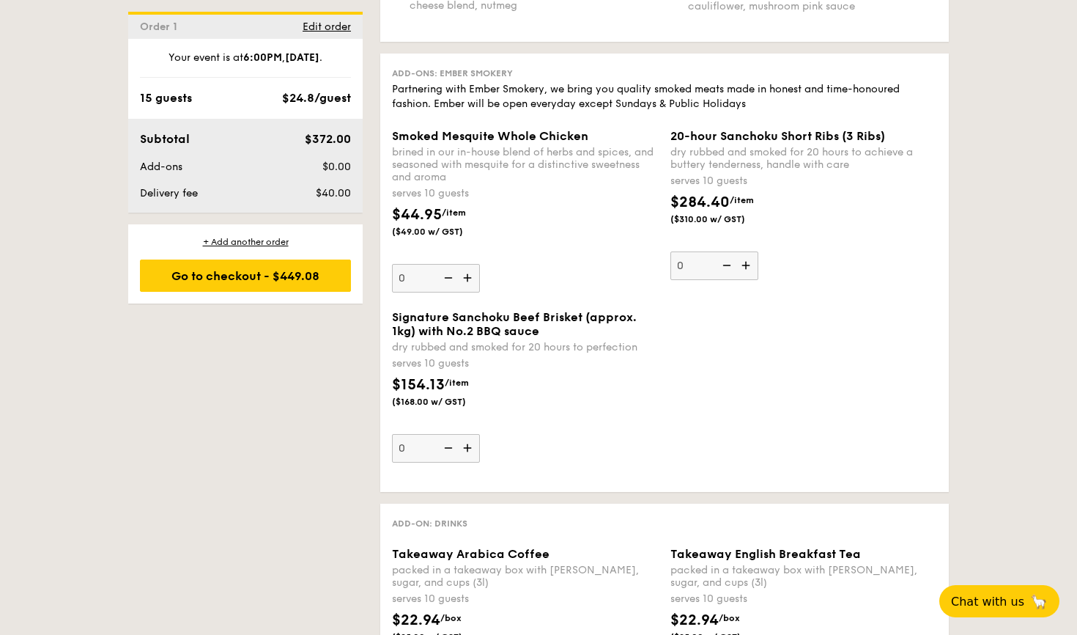
click at [466, 434] on img at bounding box center [469, 448] width 22 height 28
click at [466, 434] on input "0" at bounding box center [436, 448] width 88 height 29
type input "1"
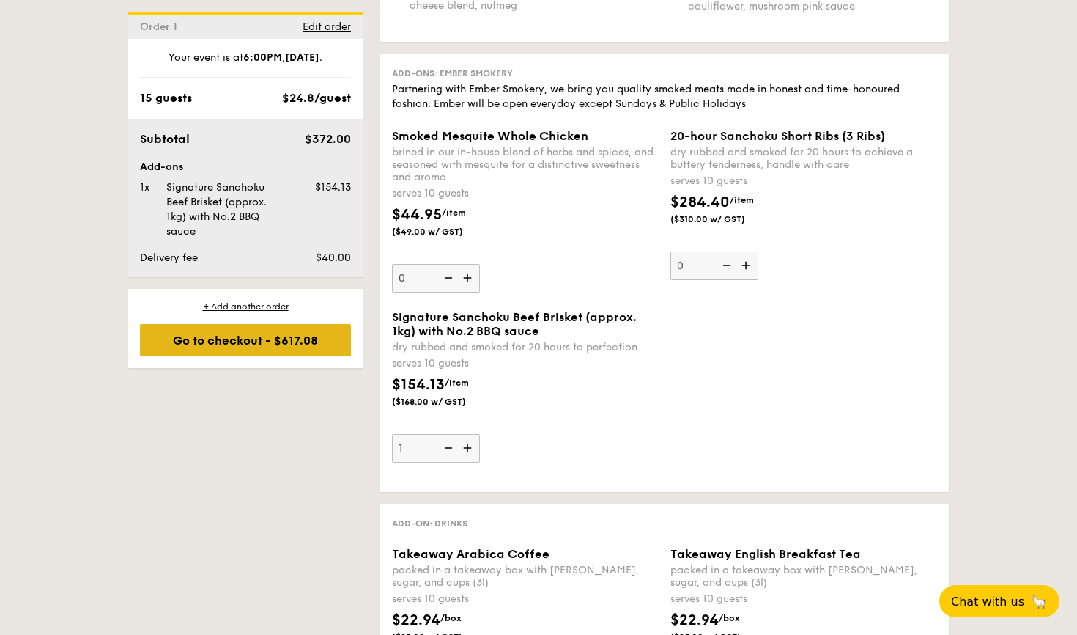
click at [296, 346] on div "Go to checkout - $617.08" at bounding box center [245, 340] width 211 height 32
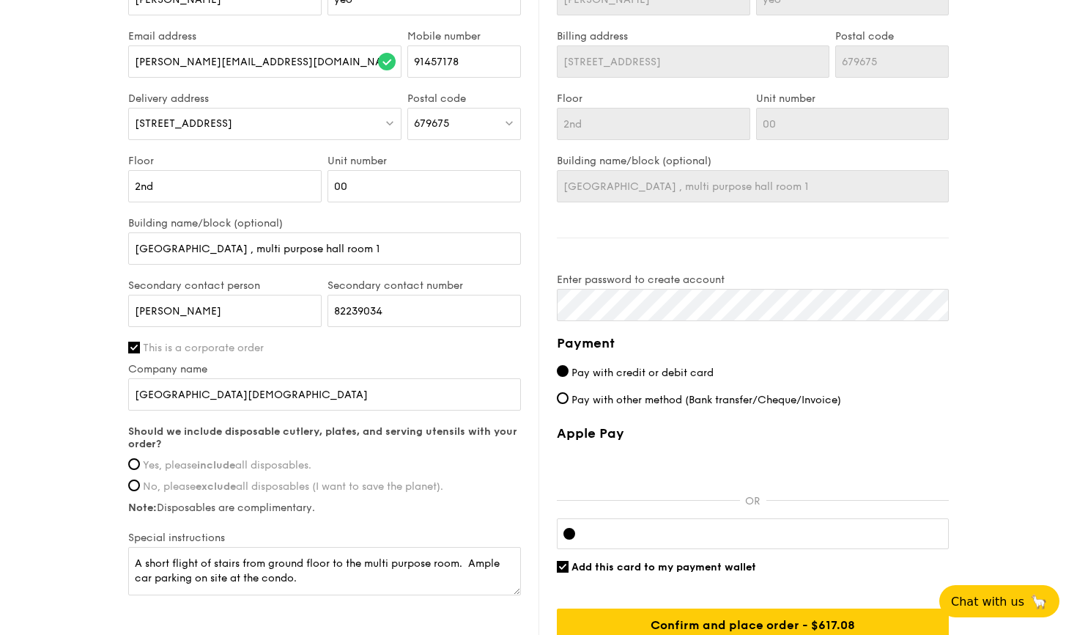
scroll to position [942, 0]
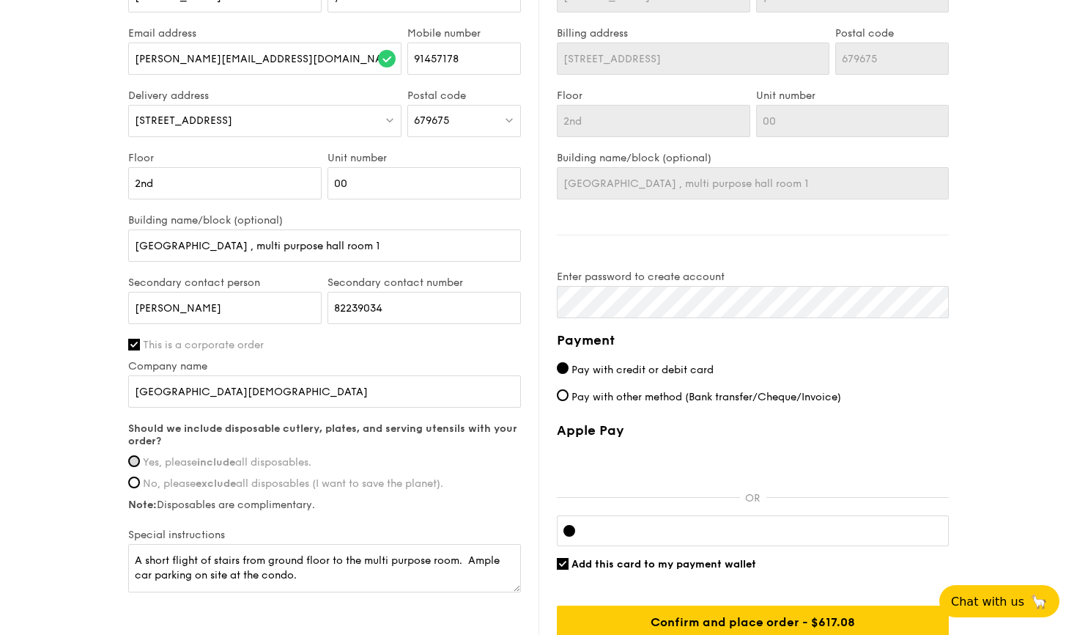
click at [136, 461] on input "Yes, please include all disposables." at bounding box center [134, 461] width 12 height 12
radio input "true"
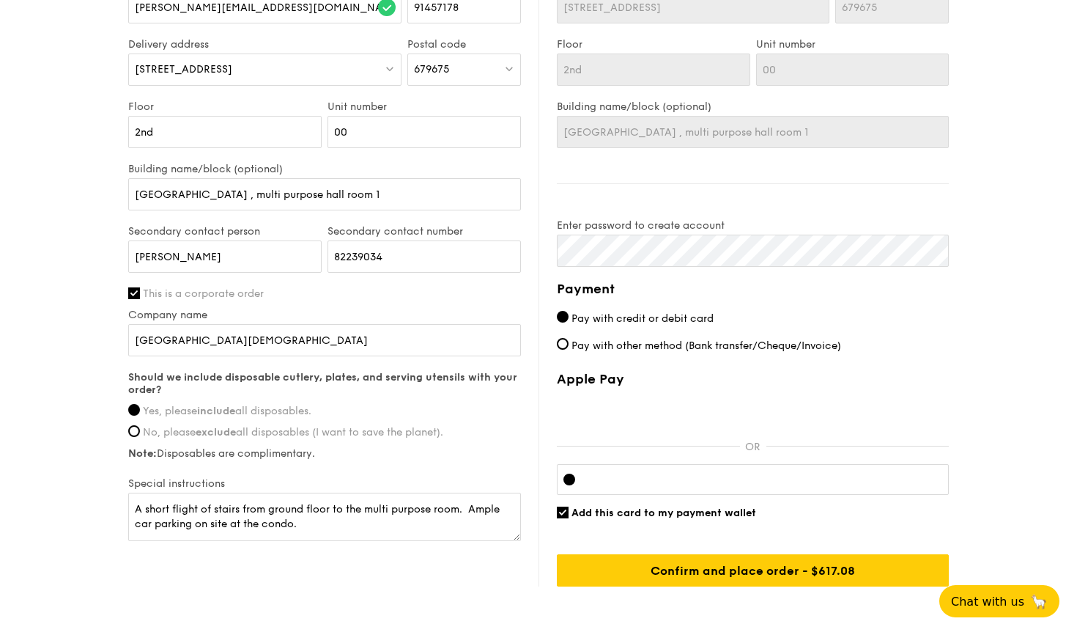
scroll to position [995, 0]
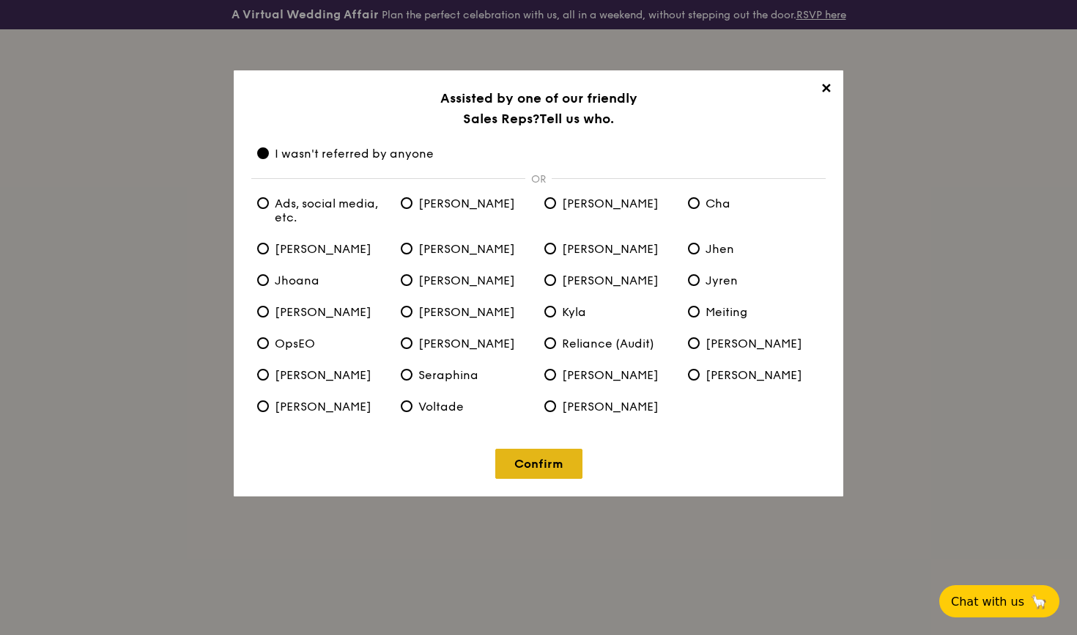
click at [542, 464] on link "Confirm" at bounding box center [538, 463] width 87 height 30
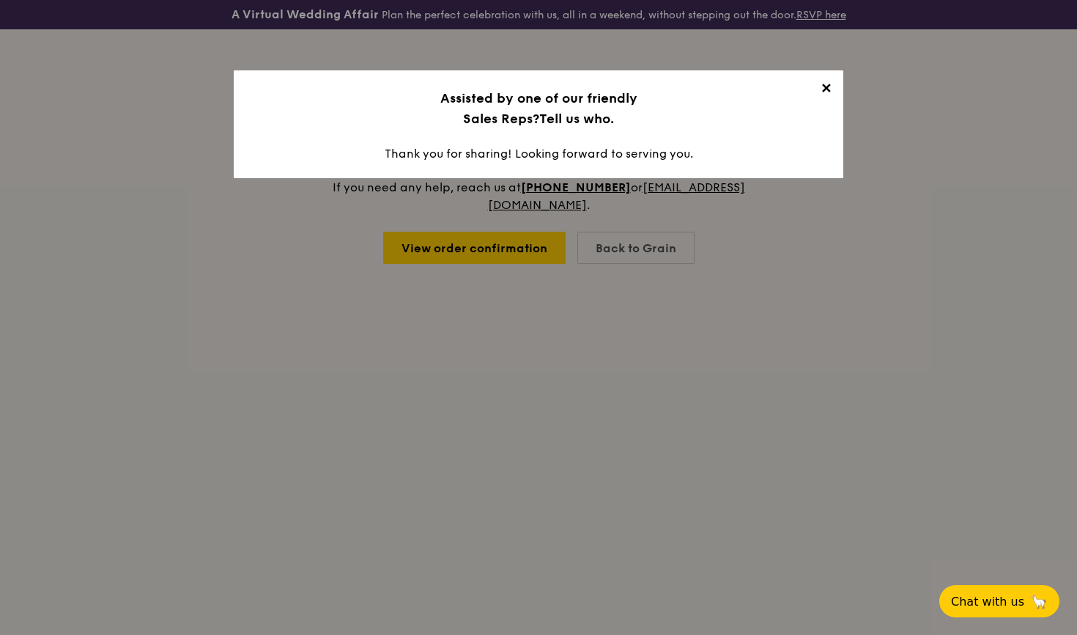
click at [823, 85] on span "✕" at bounding box center [826, 91] width 21 height 21
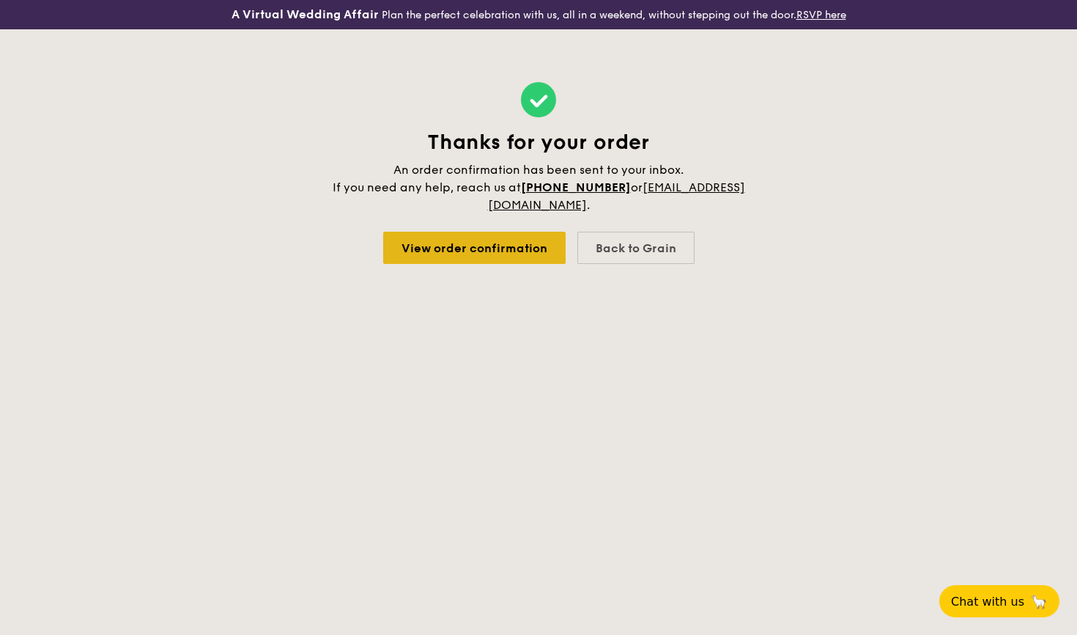
click at [487, 248] on link "View order confirmation" at bounding box center [474, 248] width 182 height 32
